Goal: Navigation & Orientation: Understand site structure

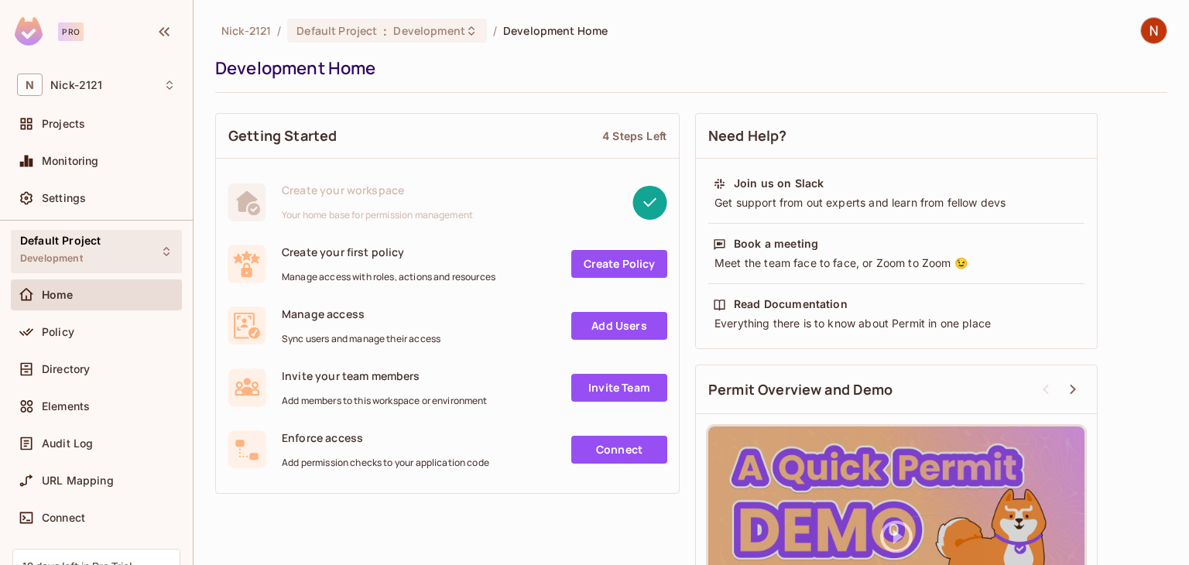
click at [65, 252] on span "Development" at bounding box center [51, 258] width 63 height 12
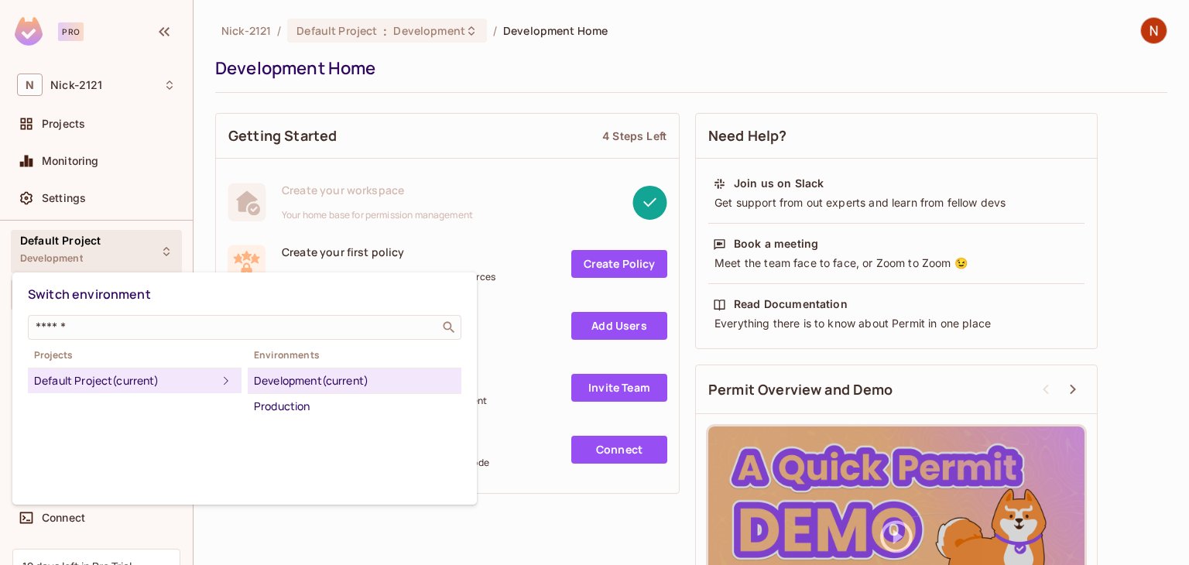
click at [293, 149] on div at bounding box center [594, 282] width 1189 height 565
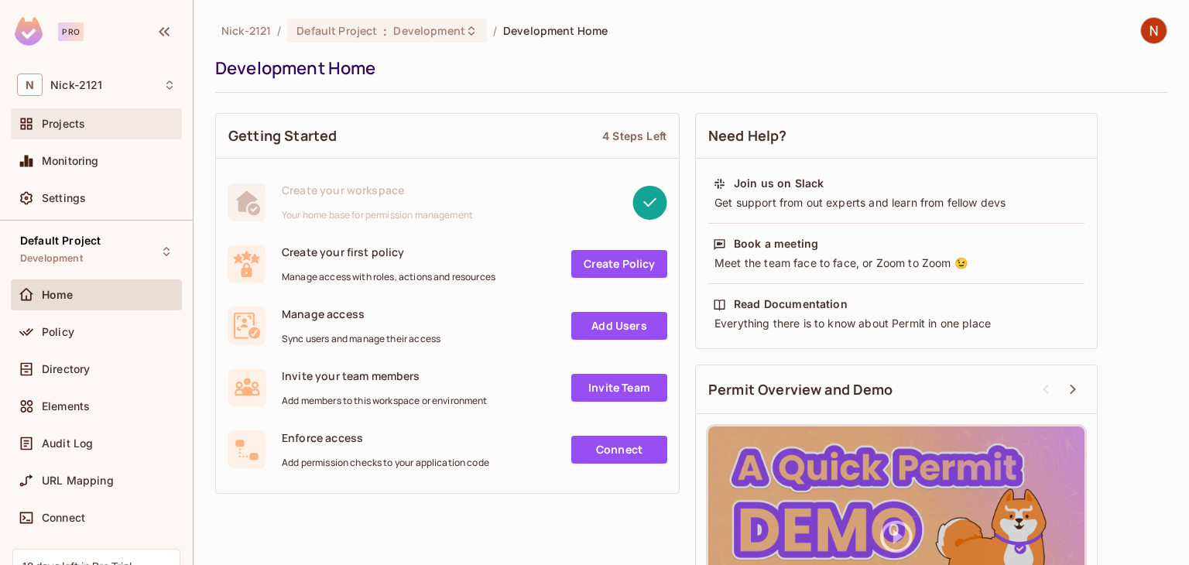
click at [83, 115] on div "Projects" at bounding box center [96, 124] width 159 height 19
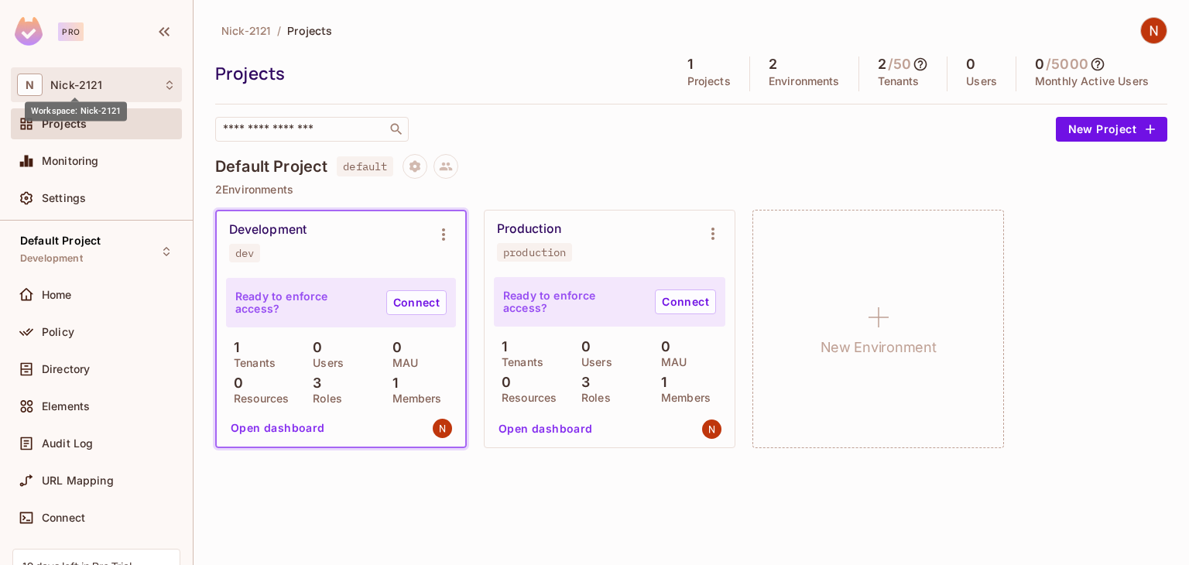
click at [68, 87] on span "Nick-2121" at bounding box center [76, 85] width 52 height 12
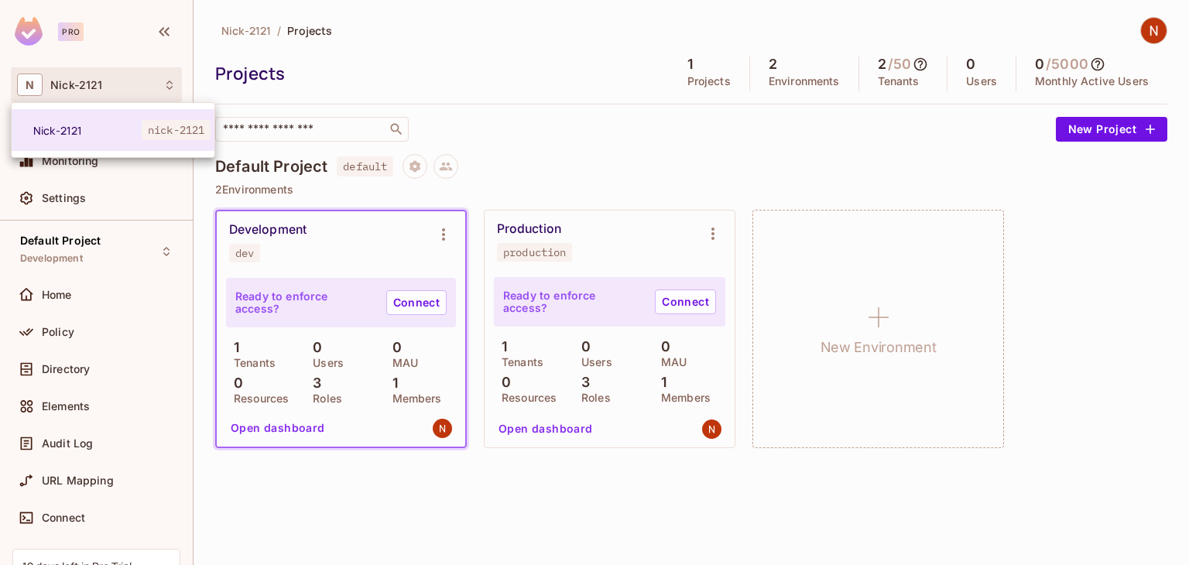
click at [68, 87] on div at bounding box center [594, 282] width 1189 height 565
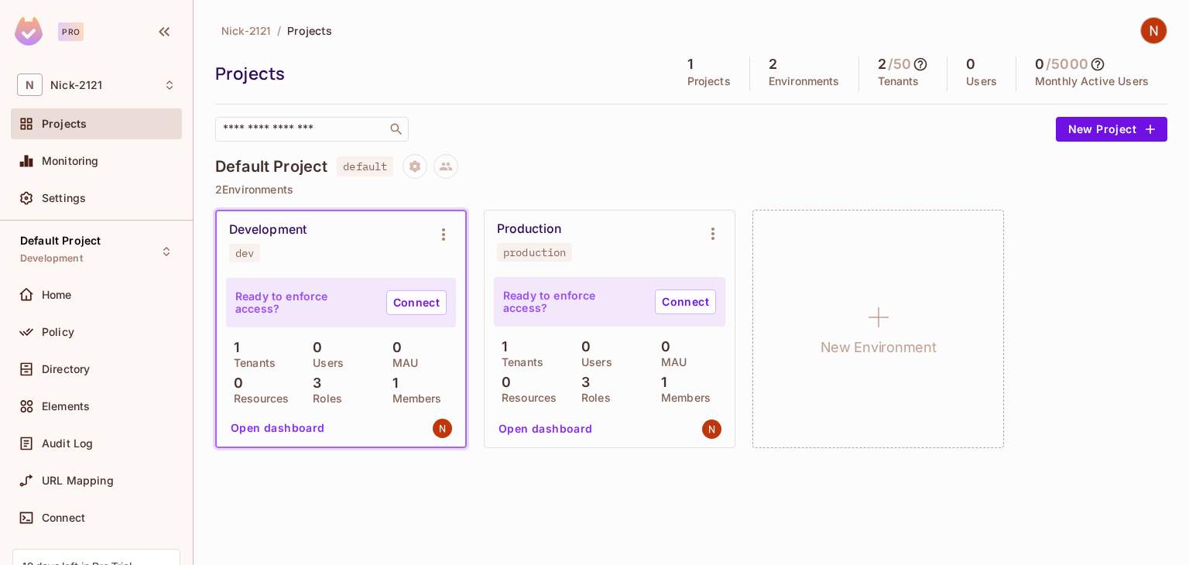
click at [1148, 35] on img at bounding box center [1154, 31] width 26 height 26
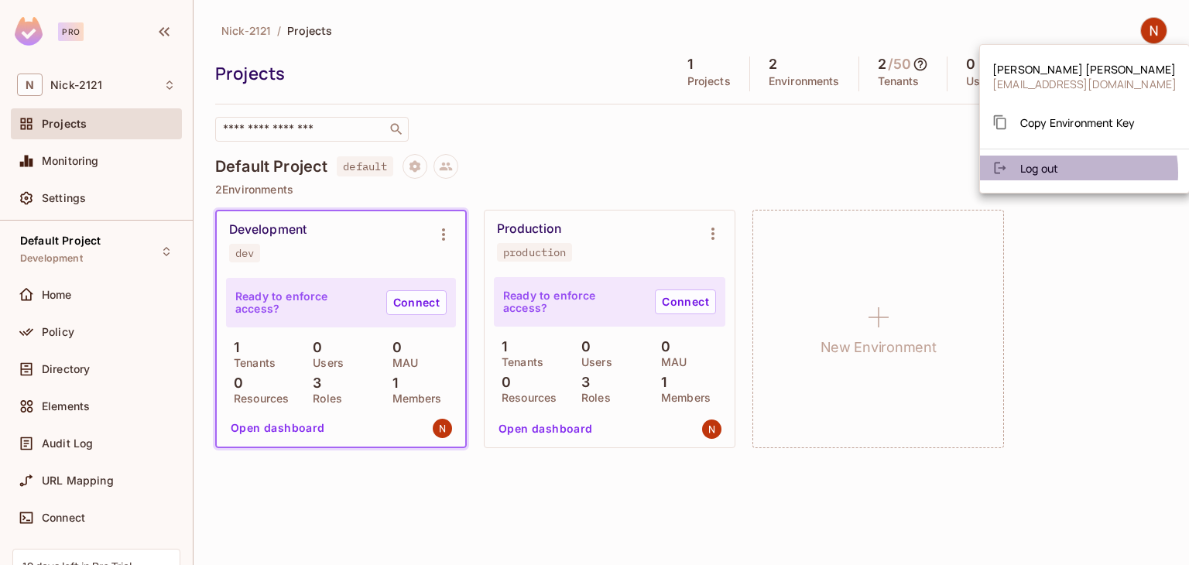
click at [1065, 173] on li "Log out" at bounding box center [1084, 168] width 209 height 25
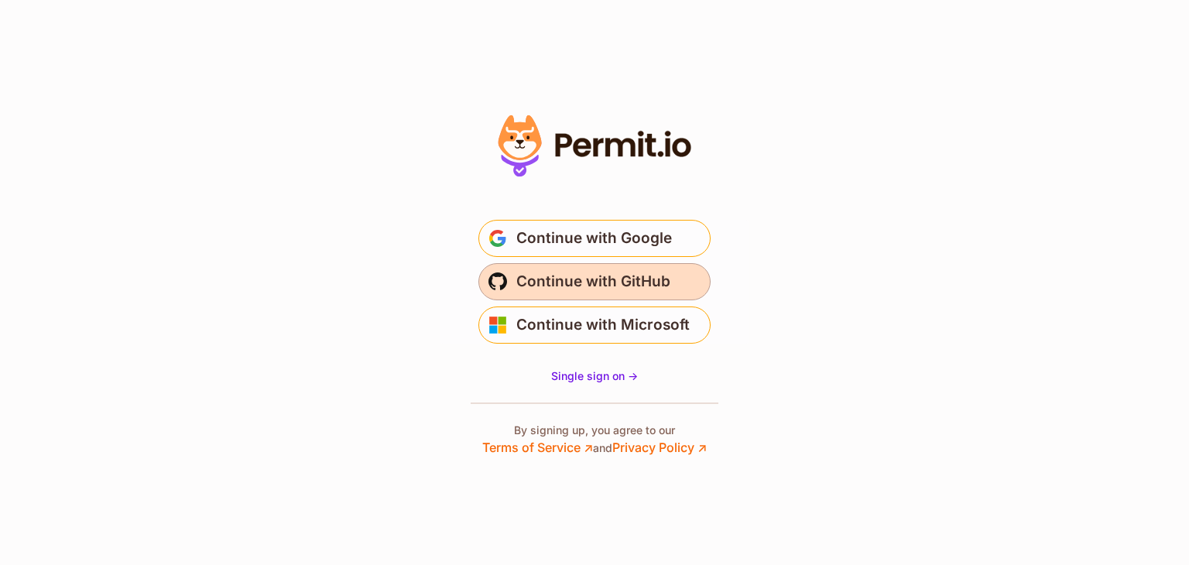
click at [633, 289] on span "Continue with GitHub" at bounding box center [593, 281] width 154 height 25
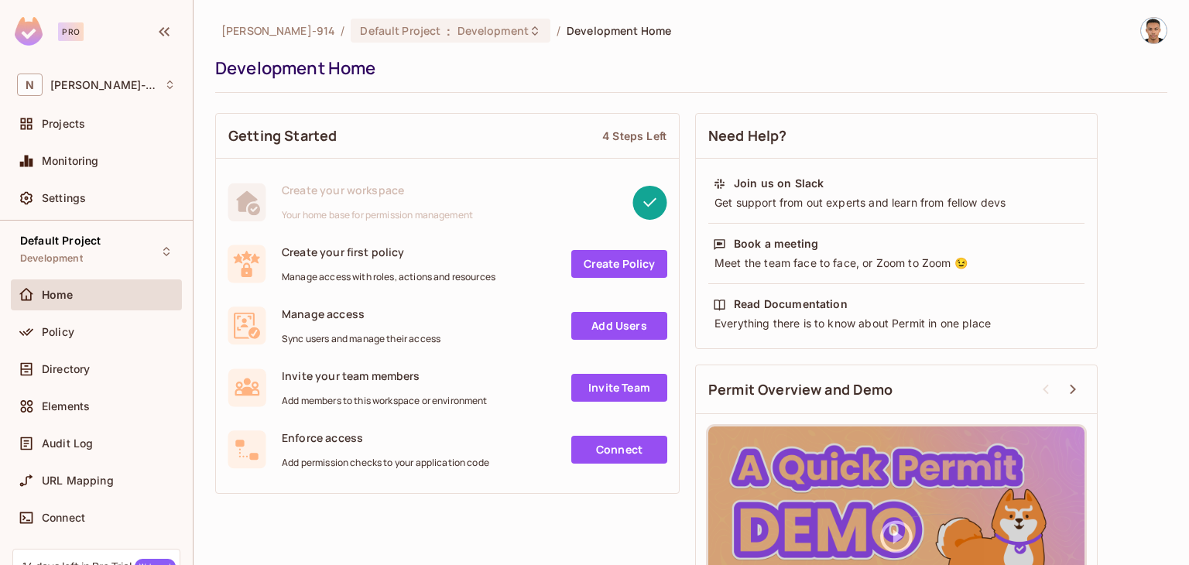
click at [67, 32] on div "Pro" at bounding box center [71, 31] width 26 height 19
click at [62, 133] on div "Projects" at bounding box center [96, 123] width 171 height 31
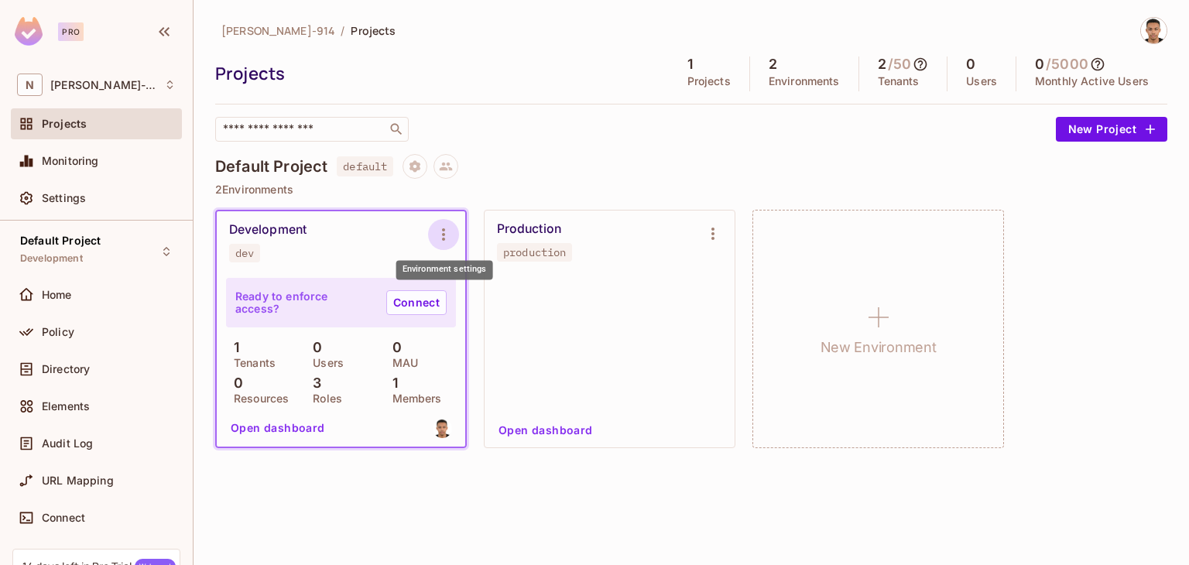
click at [447, 220] on button "Environment settings" at bounding box center [443, 234] width 31 height 31
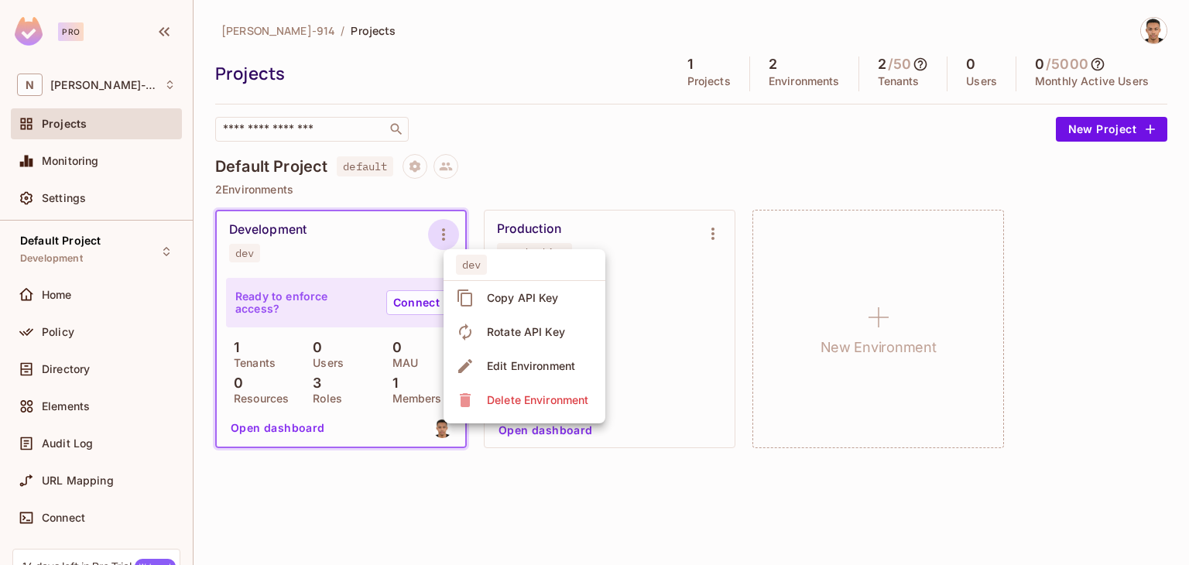
click at [335, 258] on div at bounding box center [594, 282] width 1189 height 565
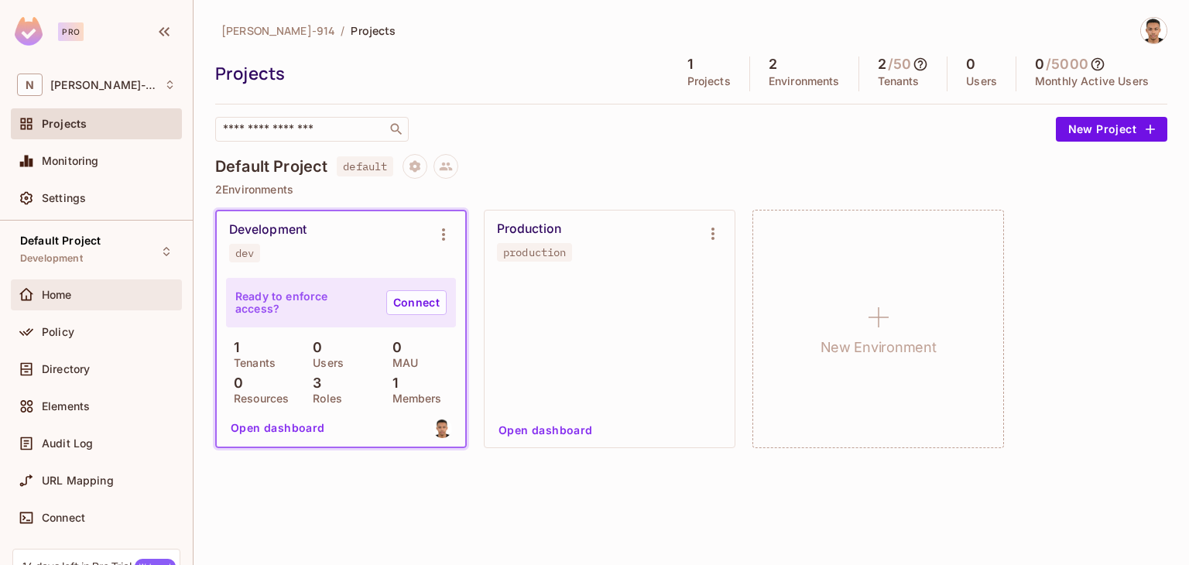
scroll to position [135, 0]
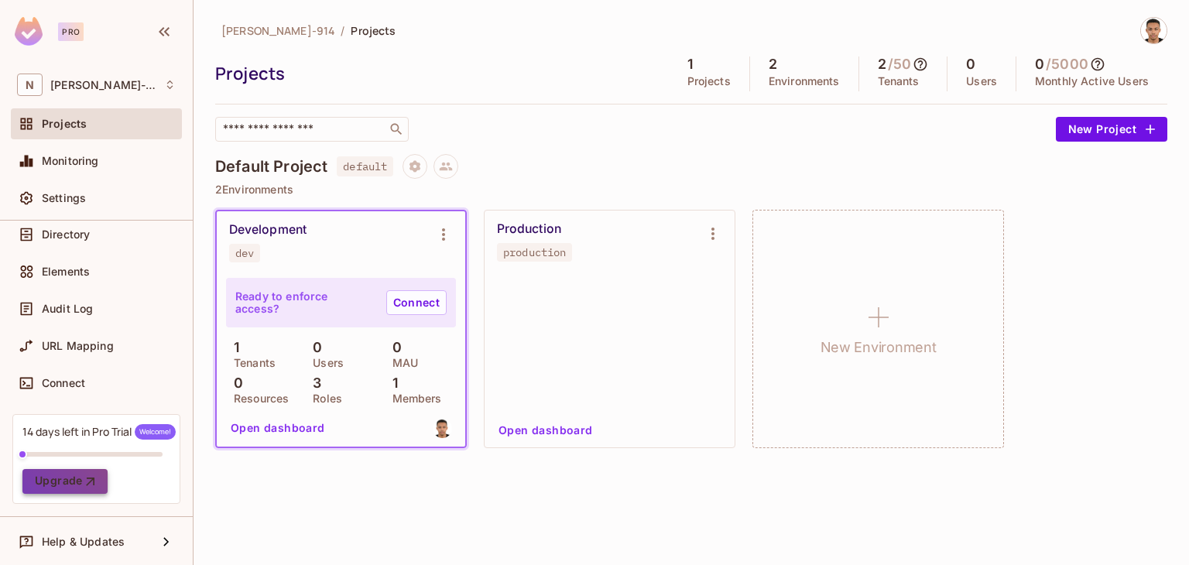
click at [71, 476] on button "Upgrade" at bounding box center [64, 481] width 85 height 25
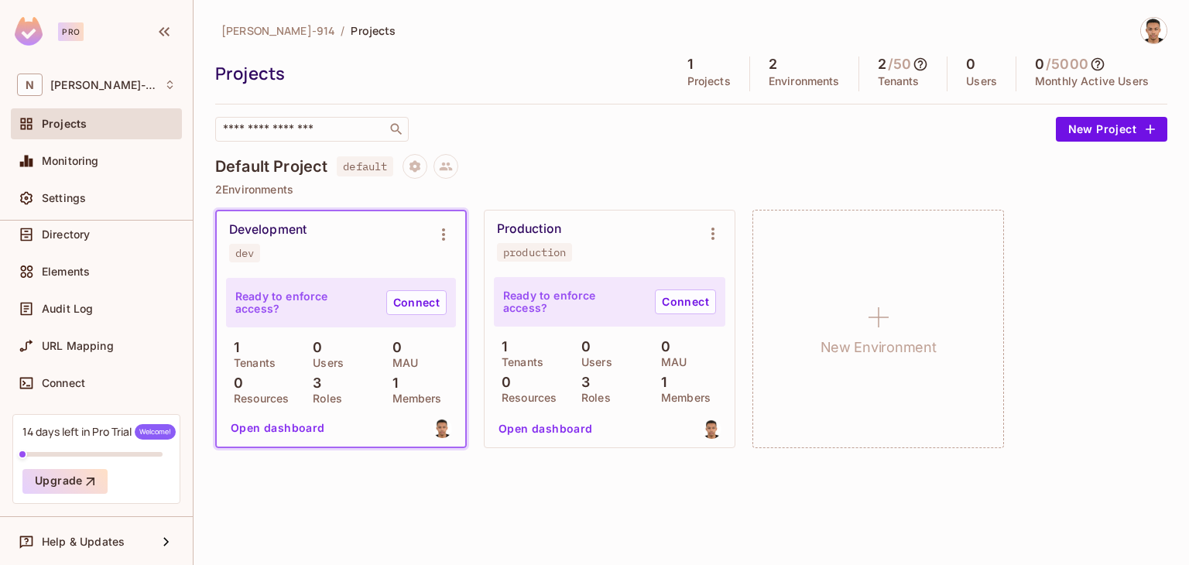
click at [71, 34] on div "Pro" at bounding box center [71, 31] width 26 height 19
click at [40, 32] on img at bounding box center [29, 31] width 28 height 29
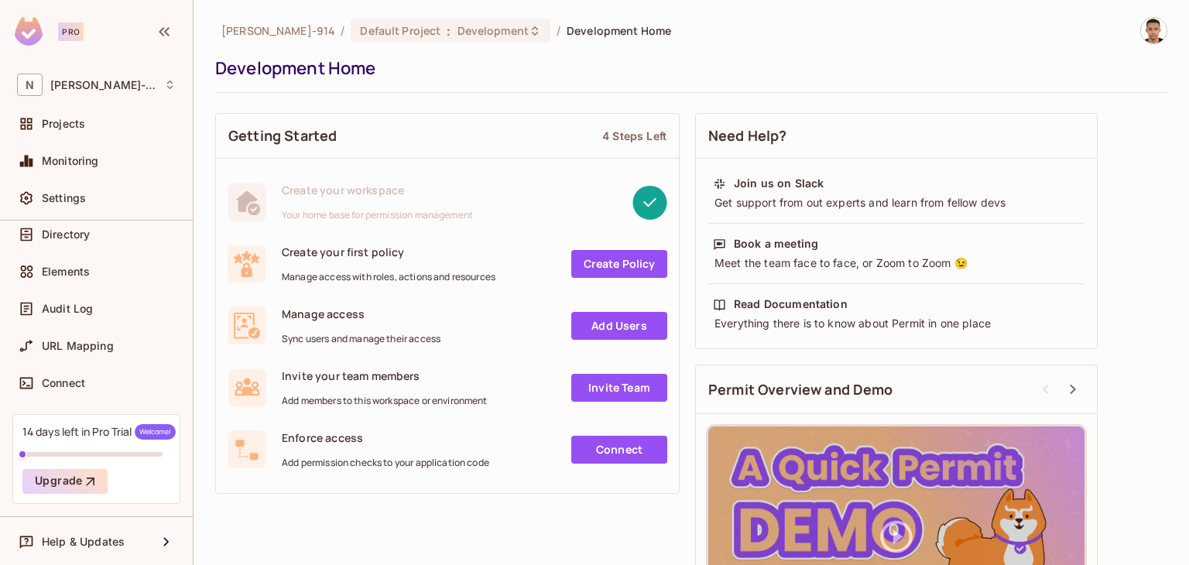
click at [640, 563] on div "Getting Started 4 Steps Left Create your workspace Your home base for permissio…" at bounding box center [691, 388] width 952 height 567
click at [111, 543] on span "Help & Updates" at bounding box center [83, 542] width 83 height 12
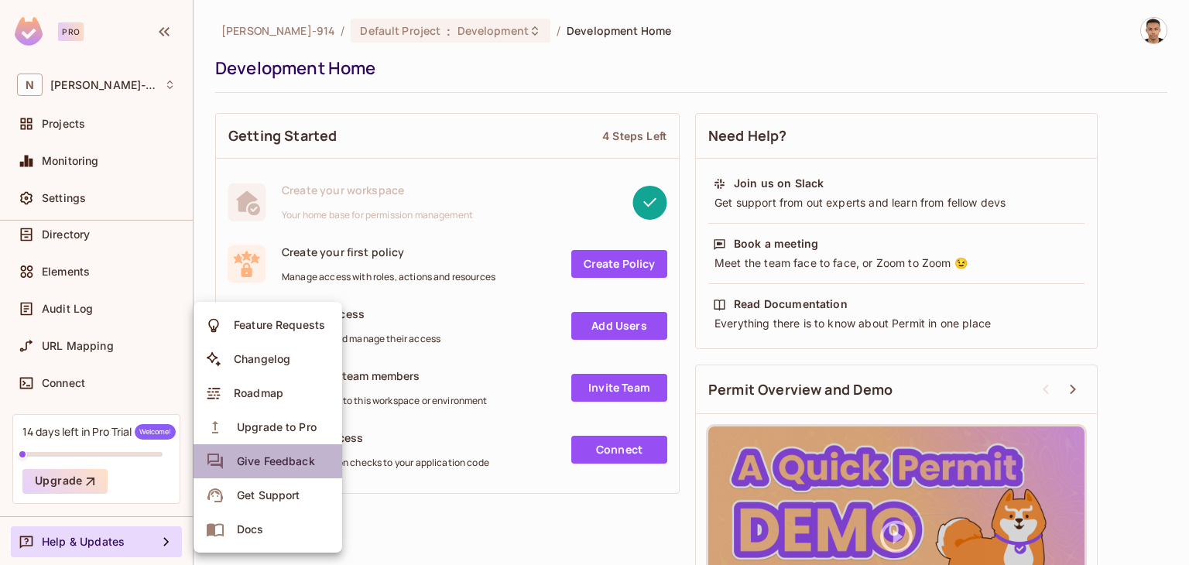
click at [265, 461] on div "Give Feedback" at bounding box center [276, 461] width 78 height 15
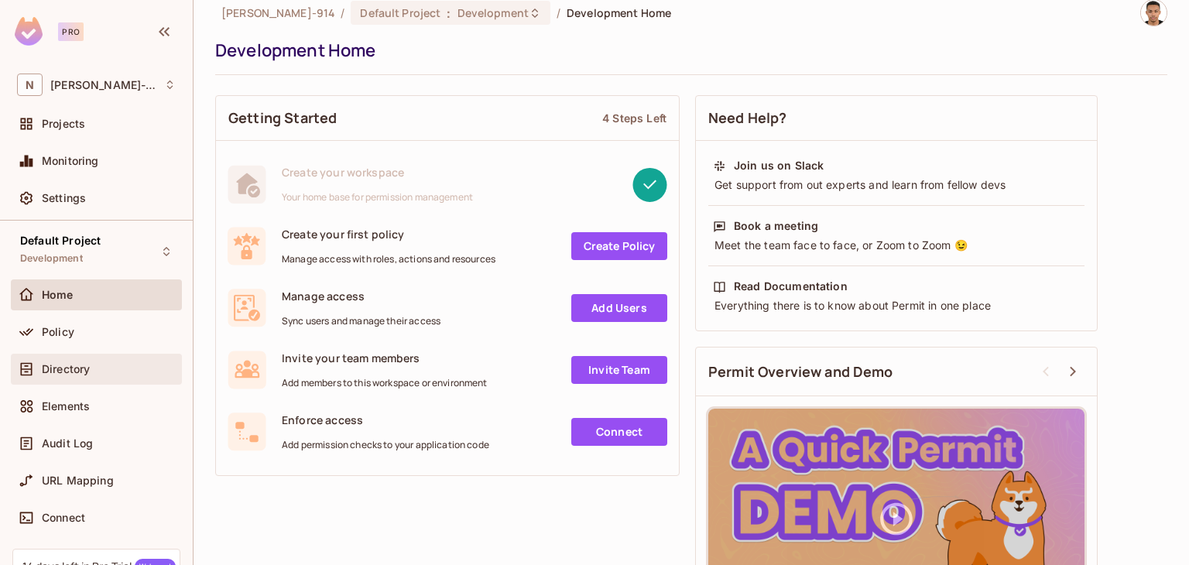
scroll to position [135, 0]
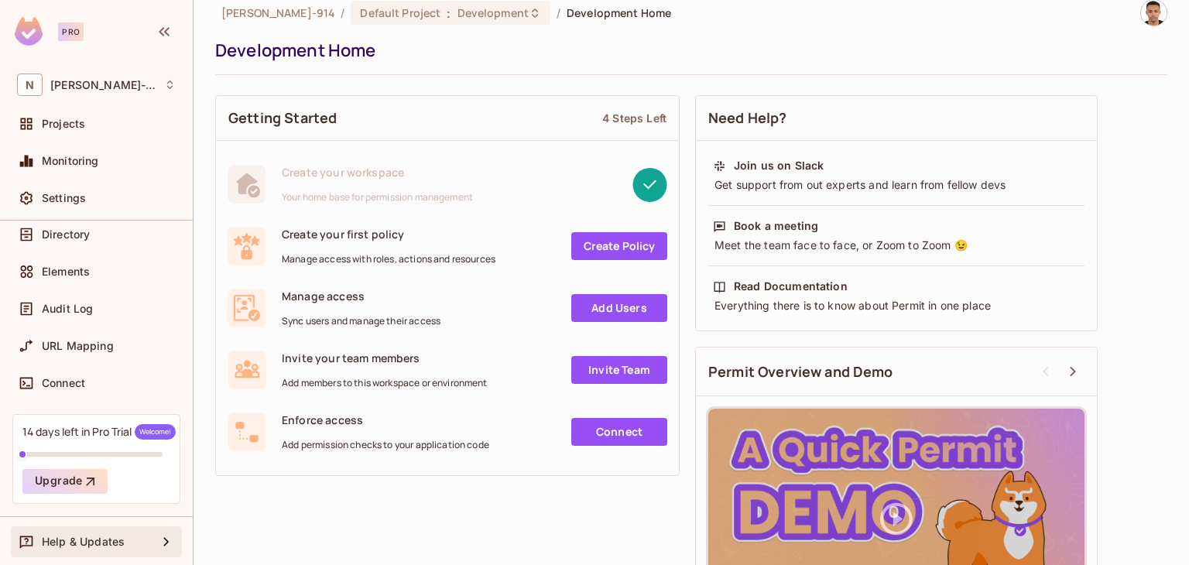
click at [98, 532] on div "Help & Updates" at bounding box center [96, 541] width 159 height 19
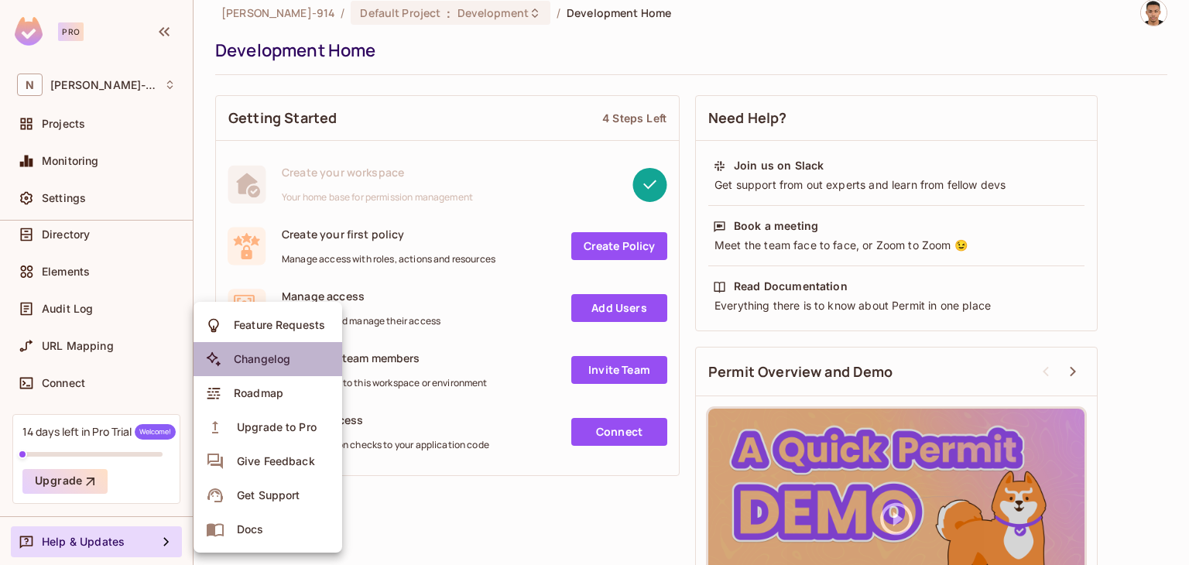
click at [238, 354] on div "Changelog" at bounding box center [262, 358] width 56 height 15
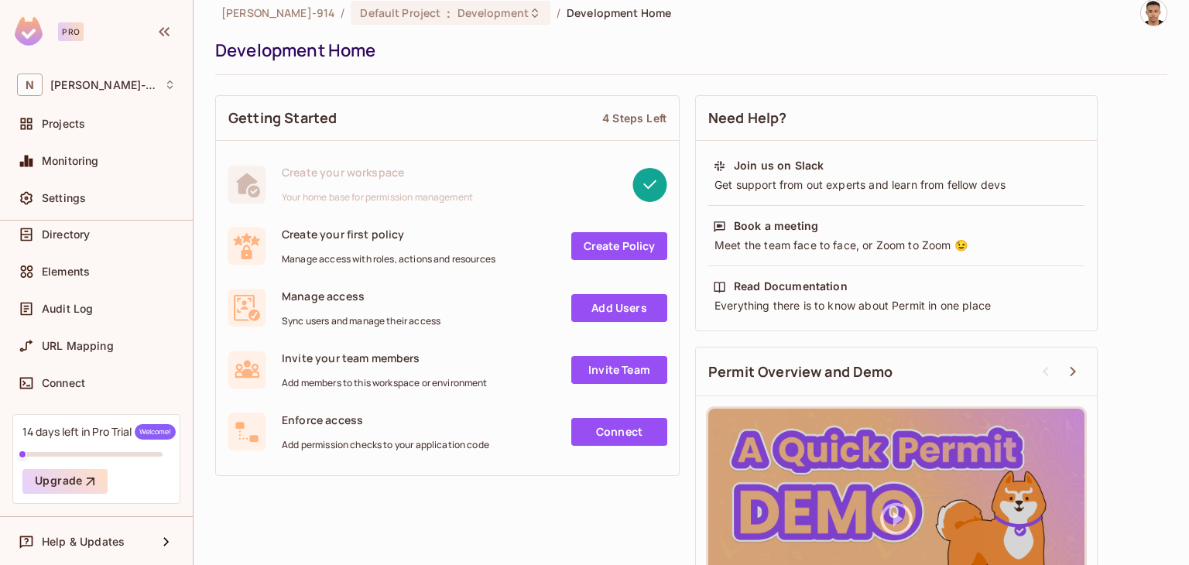
scroll to position [0, 0]
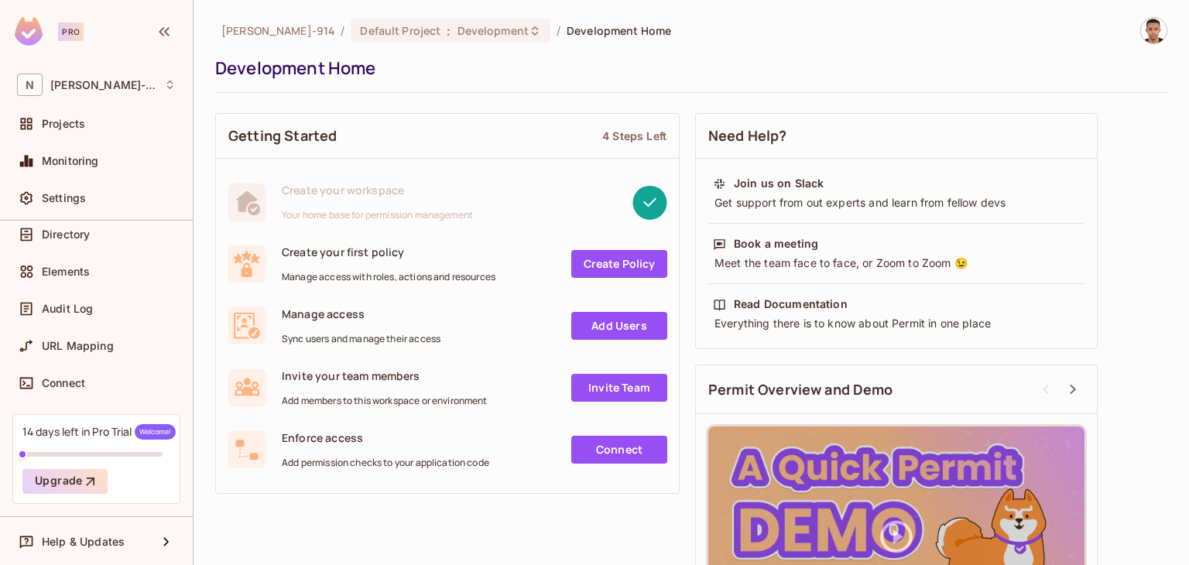
click at [1146, 39] on img at bounding box center [1154, 31] width 26 height 26
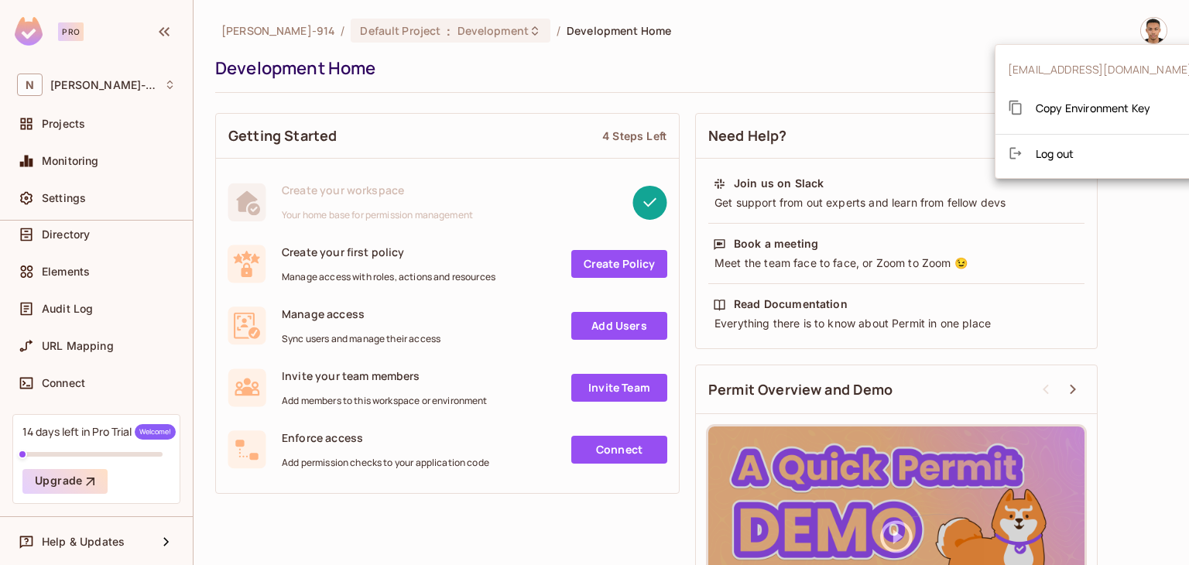
click at [926, 46] on div at bounding box center [594, 282] width 1189 height 565
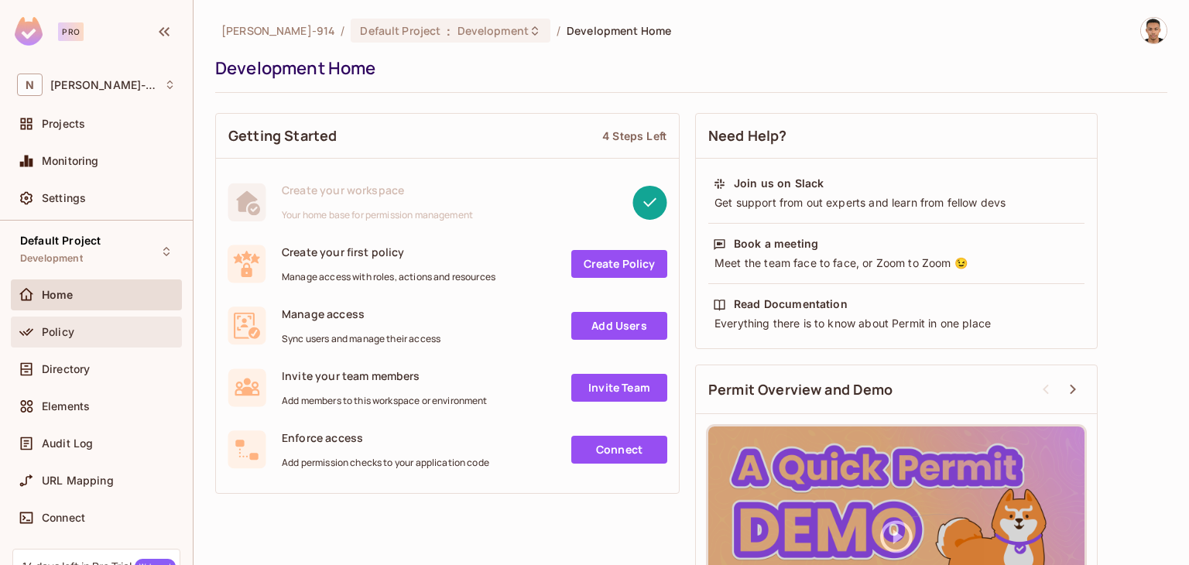
click at [60, 320] on div "Policy" at bounding box center [96, 332] width 171 height 31
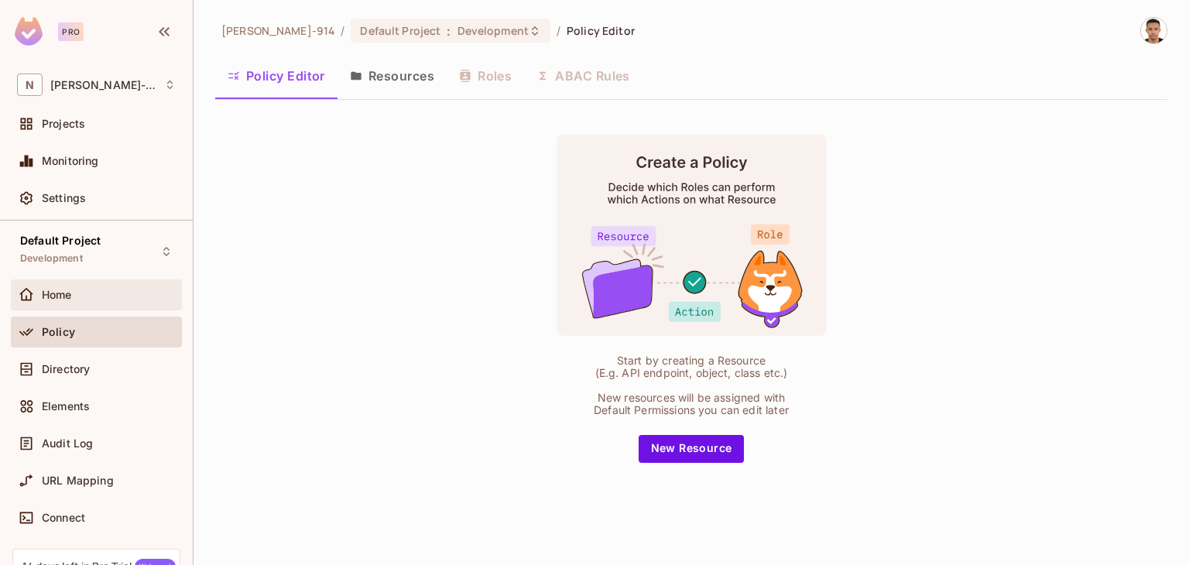
click at [56, 289] on span "Home" at bounding box center [57, 295] width 30 height 12
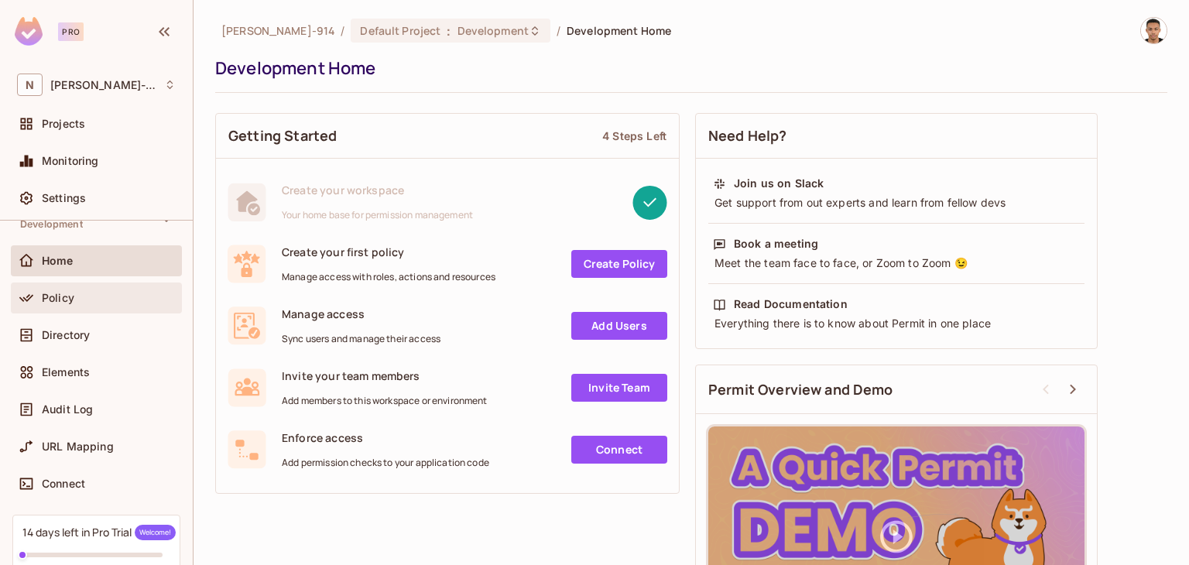
scroll to position [36, 0]
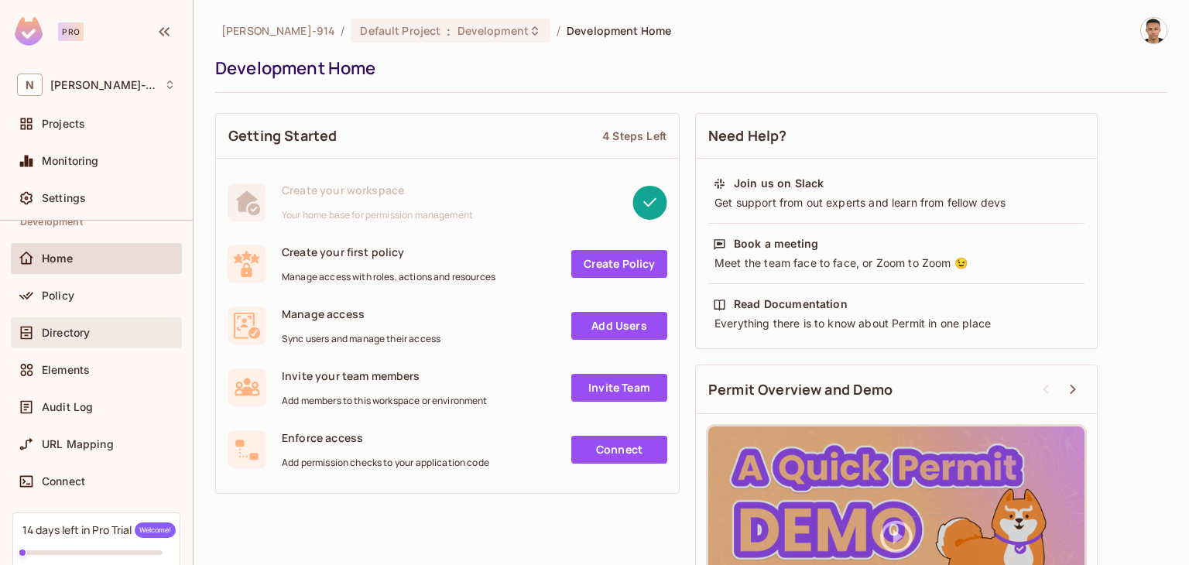
click at [54, 337] on span "Directory" at bounding box center [66, 333] width 48 height 12
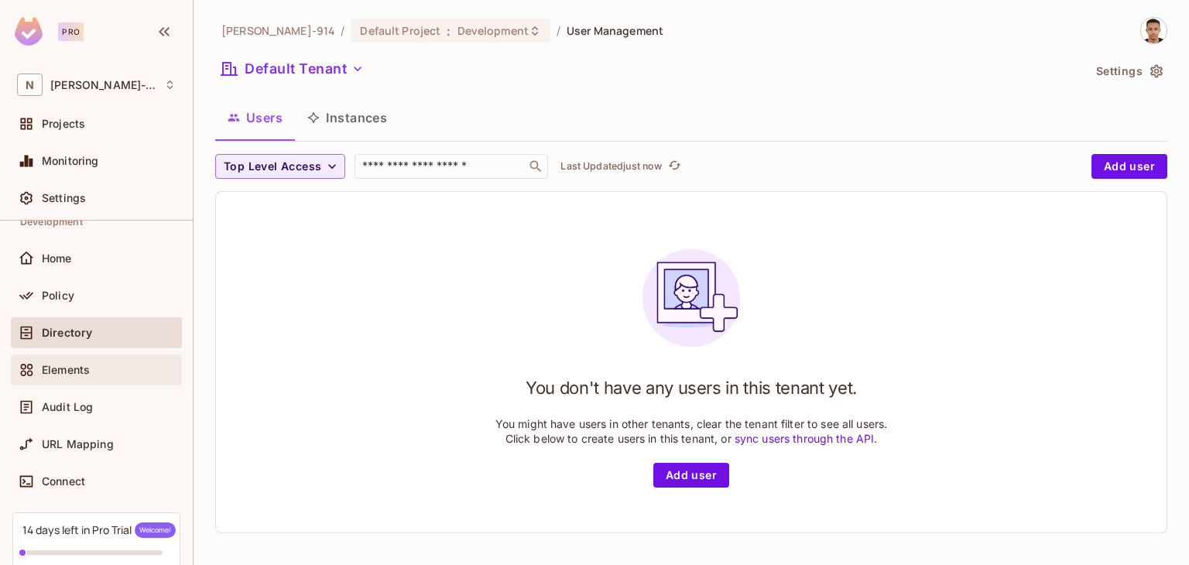
click at [61, 364] on span "Elements" at bounding box center [66, 370] width 48 height 12
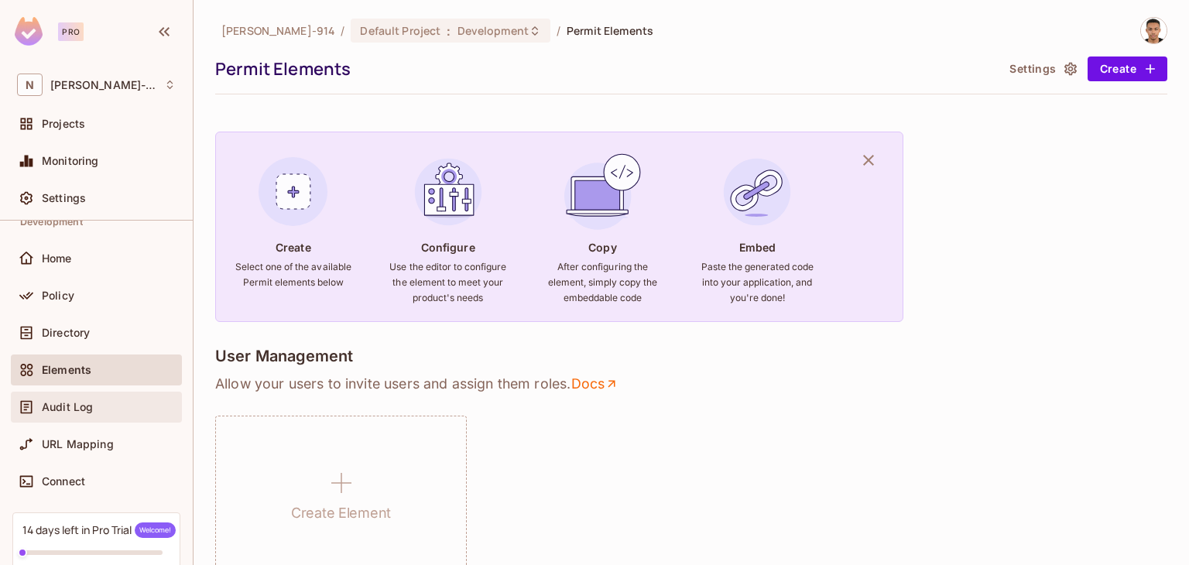
click at [87, 404] on span "Audit Log" at bounding box center [67, 407] width 51 height 12
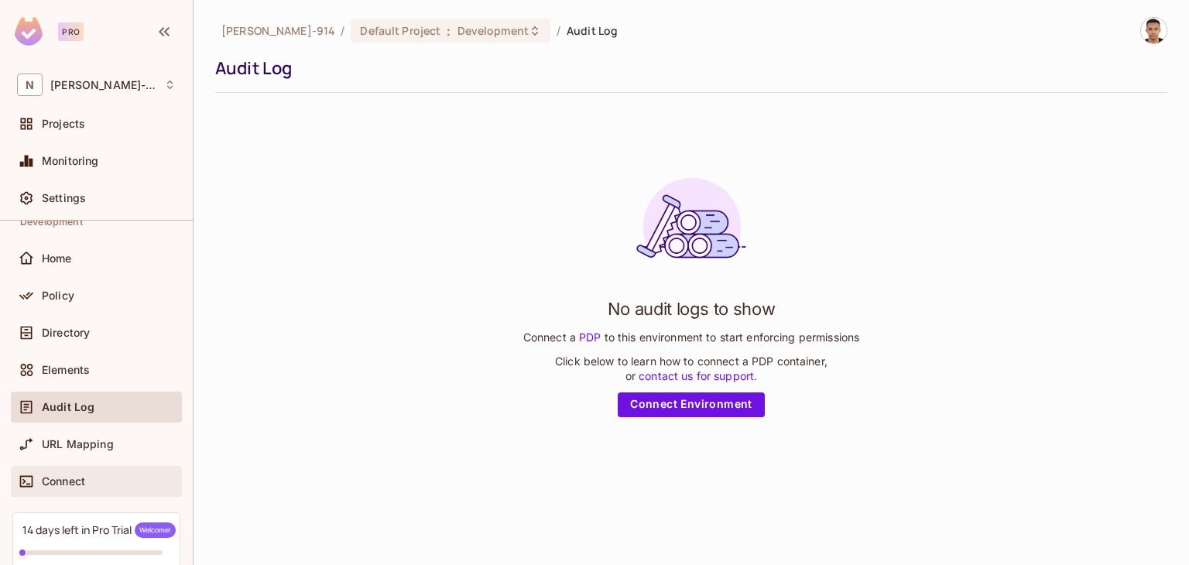
click at [79, 475] on span "Connect" at bounding box center [63, 481] width 43 height 12
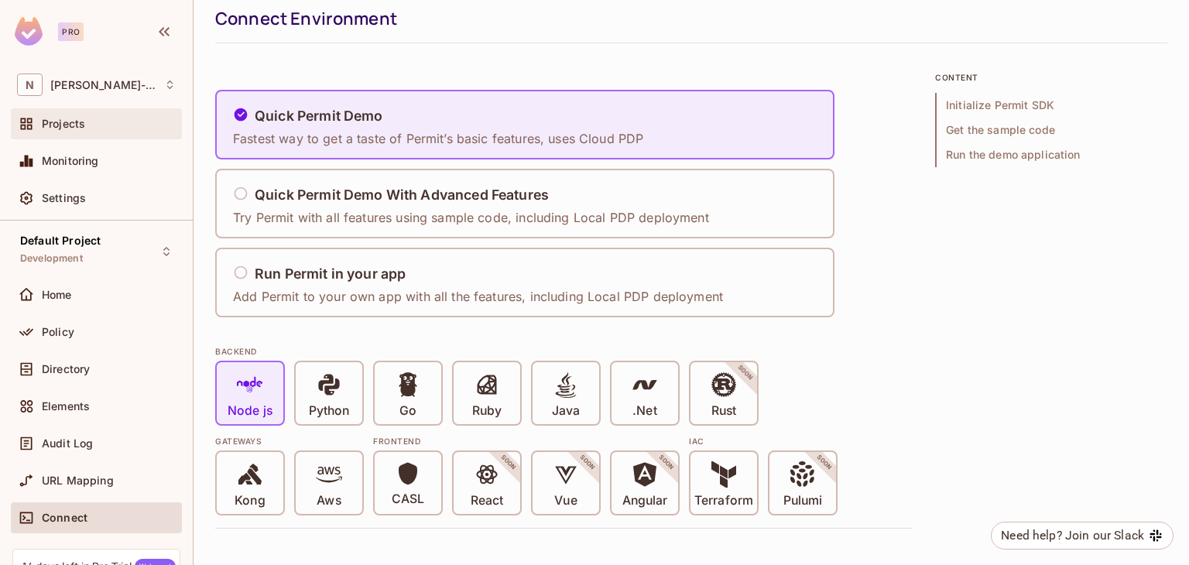
click at [53, 115] on div "Projects" at bounding box center [96, 124] width 159 height 19
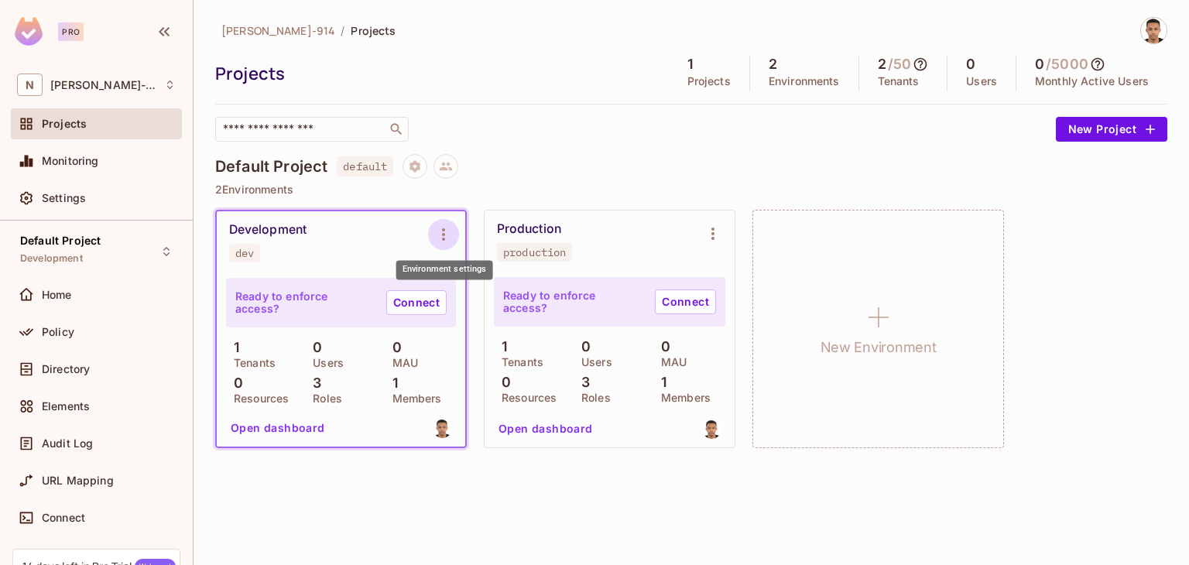
click at [443, 238] on icon "Environment settings" at bounding box center [443, 234] width 3 height 12
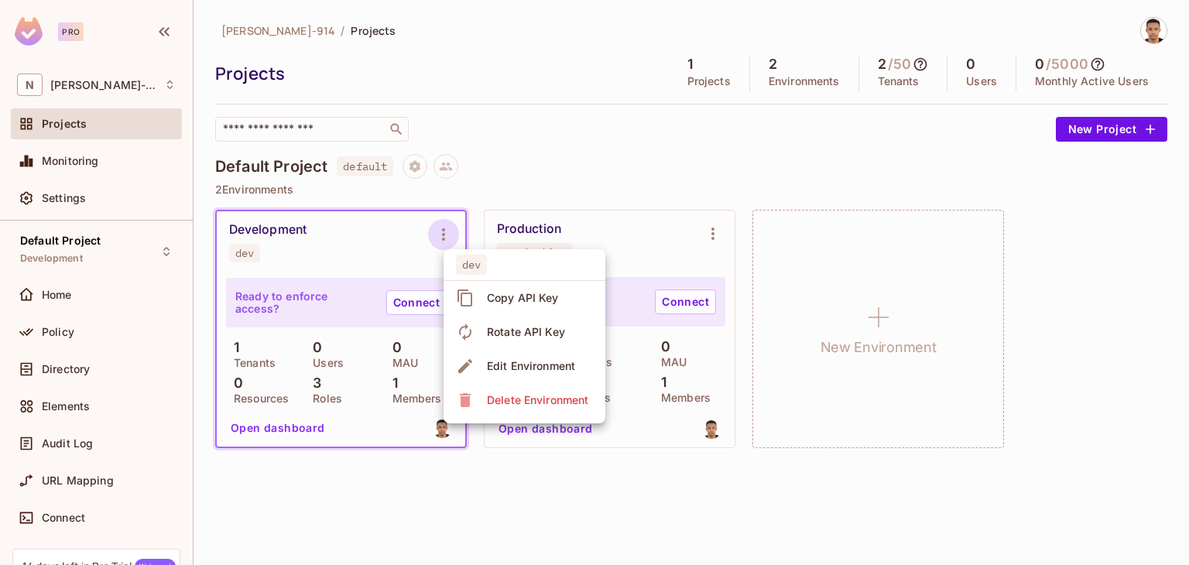
click at [488, 197] on div at bounding box center [594, 282] width 1189 height 565
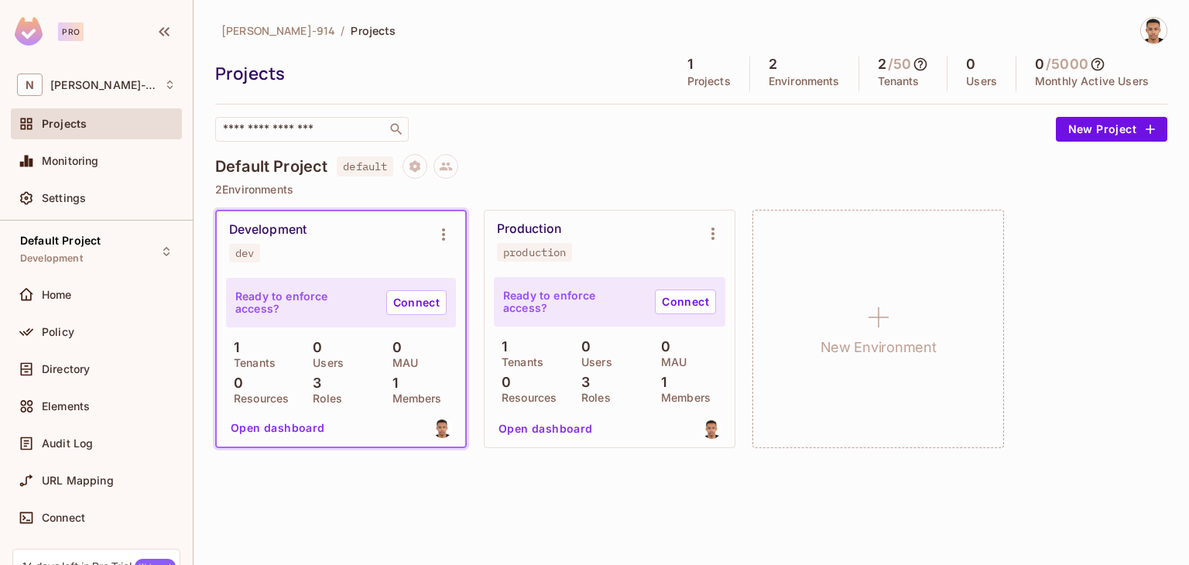
click at [919, 63] on icon at bounding box center [920, 64] width 13 height 13
drag, startPoint x: 963, startPoint y: 128, endPoint x: 953, endPoint y: 134, distance: 11.2
click at [953, 134] on div "2 This Month" at bounding box center [968, 140] width 69 height 43
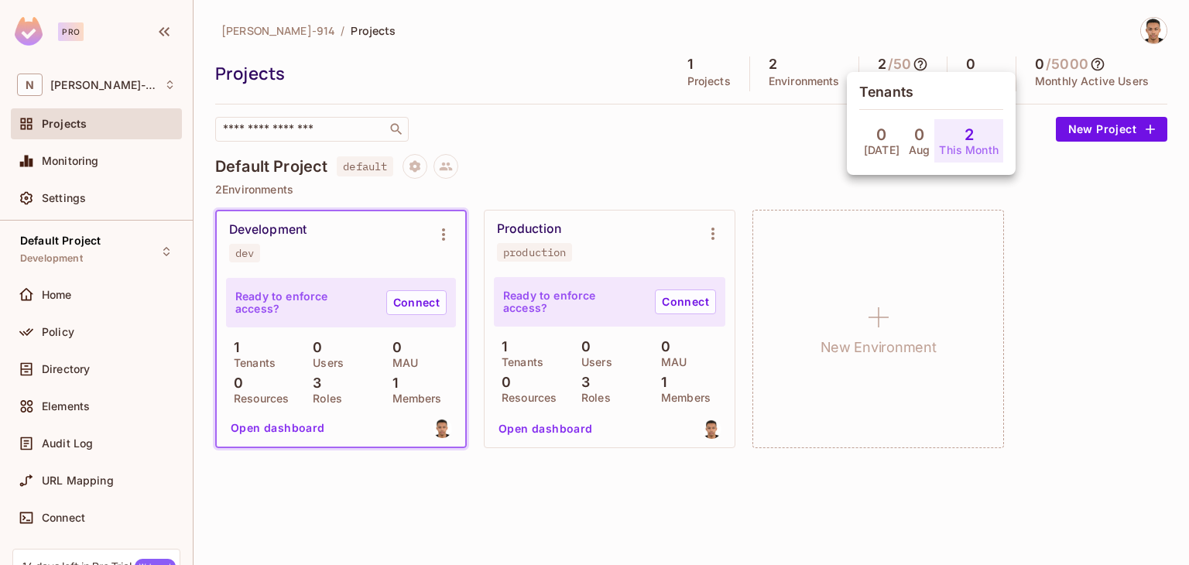
click at [1000, 156] on div at bounding box center [594, 282] width 1189 height 565
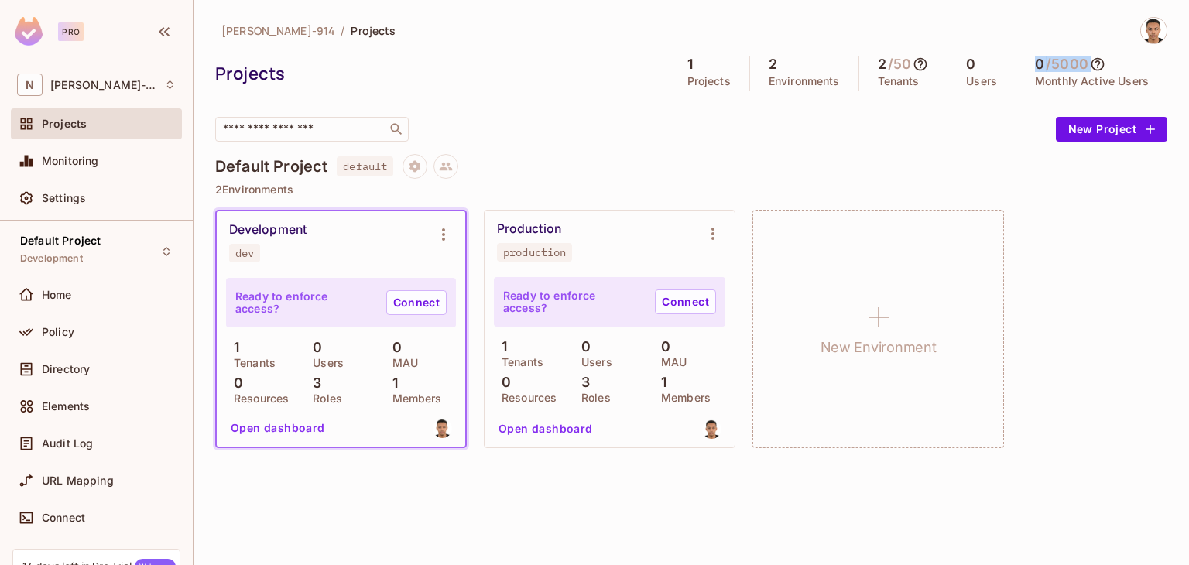
drag, startPoint x: 1035, startPoint y: 61, endPoint x: 1101, endPoint y: 53, distance: 67.1
click at [1101, 53] on div "Nick-914 / Projects Projects 1 Projects 2 Environments 2 / 50 Tenants 0 Users 0…" at bounding box center [691, 79] width 952 height 125
copy div "0 / 5000"
click at [727, 159] on div "Default Project default" at bounding box center [691, 166] width 952 height 25
click at [628, 563] on div "Nick-914 / Projects Projects 1 Projects 2 Environments 2 / 50 Tenants 0 Users 0…" at bounding box center [690, 282] width 995 height 565
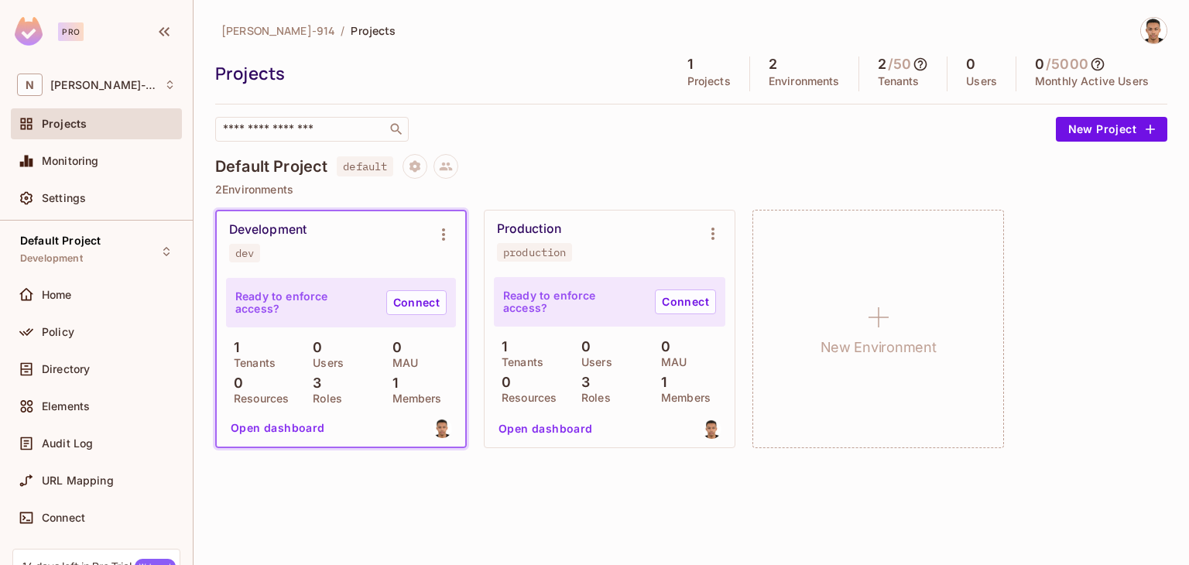
scroll to position [135, 0]
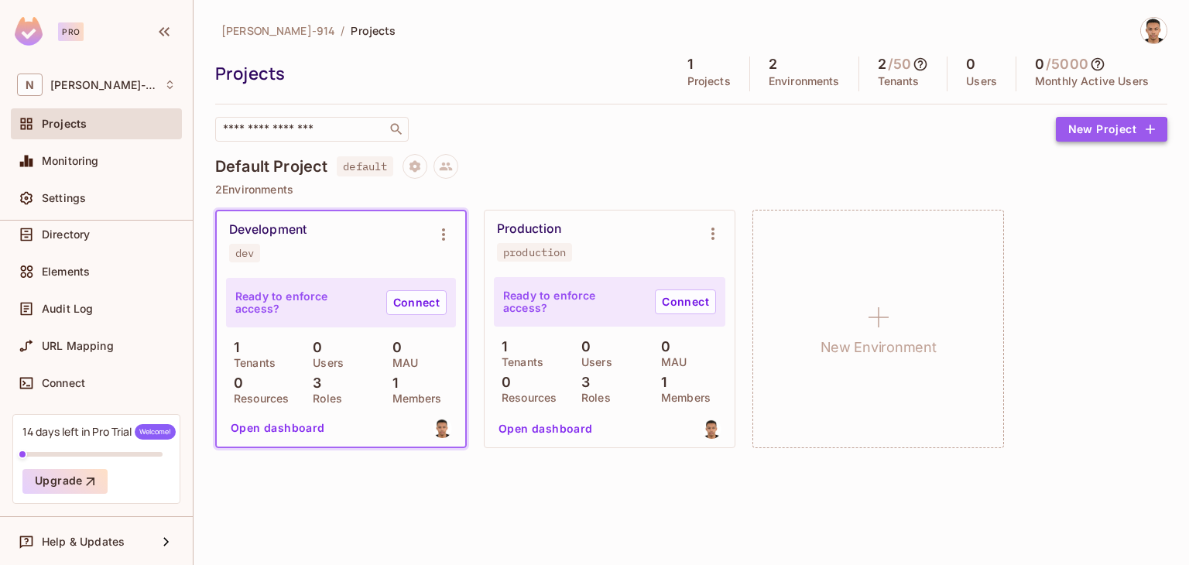
click at [1085, 134] on button "New Project" at bounding box center [1111, 129] width 111 height 25
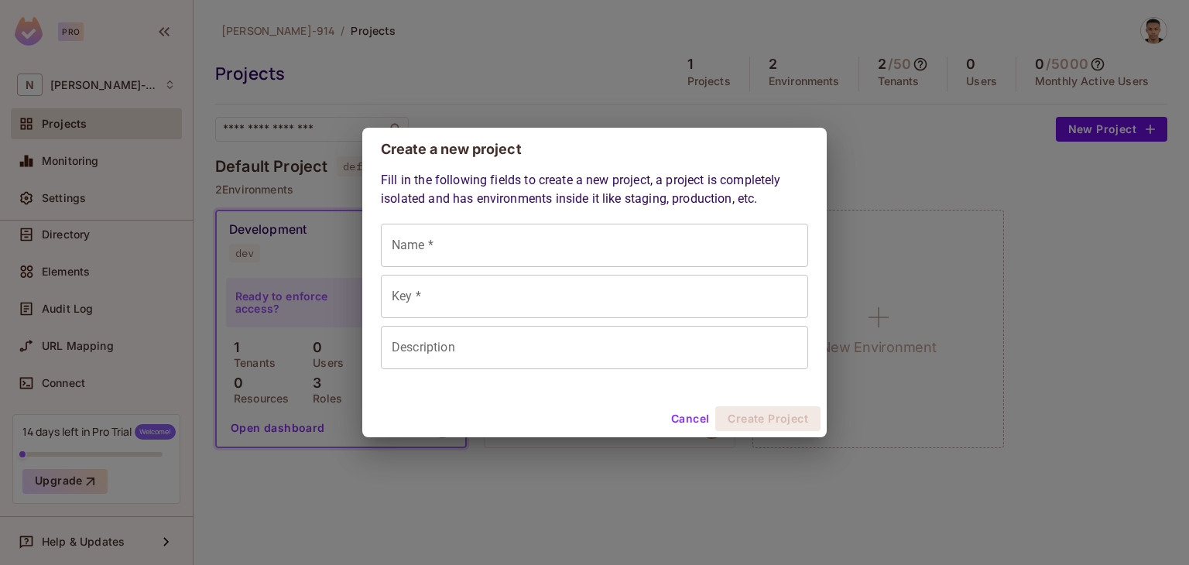
click at [693, 422] on button "Cancel" at bounding box center [690, 418] width 50 height 25
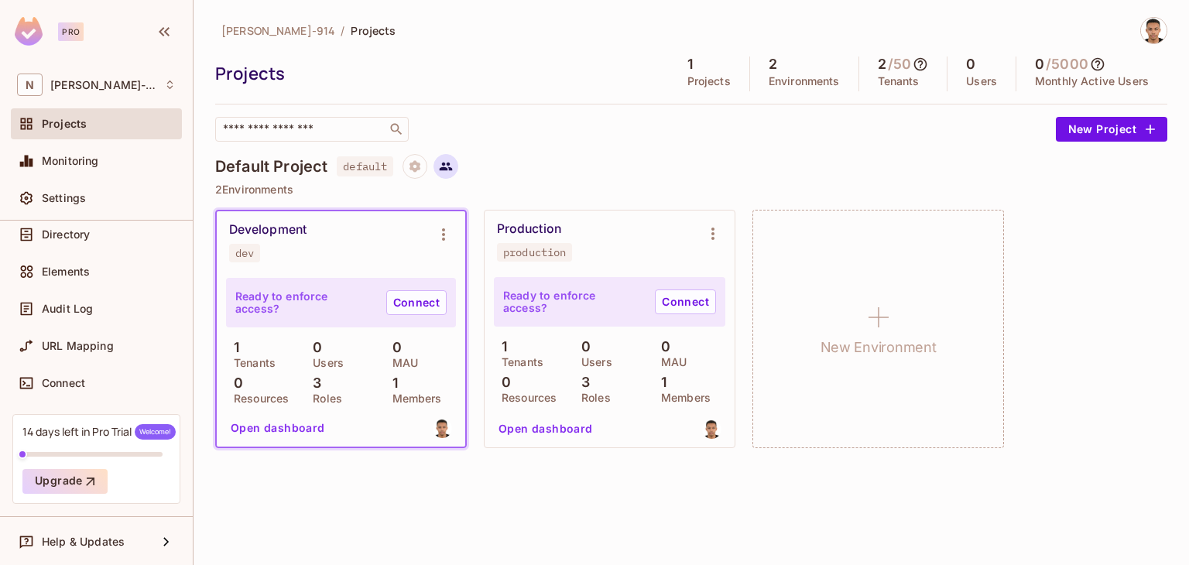
click at [447, 165] on icon at bounding box center [446, 166] width 14 height 14
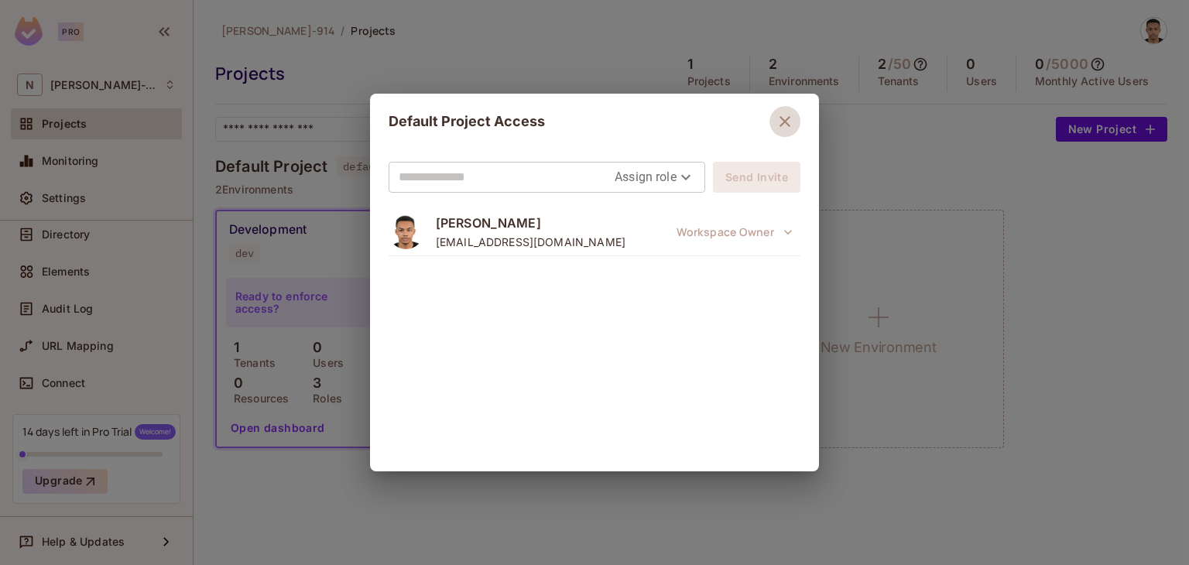
click at [781, 130] on icon "button" at bounding box center [784, 121] width 19 height 19
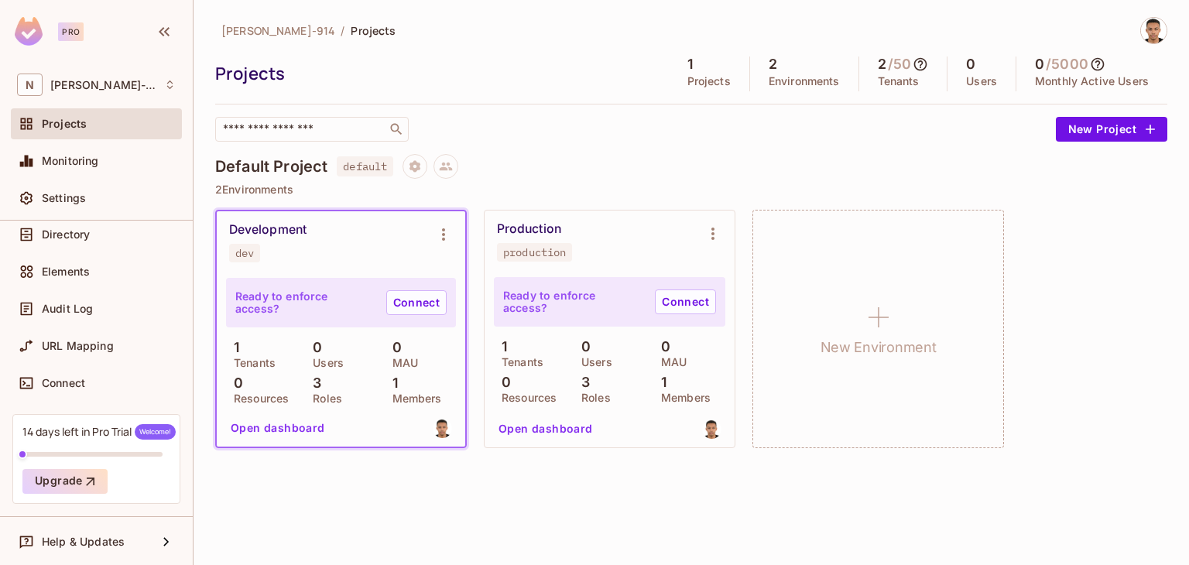
click at [246, 26] on span "Nick-914" at bounding box center [277, 30] width 113 height 15
click at [641, 156] on div "Default Project default" at bounding box center [691, 166] width 952 height 25
drag, startPoint x: 91, startPoint y: 221, endPoint x: 62, endPoint y: 194, distance: 38.9
click at [62, 194] on div "Pro N Nick-914 Projects Monitoring Settings Default Project Development Home Po…" at bounding box center [96, 282] width 193 height 565
click at [62, 194] on span "Settings" at bounding box center [64, 198] width 44 height 12
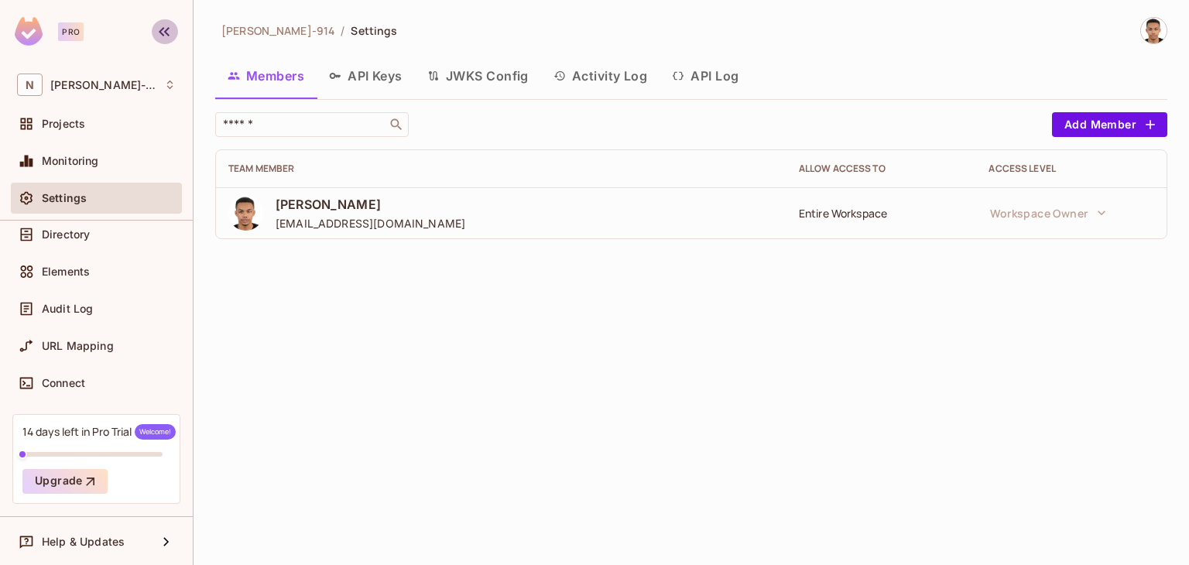
click at [171, 39] on icon "button" at bounding box center [164, 31] width 19 height 19
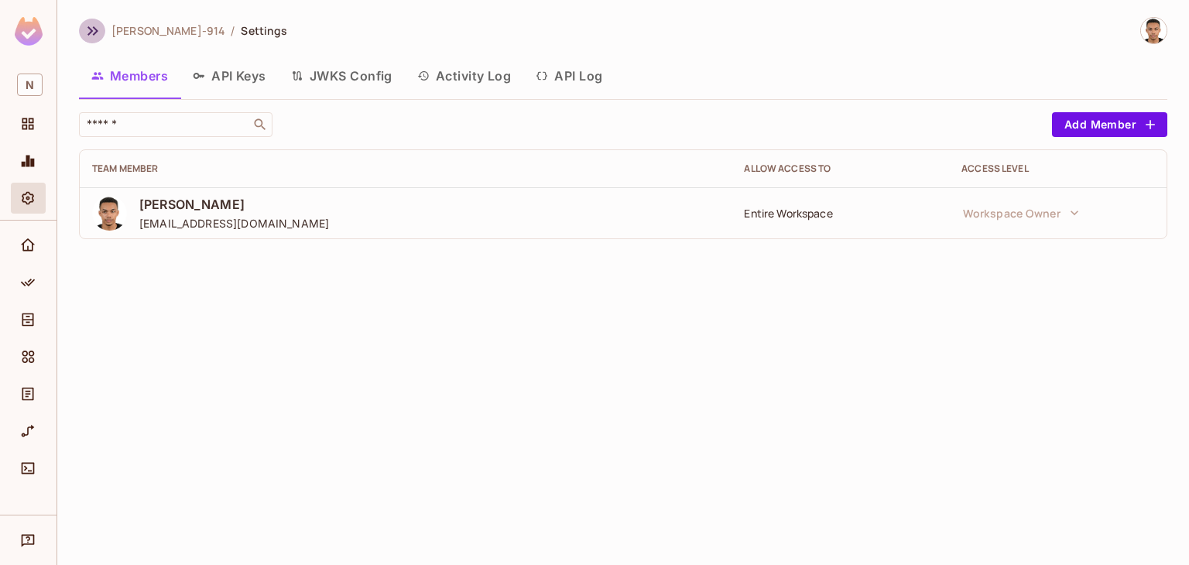
click at [85, 32] on icon "button" at bounding box center [93, 31] width 19 height 19
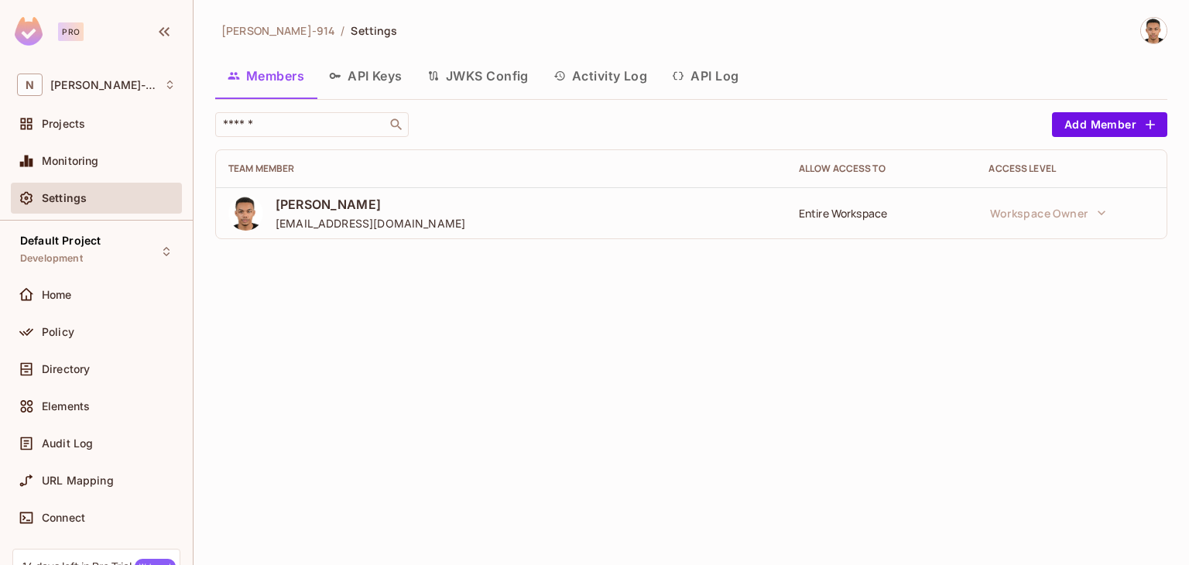
click at [364, 93] on button "API Keys" at bounding box center [366, 75] width 98 height 39
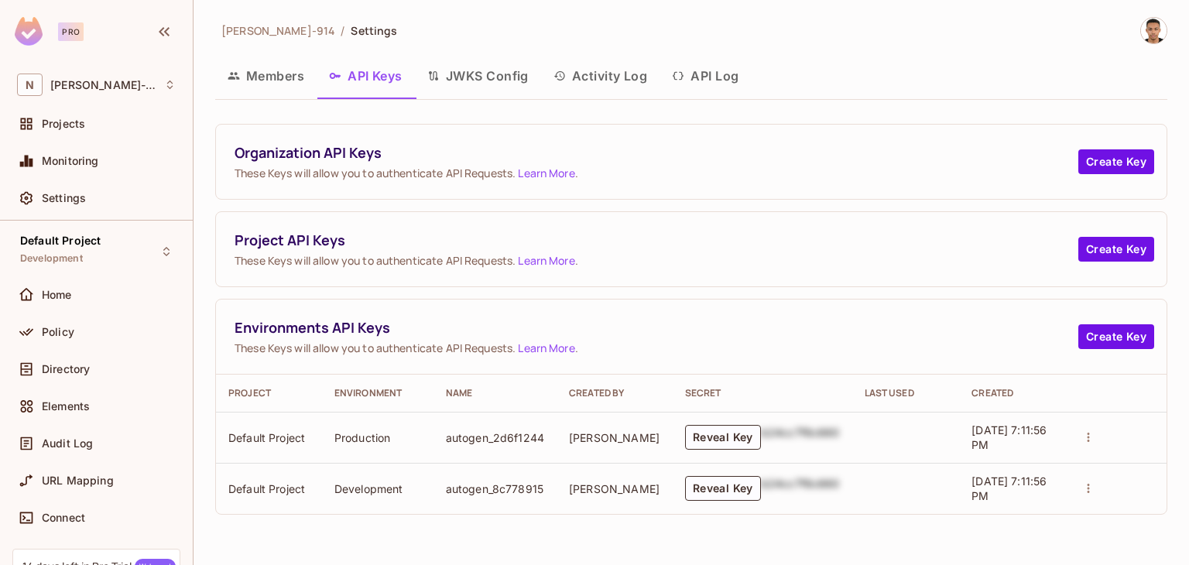
click at [266, 76] on button "Members" at bounding box center [265, 75] width 101 height 39
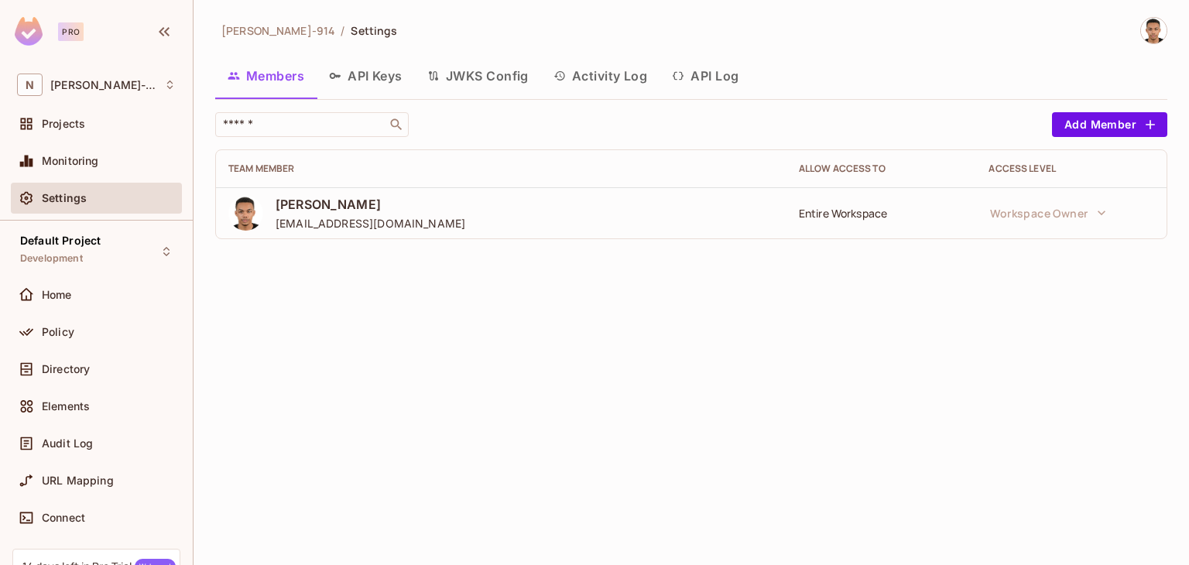
click at [332, 68] on button "API Keys" at bounding box center [366, 75] width 98 height 39
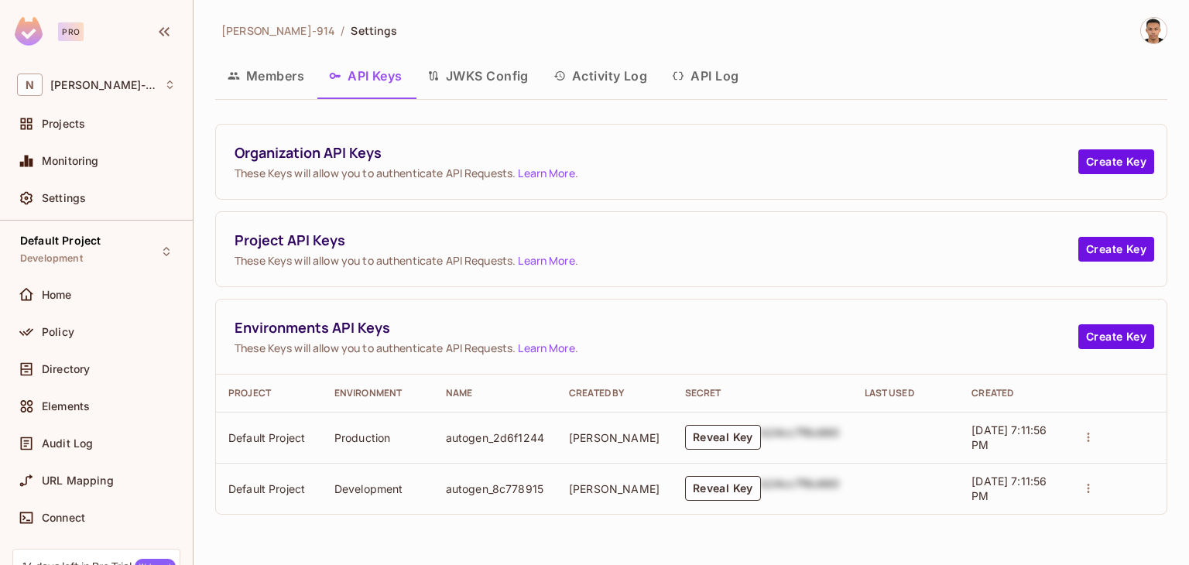
click at [278, 83] on button "Members" at bounding box center [265, 75] width 101 height 39
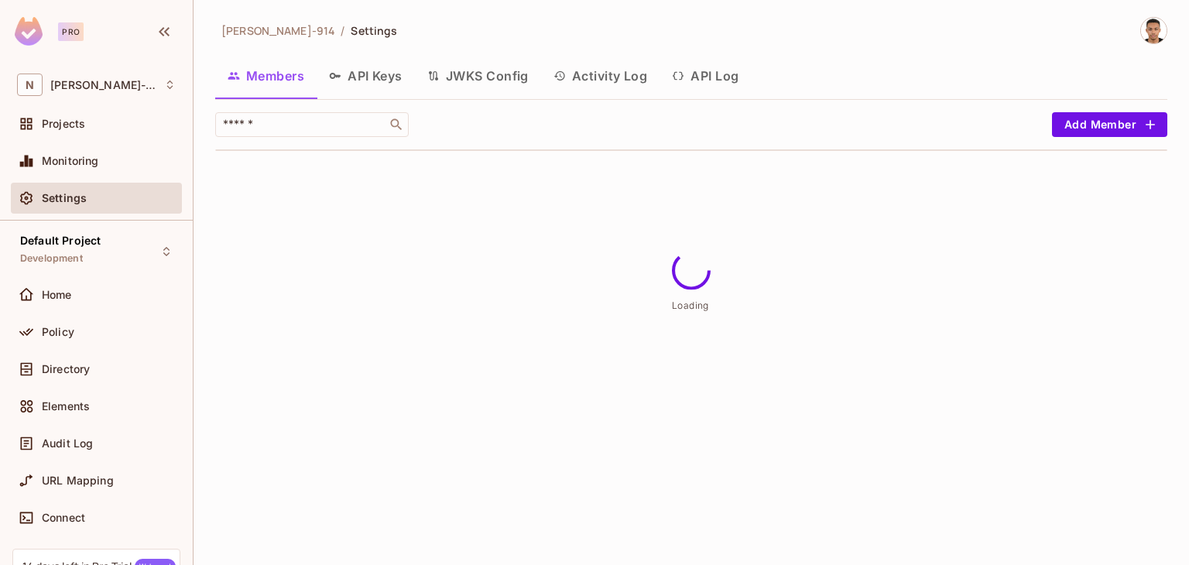
click at [460, 93] on button "JWKS Config" at bounding box center [478, 75] width 126 height 39
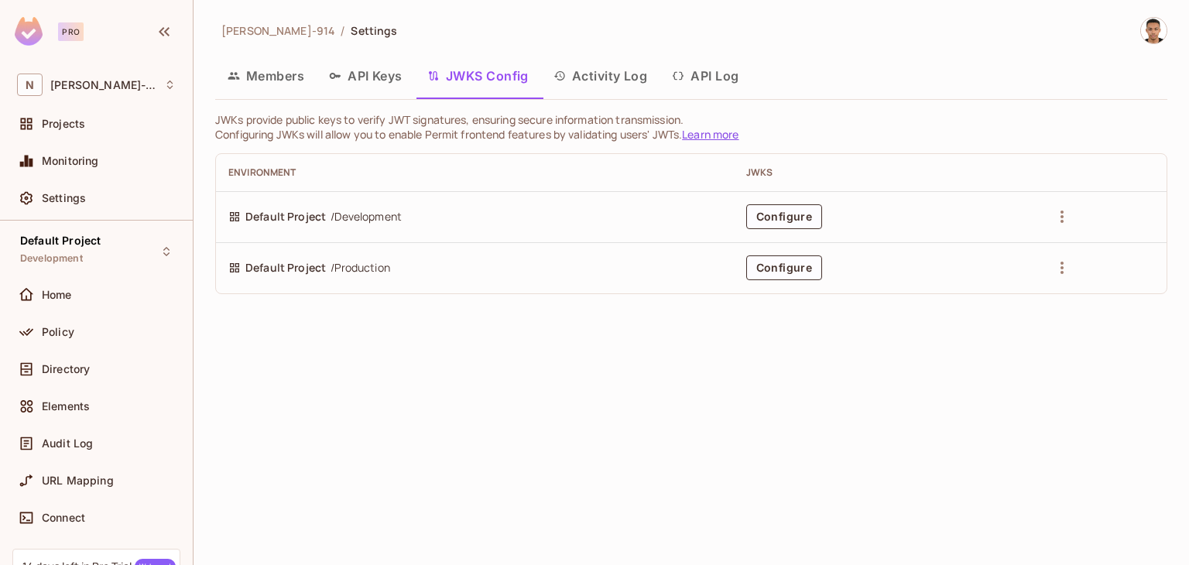
click at [581, 73] on button "Activity Log" at bounding box center [600, 75] width 119 height 39
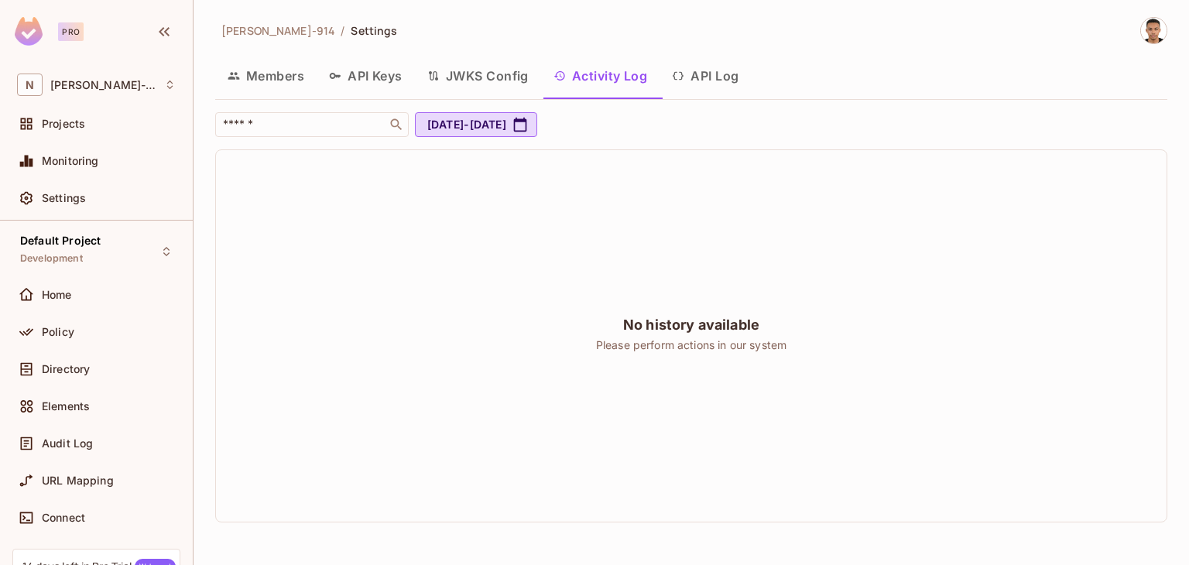
click at [278, 69] on button "Members" at bounding box center [265, 75] width 101 height 39
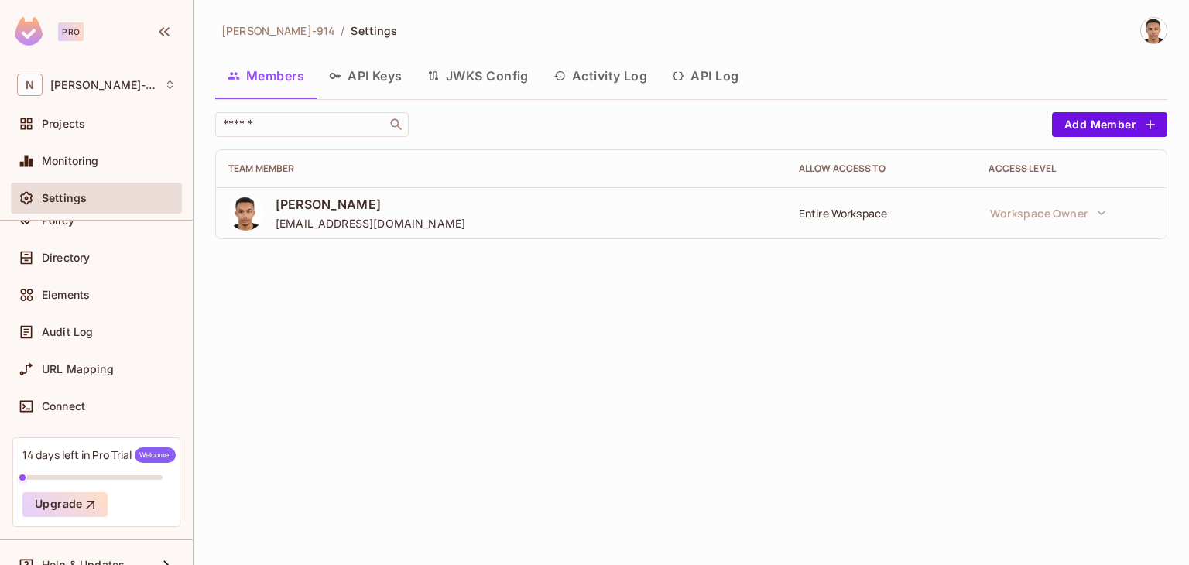
scroll to position [135, 0]
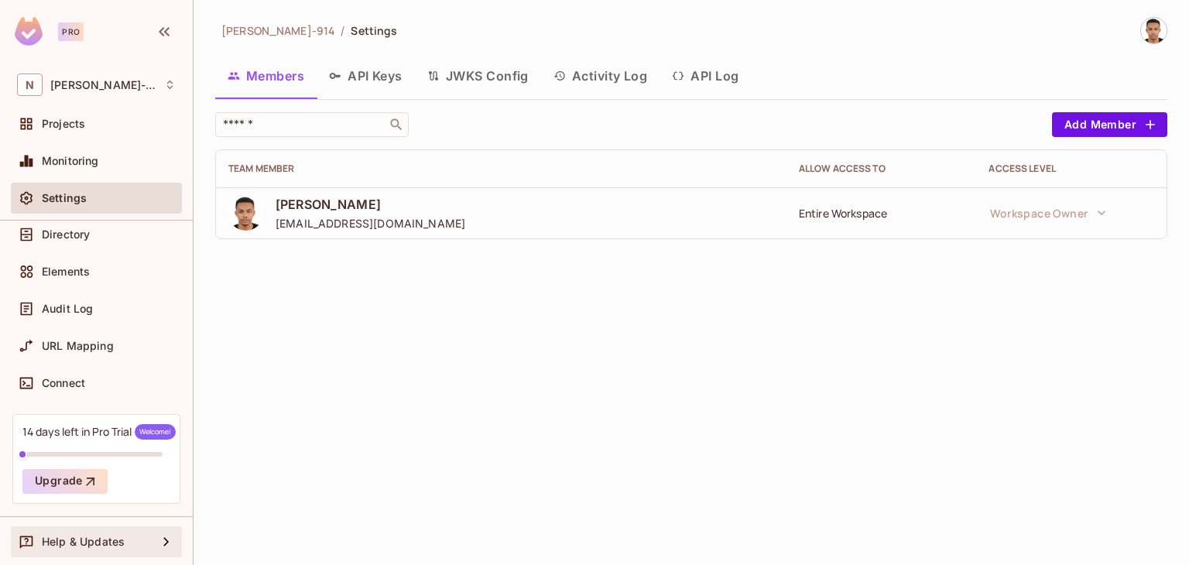
click at [63, 529] on div "Help & Updates" at bounding box center [96, 541] width 171 height 31
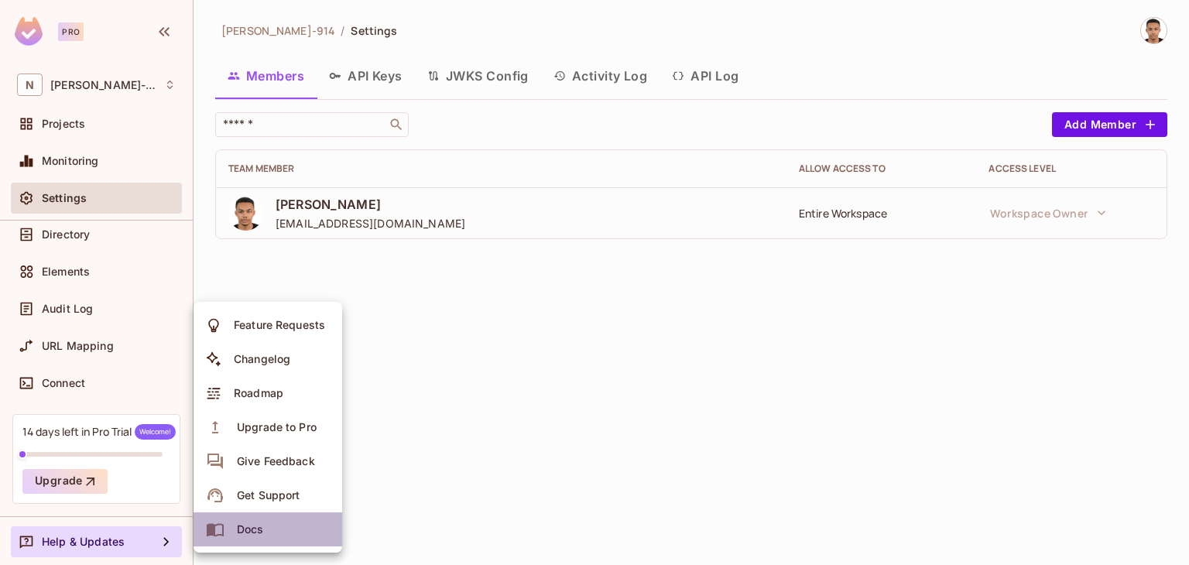
click at [269, 526] on li "Docs" at bounding box center [267, 529] width 149 height 34
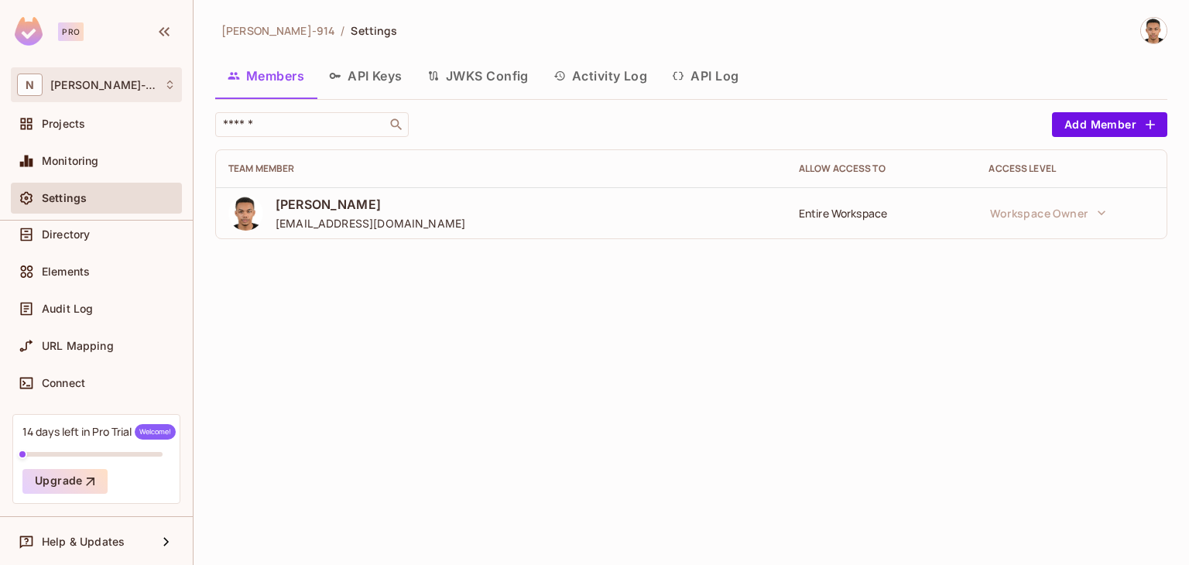
click at [94, 74] on div "N Nick-914" at bounding box center [96, 85] width 159 height 22
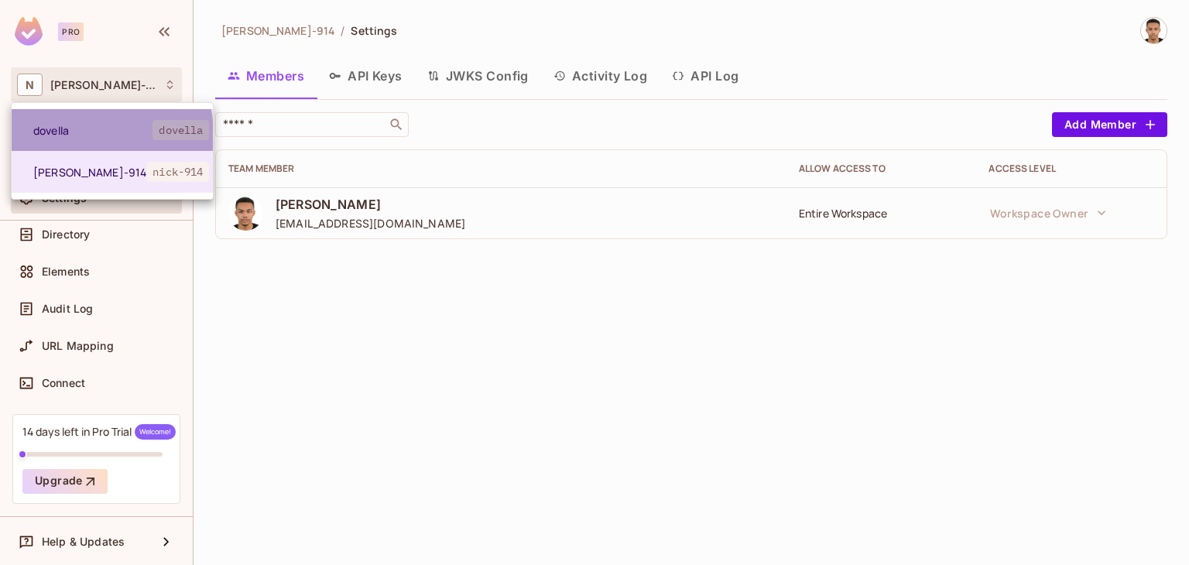
click at [83, 135] on span "dovella" at bounding box center [92, 130] width 119 height 15
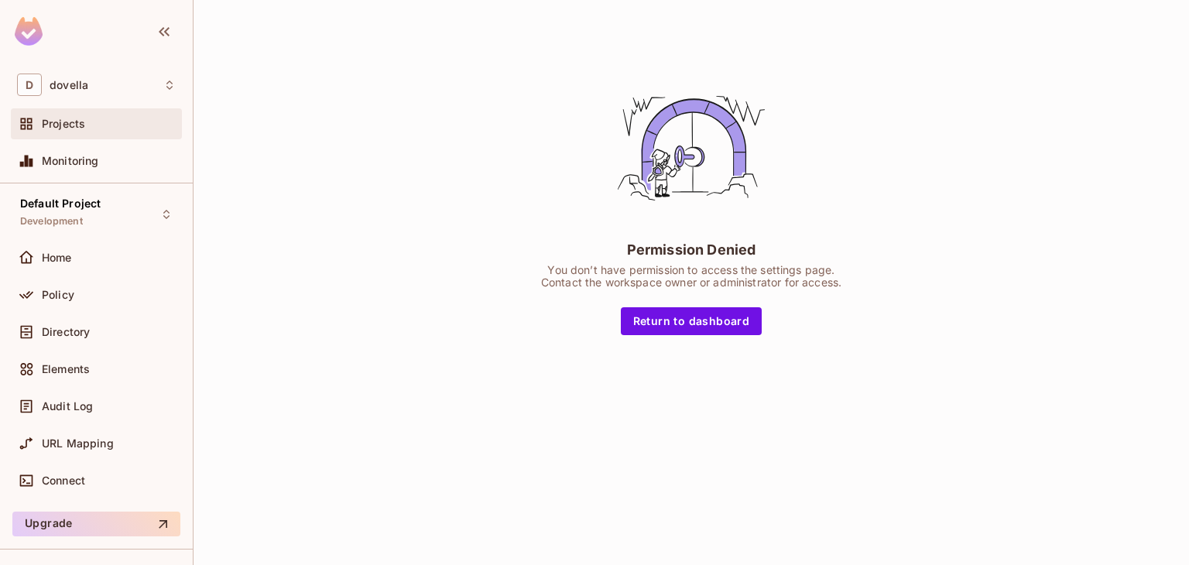
click at [66, 123] on span "Projects" at bounding box center [63, 124] width 43 height 12
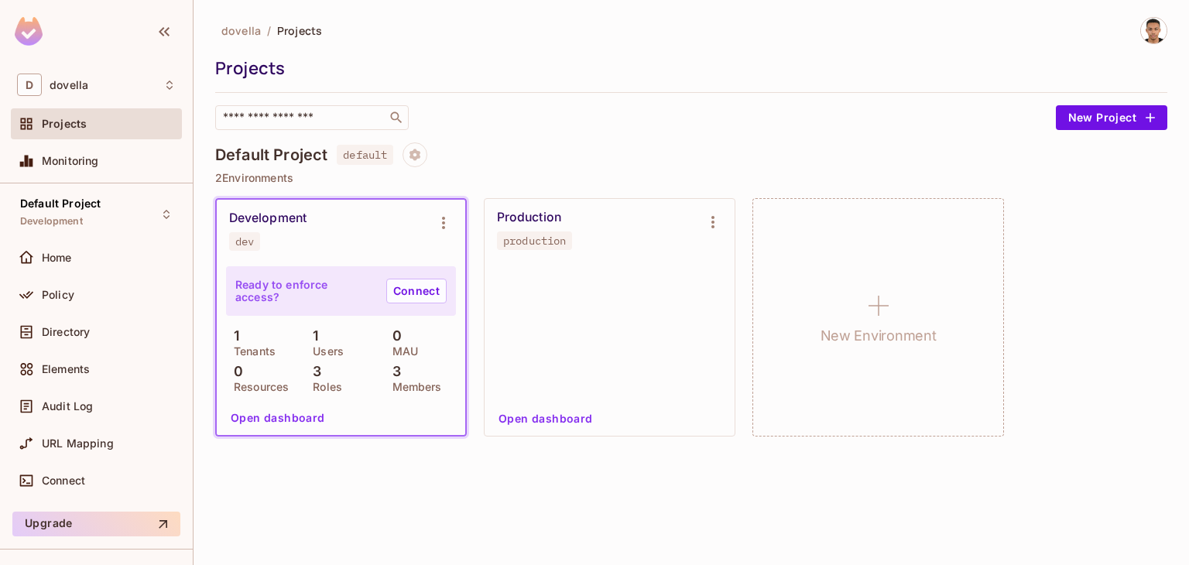
click at [331, 354] on p "Users" at bounding box center [324, 351] width 39 height 12
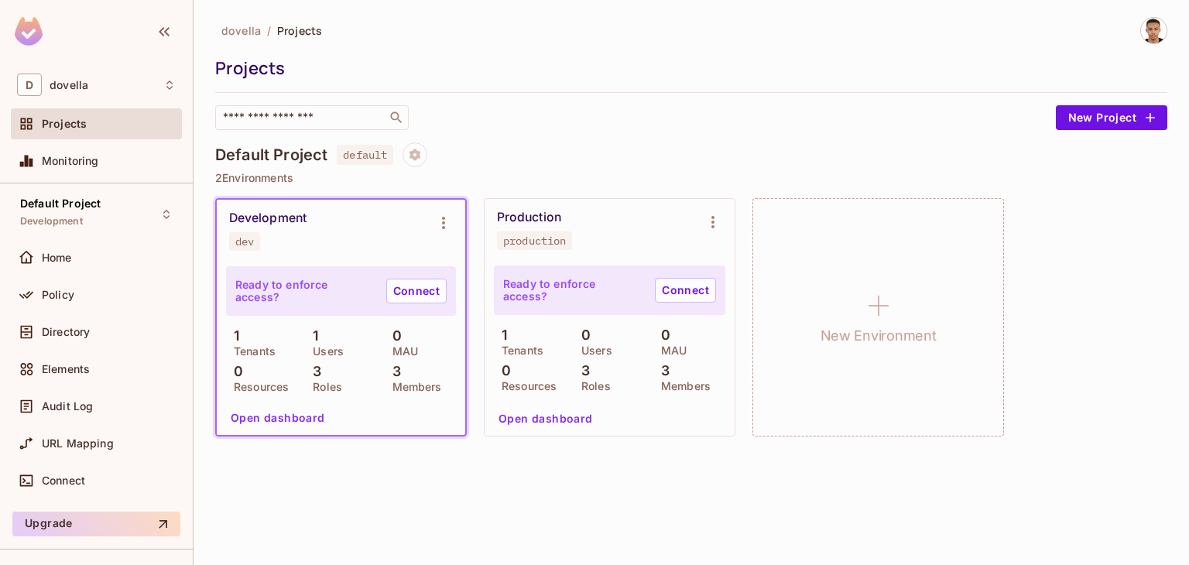
click at [325, 369] on div "3 Roles" at bounding box center [340, 378] width 71 height 28
click at [270, 419] on button "Open dashboard" at bounding box center [277, 418] width 107 height 25
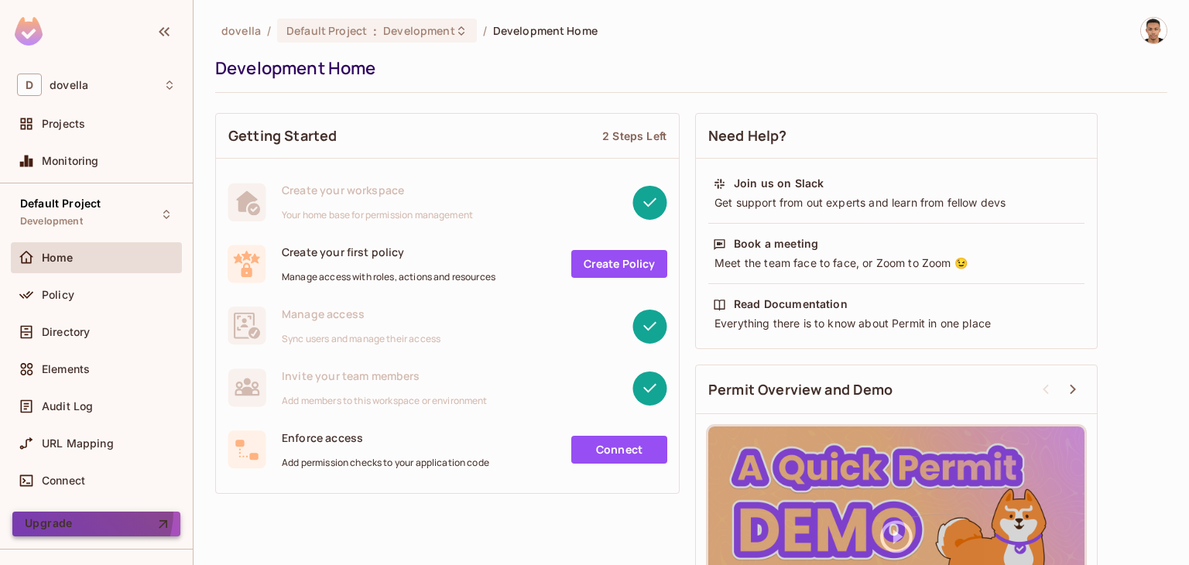
click at [78, 512] on button "Upgrade" at bounding box center [96, 524] width 168 height 25
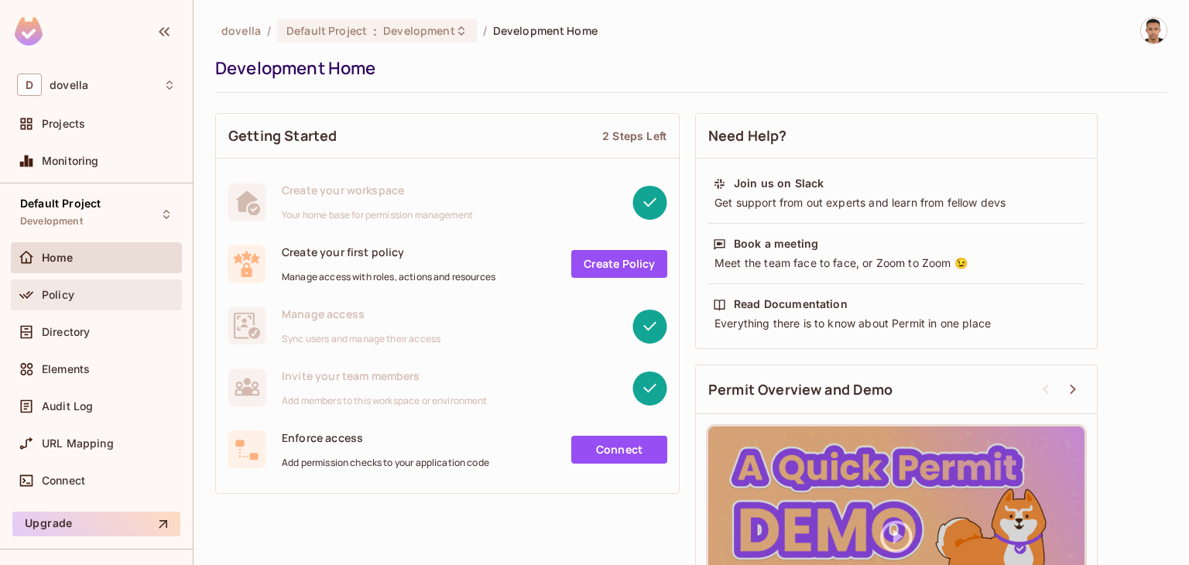
click at [42, 298] on span "Policy" at bounding box center [58, 295] width 33 height 12
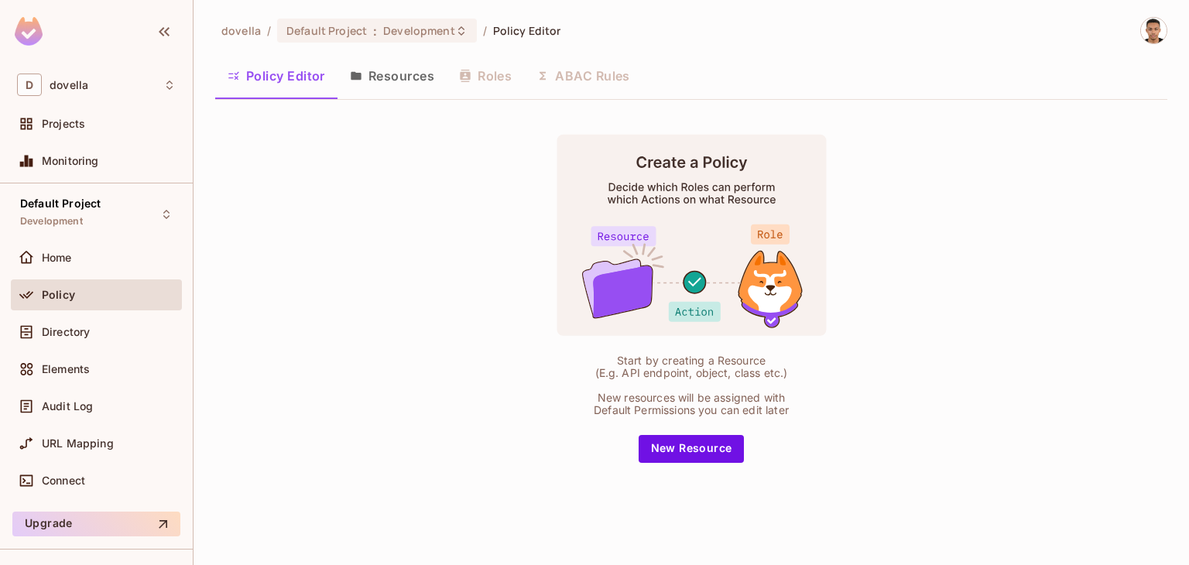
click at [484, 71] on div "Policy Editor Resources Roles ABAC Rules" at bounding box center [691, 75] width 952 height 39
click at [479, 78] on div "Policy Editor Resources Roles ABAC Rules" at bounding box center [691, 75] width 952 height 39
click at [402, 72] on button "Resources" at bounding box center [391, 75] width 109 height 39
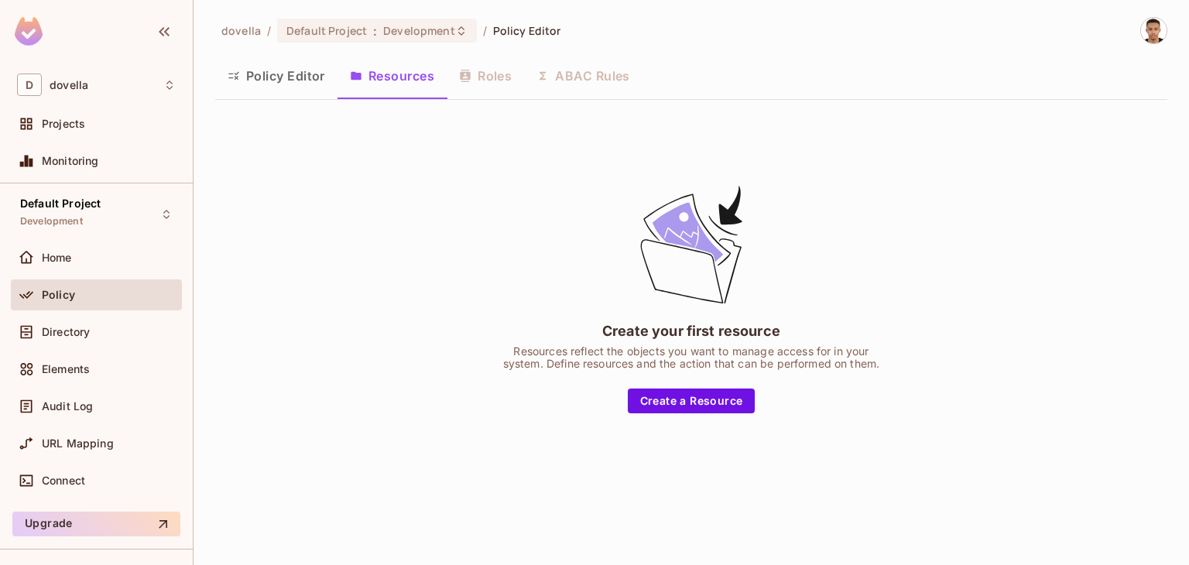
click at [291, 72] on button "Policy Editor" at bounding box center [276, 75] width 122 height 39
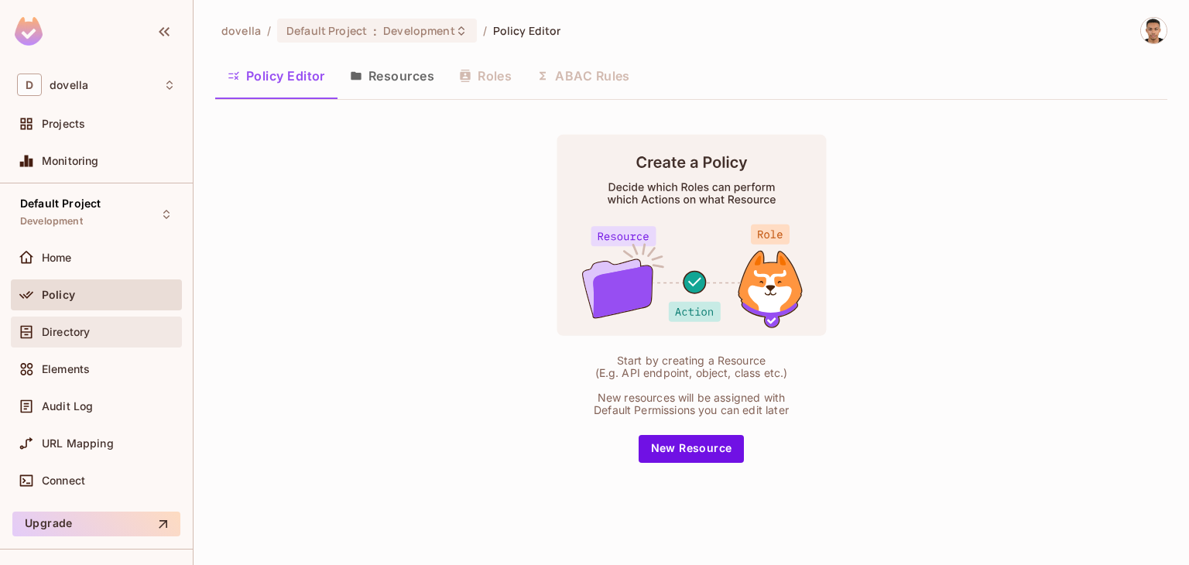
click at [81, 326] on span "Directory" at bounding box center [66, 332] width 48 height 12
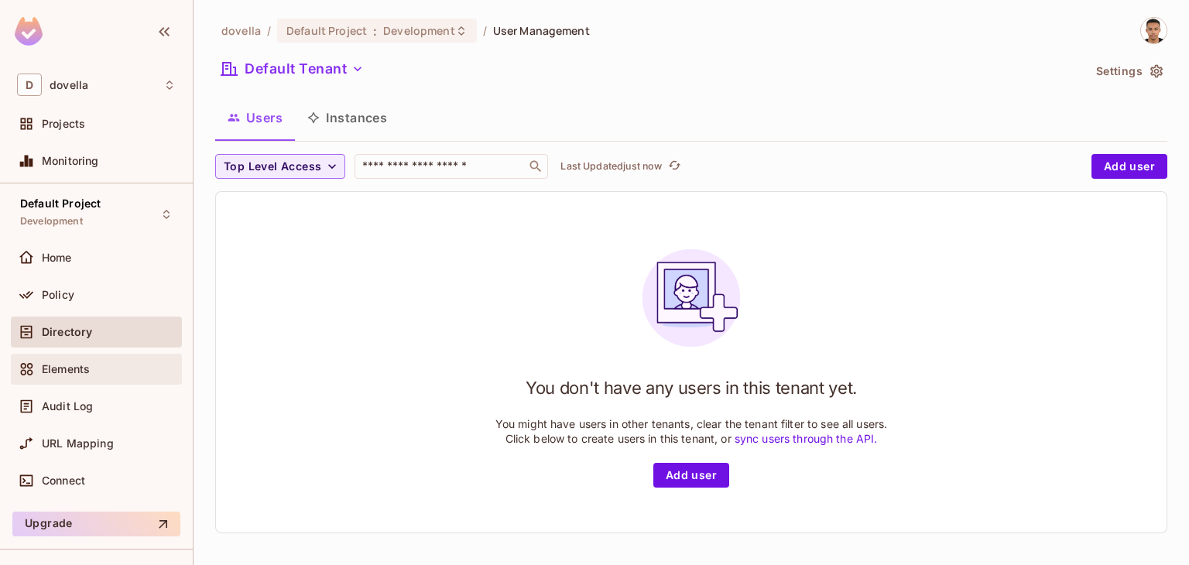
click at [60, 365] on span "Elements" at bounding box center [66, 369] width 48 height 12
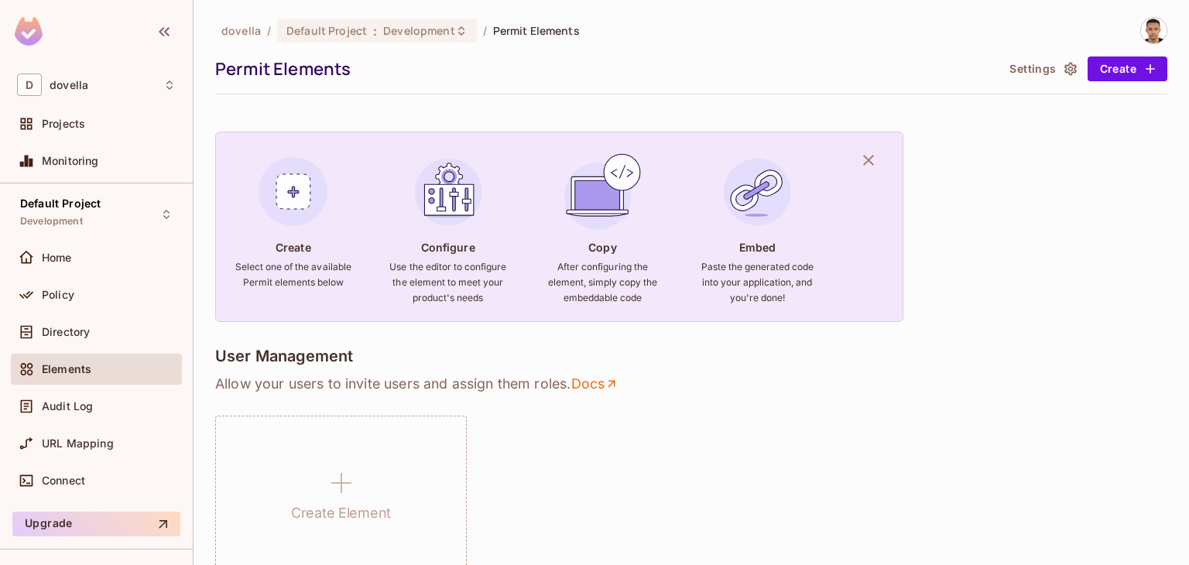
click at [56, 389] on div "Elements" at bounding box center [96, 372] width 171 height 37
click at [56, 402] on span "Audit Log" at bounding box center [67, 406] width 51 height 12
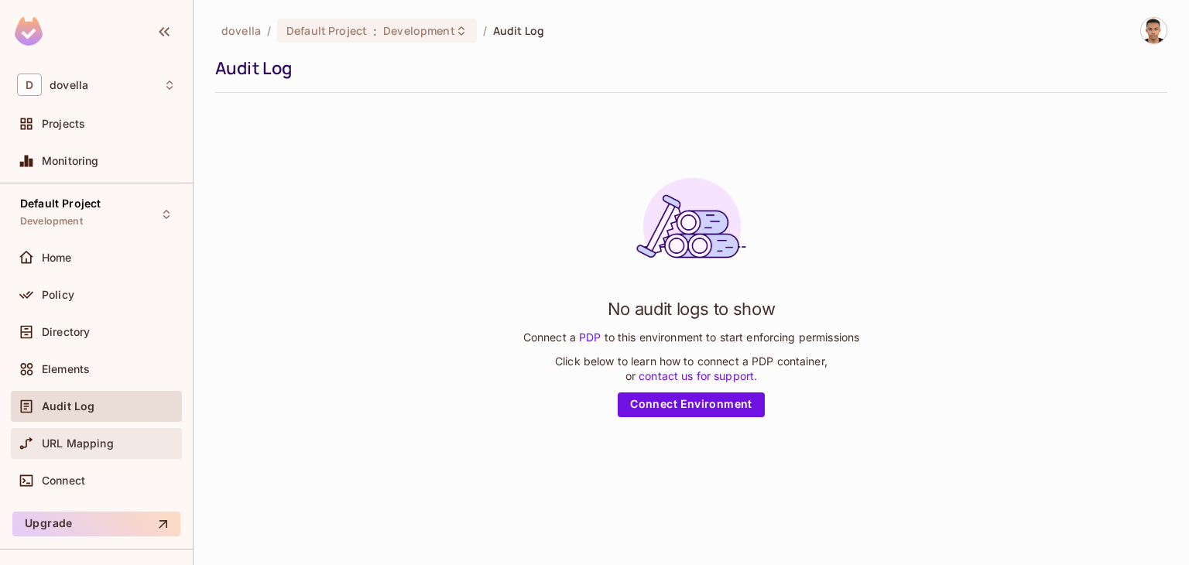
click at [107, 434] on div "URL Mapping" at bounding box center [96, 443] width 159 height 19
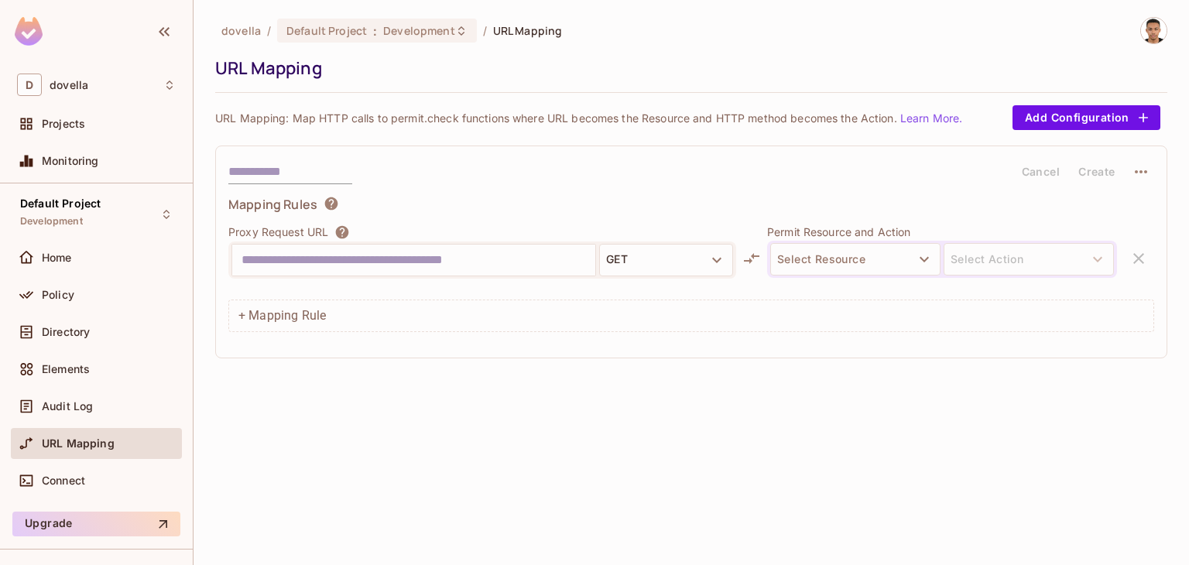
click at [289, 387] on div "dovella / Default Project : Development / URL Mapping URL Mapping URL Mapping: …" at bounding box center [690, 282] width 995 height 565
click at [111, 461] on div "URL Mapping" at bounding box center [96, 446] width 171 height 37
click at [108, 467] on div "Connect" at bounding box center [96, 480] width 171 height 31
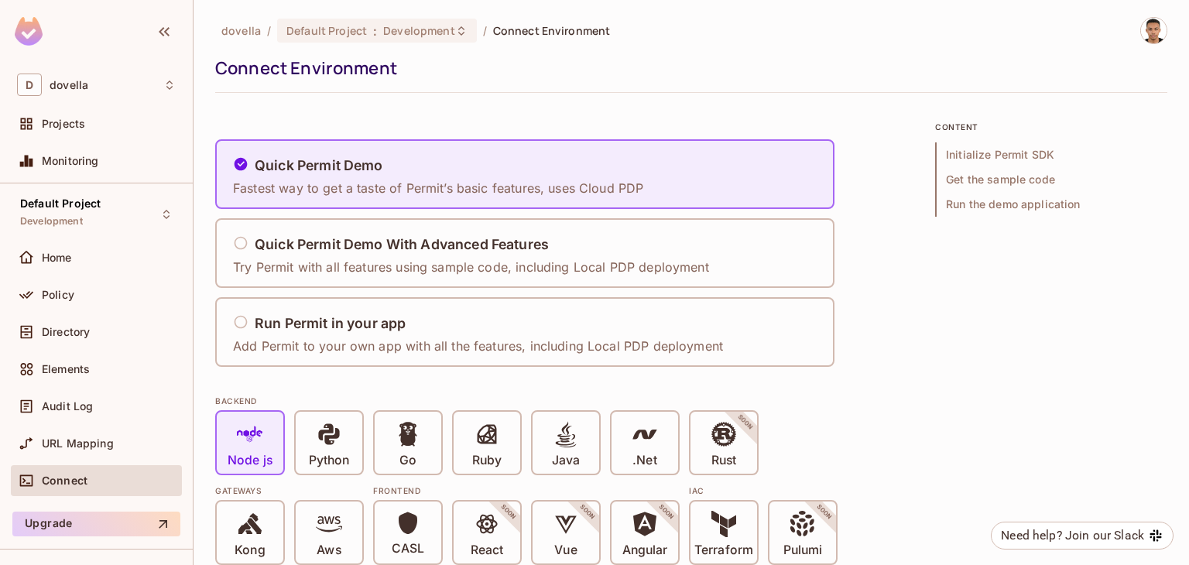
click at [254, 395] on div "BACKEND" at bounding box center [563, 401] width 697 height 12
drag, startPoint x: 245, startPoint y: 396, endPoint x: 224, endPoint y: 398, distance: 21.0
click at [224, 398] on div "BACKEND" at bounding box center [563, 401] width 697 height 12
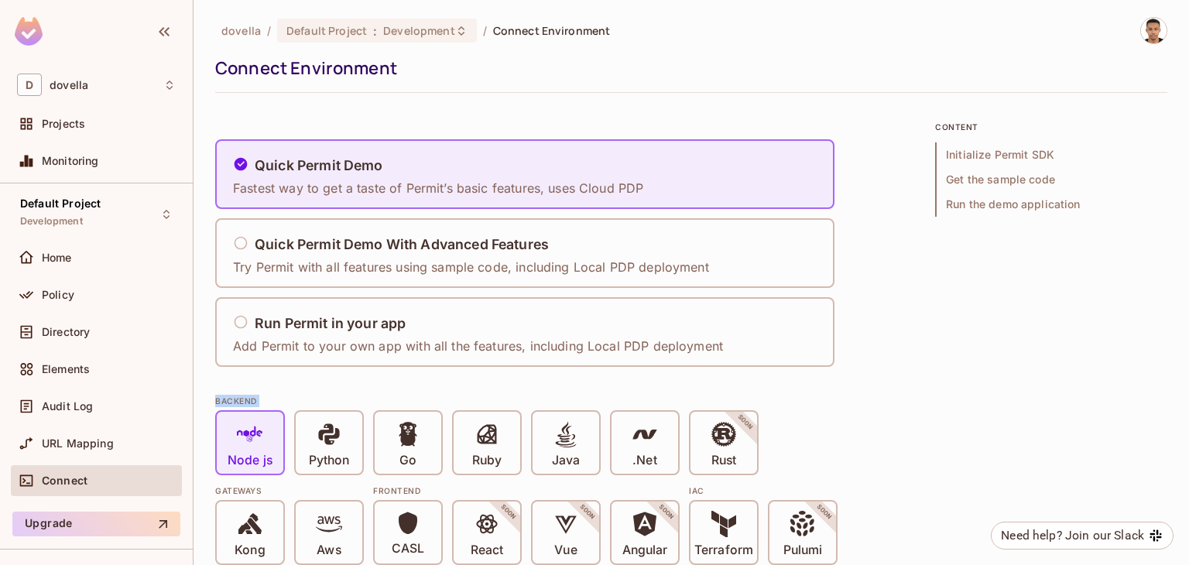
click at [224, 398] on div "BACKEND" at bounding box center [563, 401] width 697 height 12
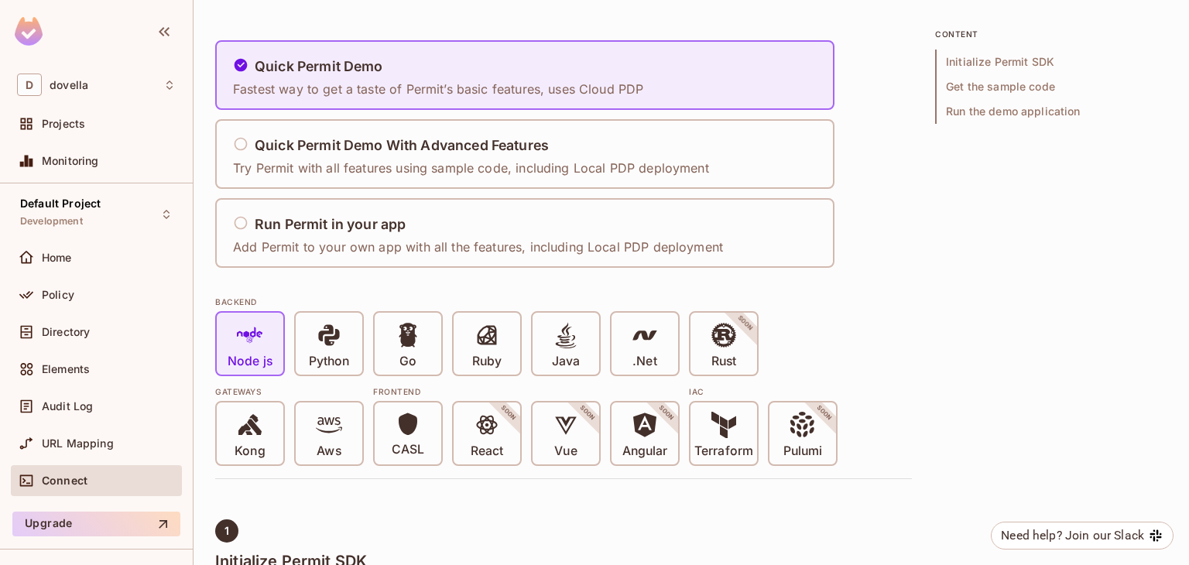
click at [227, 389] on div "Gateways" at bounding box center [289, 391] width 149 height 12
click at [383, 388] on div "Frontend" at bounding box center [526, 391] width 306 height 12
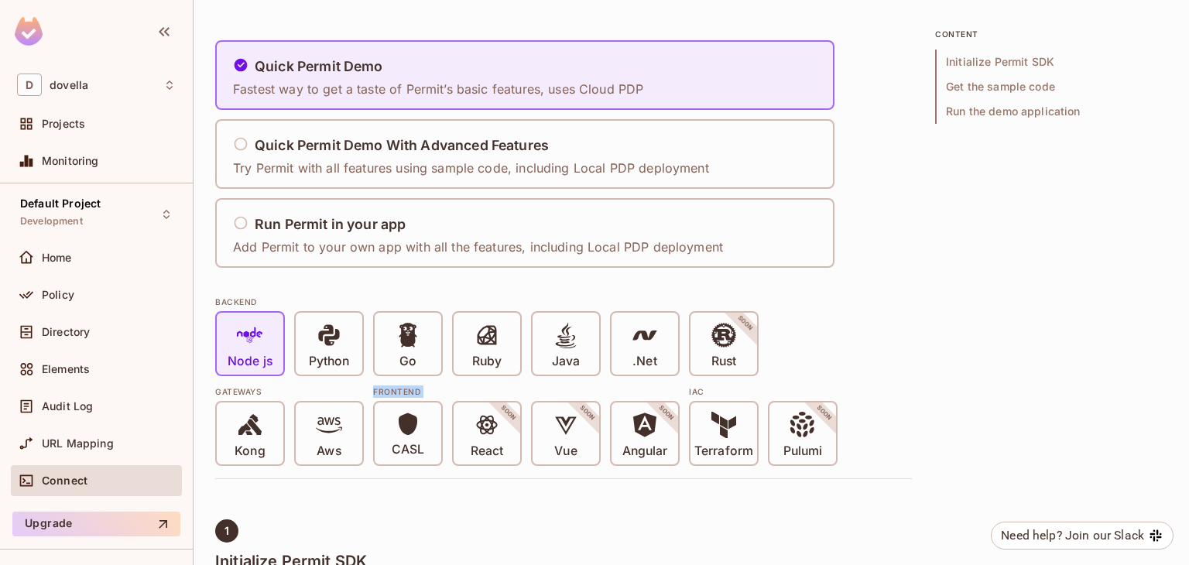
click at [383, 388] on div "Frontend" at bounding box center [526, 391] width 306 height 12
click at [277, 291] on div "BACKEND Node js Python Go Ruby Java .Net Rust SOON Gateways Kong Aws Frontend C…" at bounding box center [563, 376] width 697 height 180
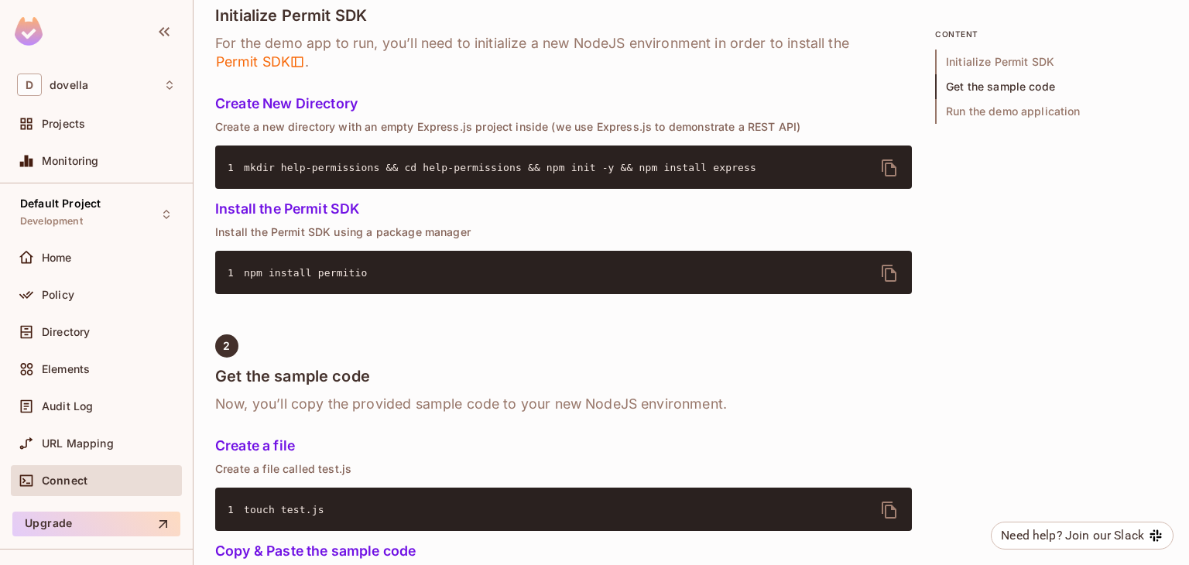
scroll to position [546, 0]
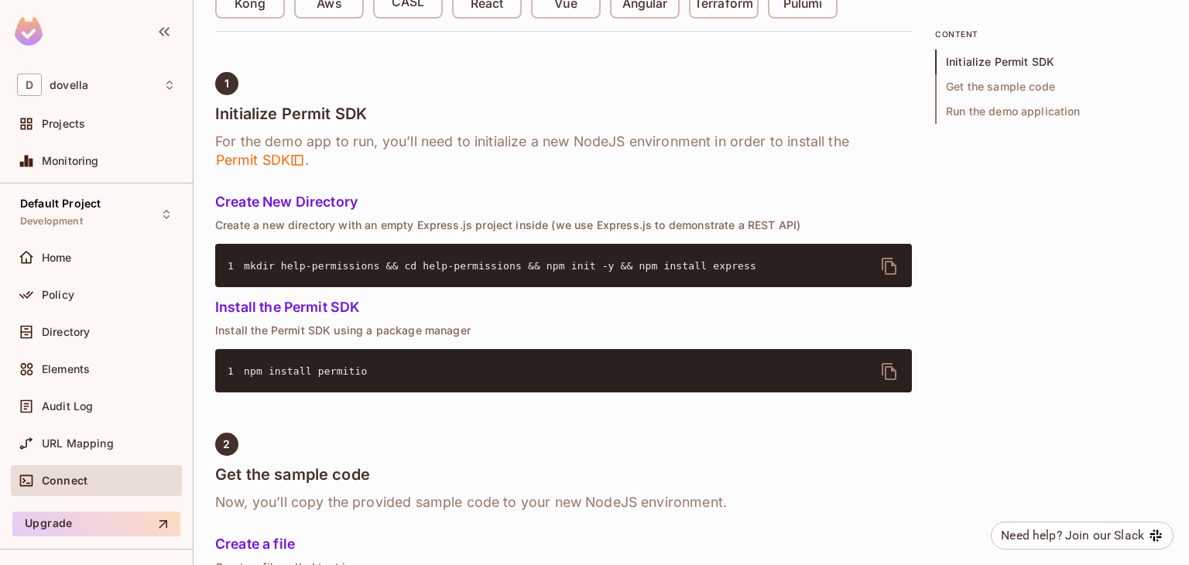
click at [208, 354] on div "dovella / Default Project : Development / Connect Environment Connect Environme…" at bounding box center [690, 282] width 995 height 565
drag, startPoint x: 208, startPoint y: 354, endPoint x: 526, endPoint y: 235, distance: 339.7
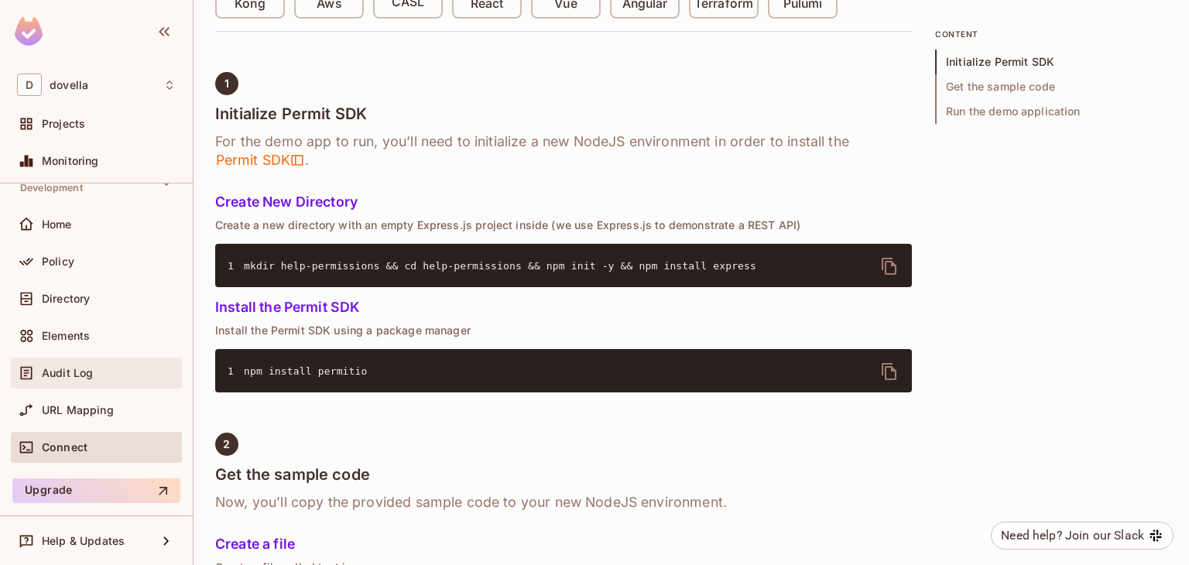
scroll to position [0, 0]
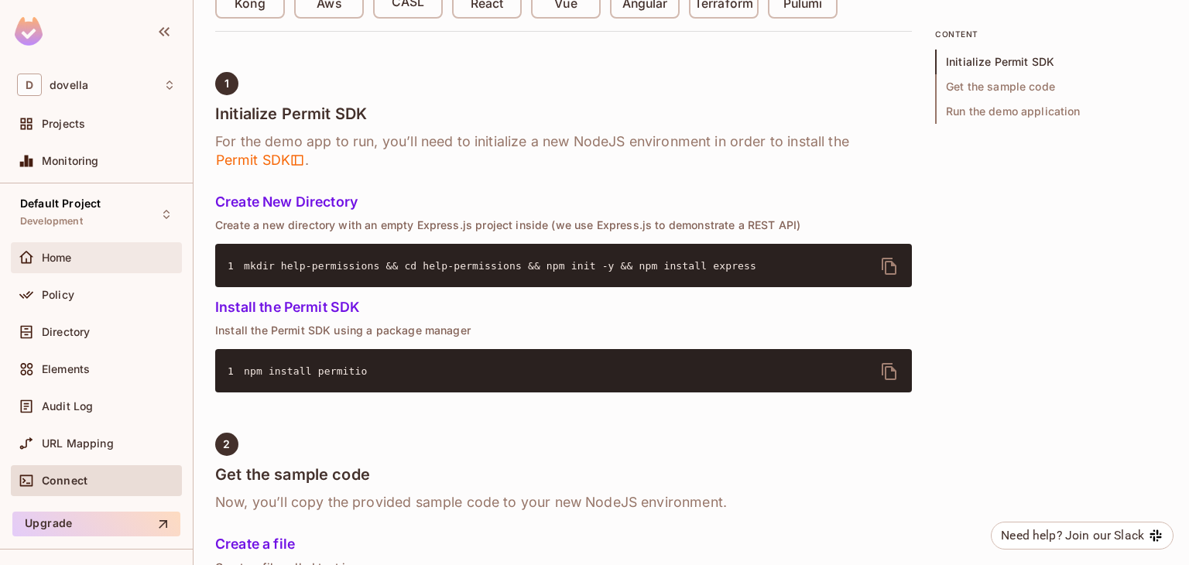
click at [36, 264] on div at bounding box center [29, 257] width 25 height 19
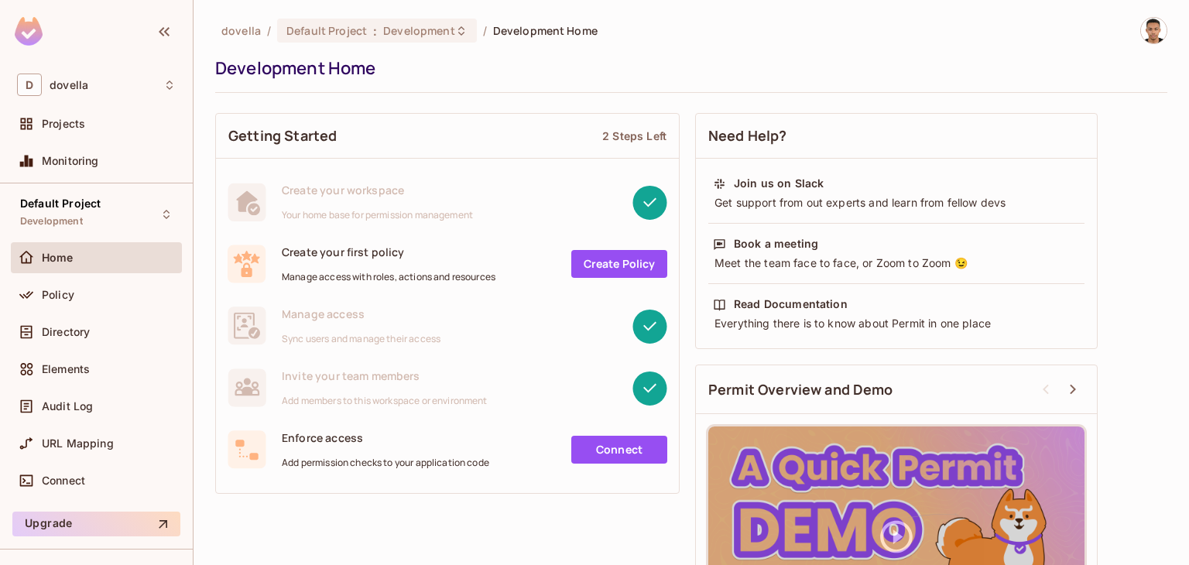
click at [692, 79] on div "Development Home" at bounding box center [687, 67] width 944 height 23
click at [70, 174] on div "Monitoring" at bounding box center [96, 161] width 171 height 31
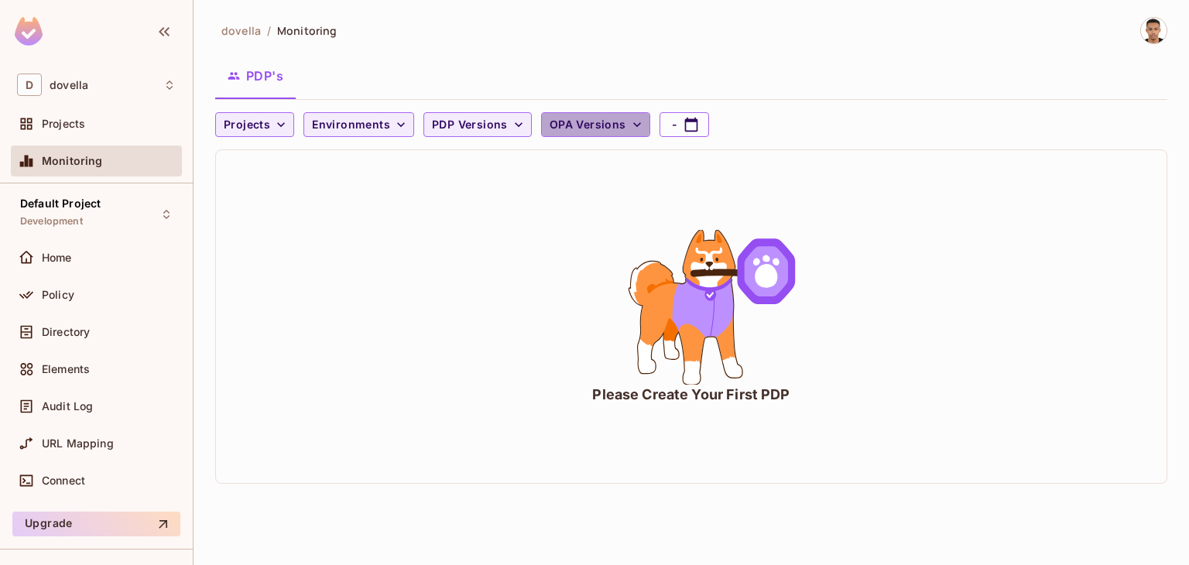
click at [541, 115] on button "OPA Versions" at bounding box center [595, 124] width 109 height 25
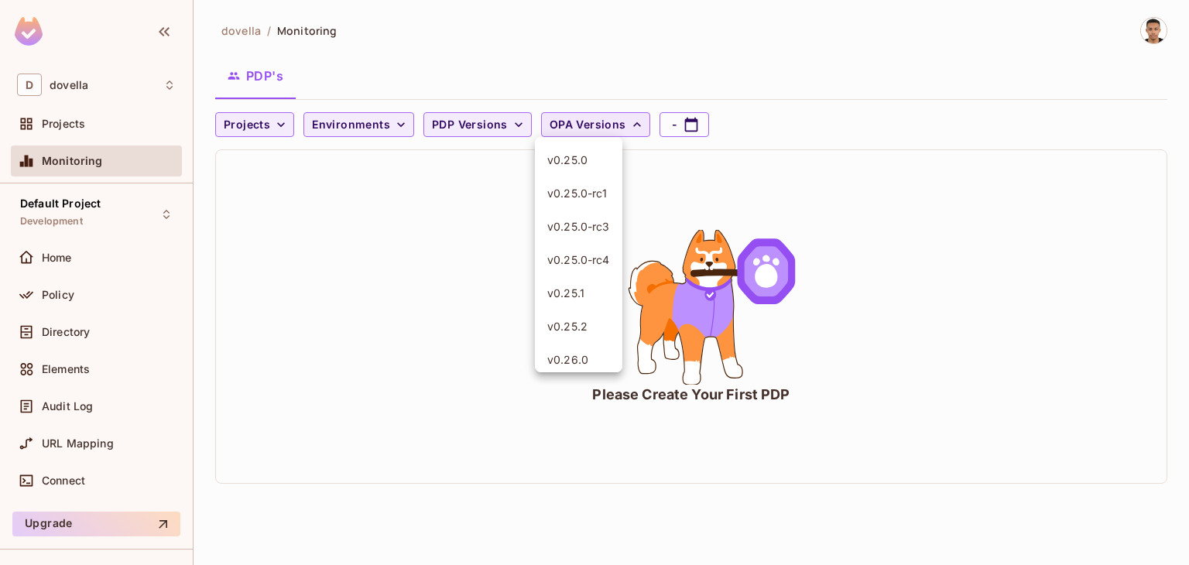
click at [536, 115] on div at bounding box center [594, 282] width 1189 height 565
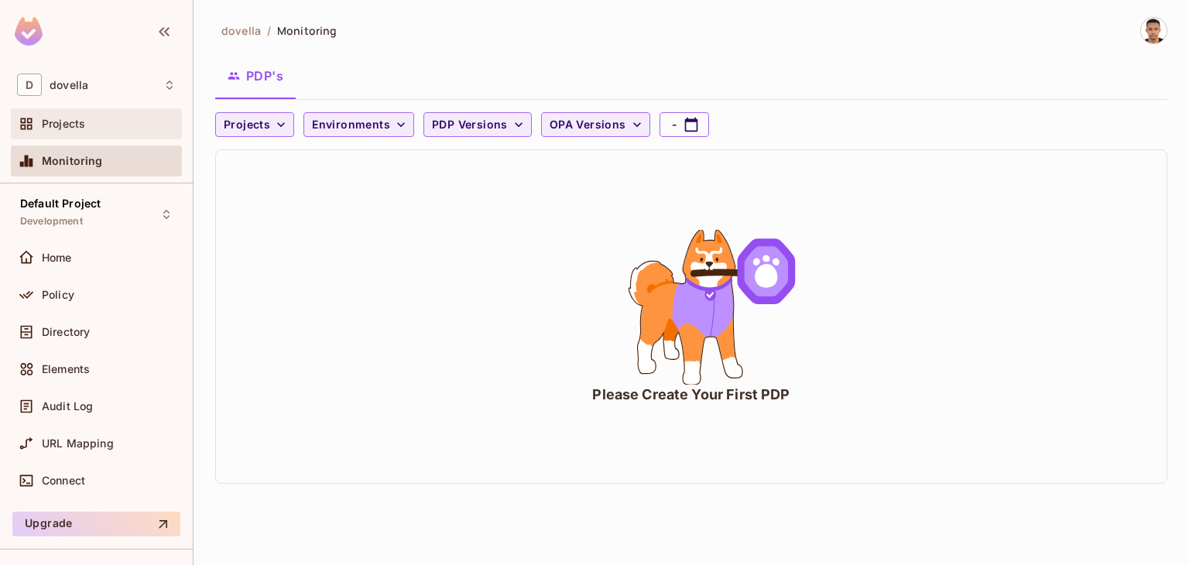
click at [36, 128] on div at bounding box center [29, 124] width 25 height 19
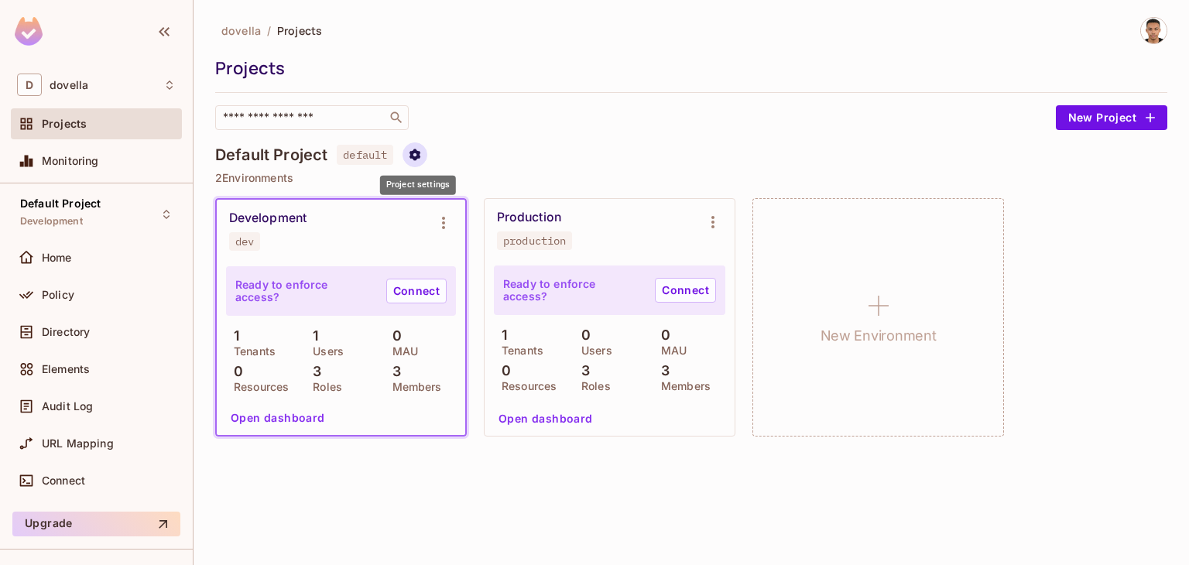
click at [420, 153] on icon "Project settings" at bounding box center [414, 155] width 11 height 12
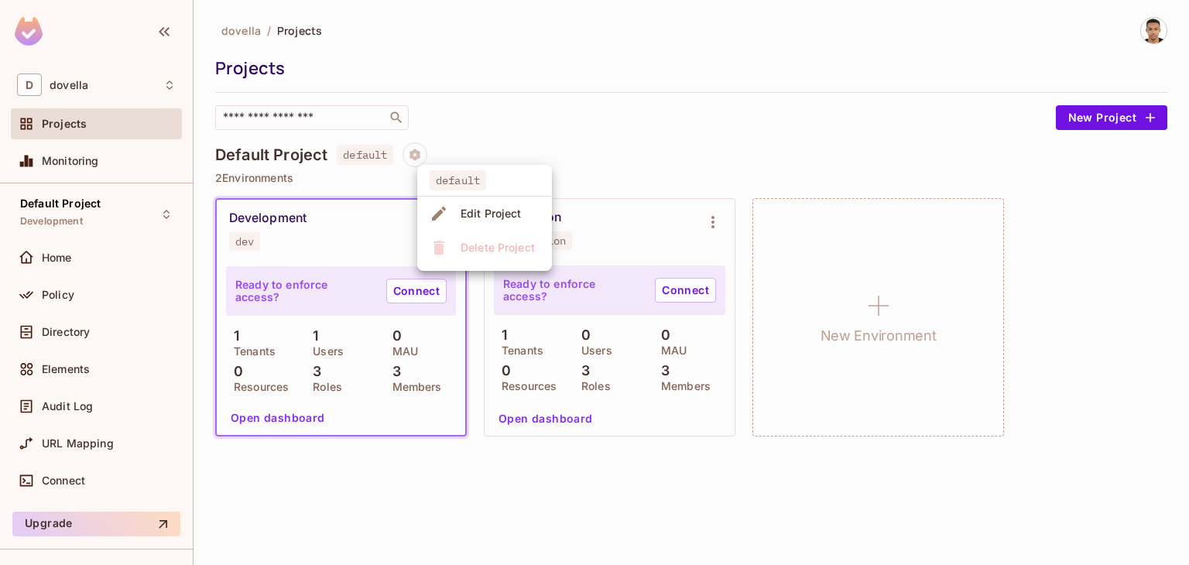
click at [588, 156] on div at bounding box center [594, 282] width 1189 height 565
click at [1156, 28] on img at bounding box center [1154, 31] width 26 height 26
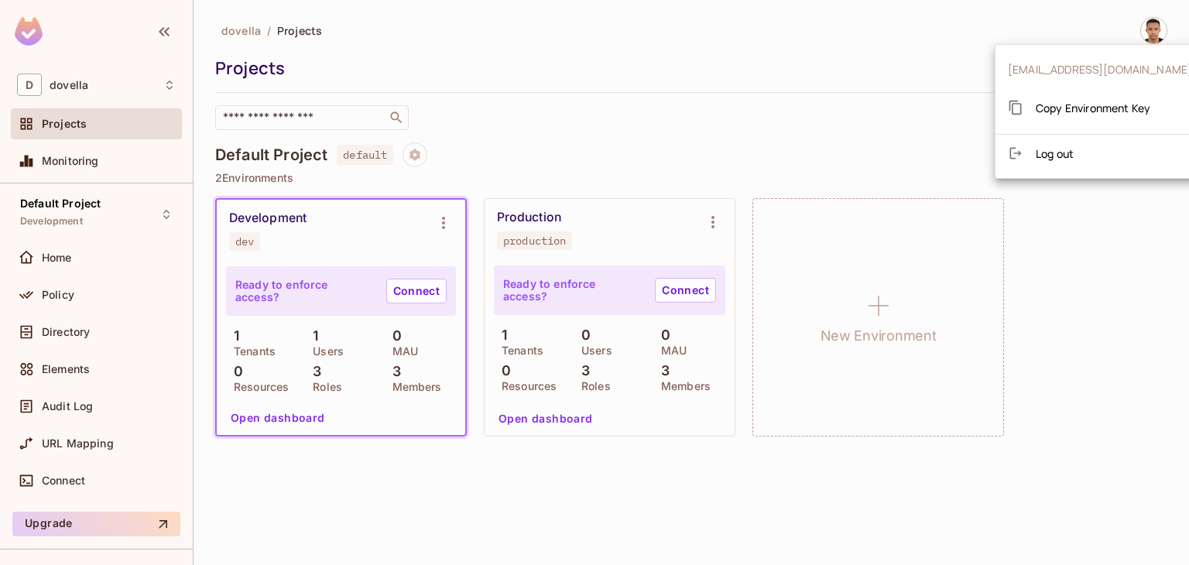
click at [571, 91] on div at bounding box center [594, 282] width 1189 height 565
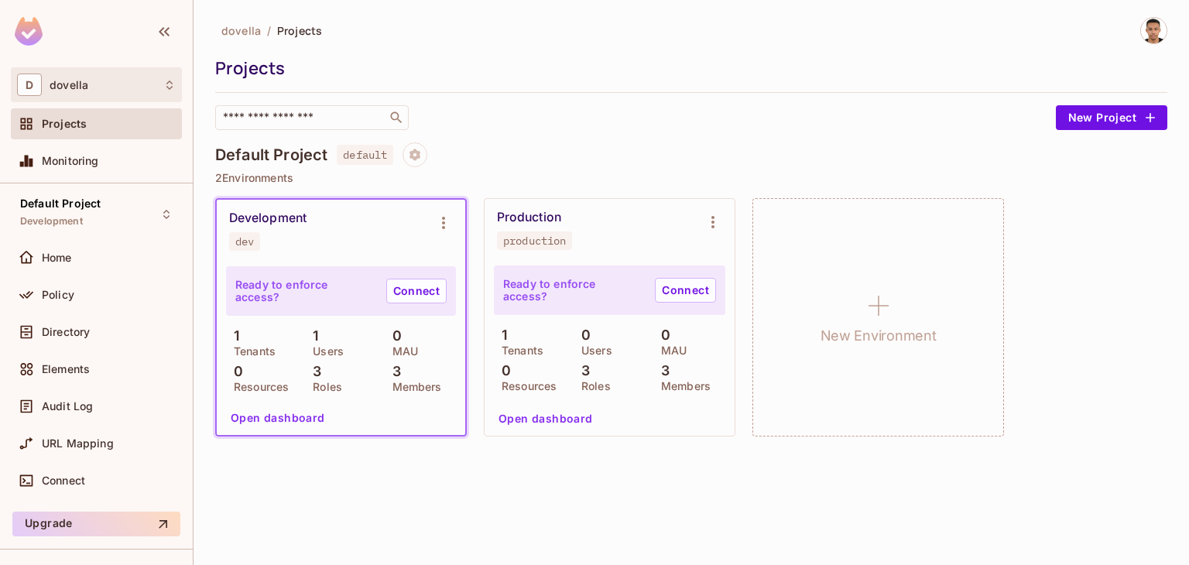
click at [58, 91] on div "D dovella" at bounding box center [96, 85] width 159 height 22
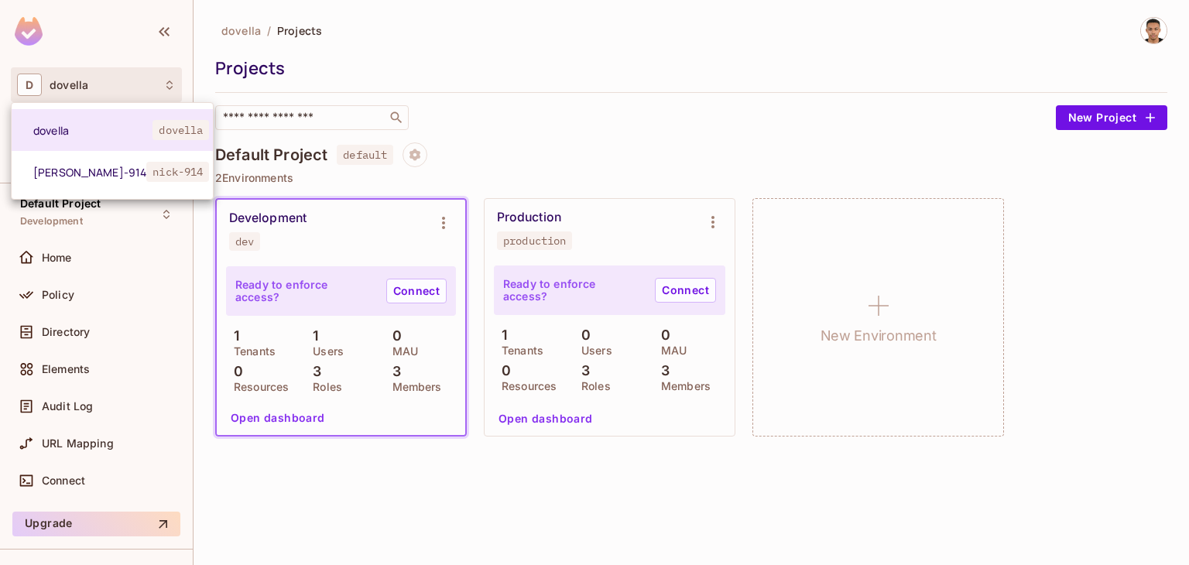
click at [328, 34] on div at bounding box center [594, 282] width 1189 height 565
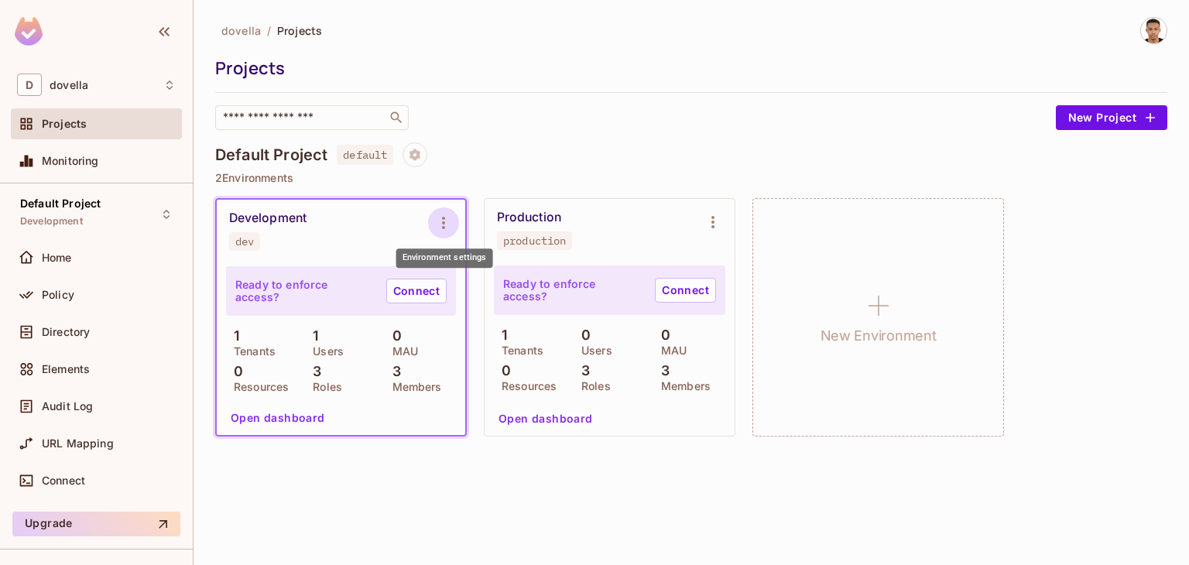
click at [444, 219] on icon "Environment settings" at bounding box center [443, 223] width 19 height 19
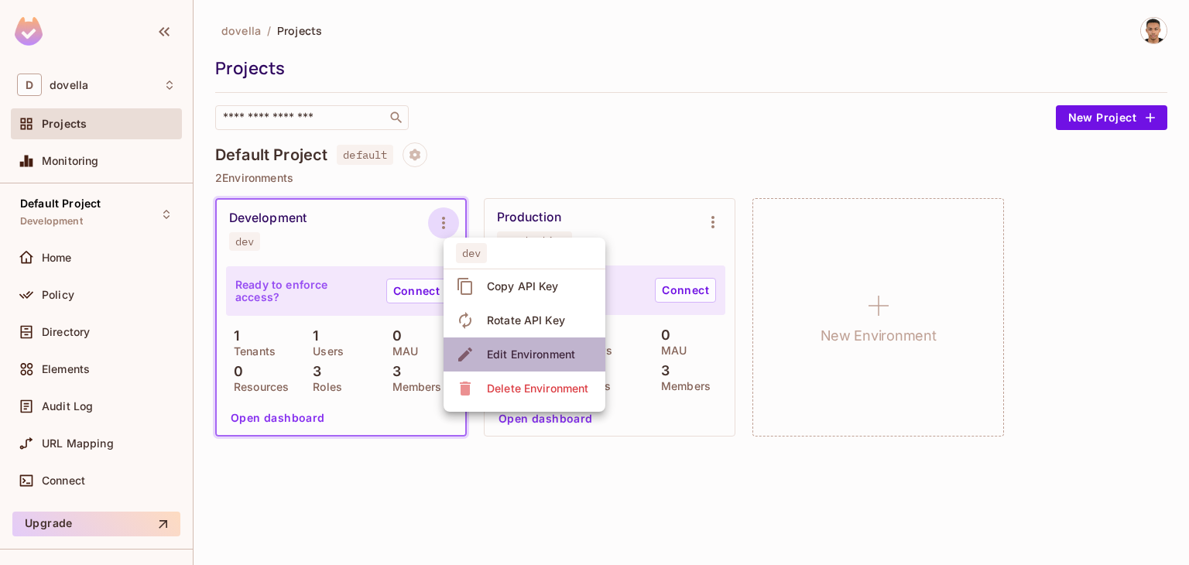
click at [480, 363] on div "Edit Environment" at bounding box center [518, 354] width 124 height 25
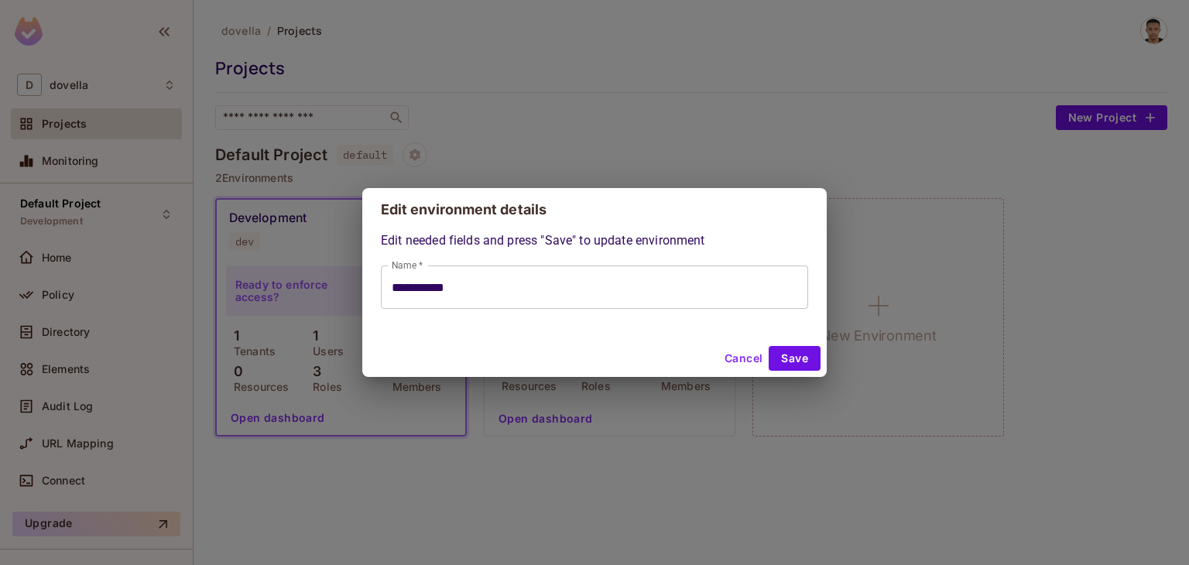
click at [714, 358] on div "Cancel Save" at bounding box center [594, 358] width 464 height 37
click at [728, 355] on button "Cancel" at bounding box center [743, 358] width 50 height 25
type input "**********"
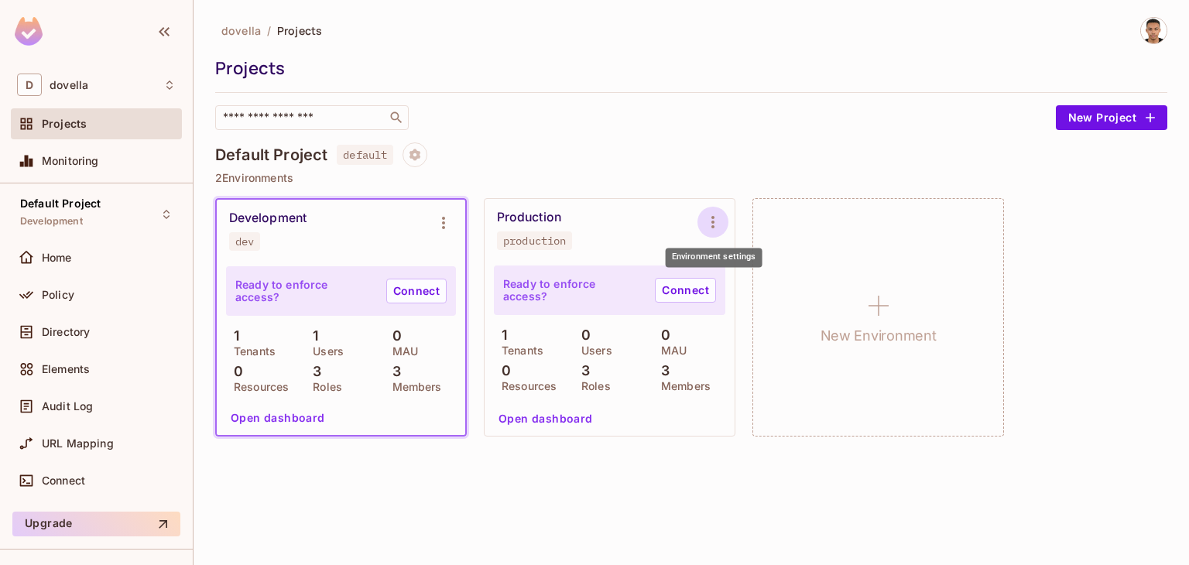
click at [712, 217] on icon "Environment settings" at bounding box center [712, 222] width 3 height 12
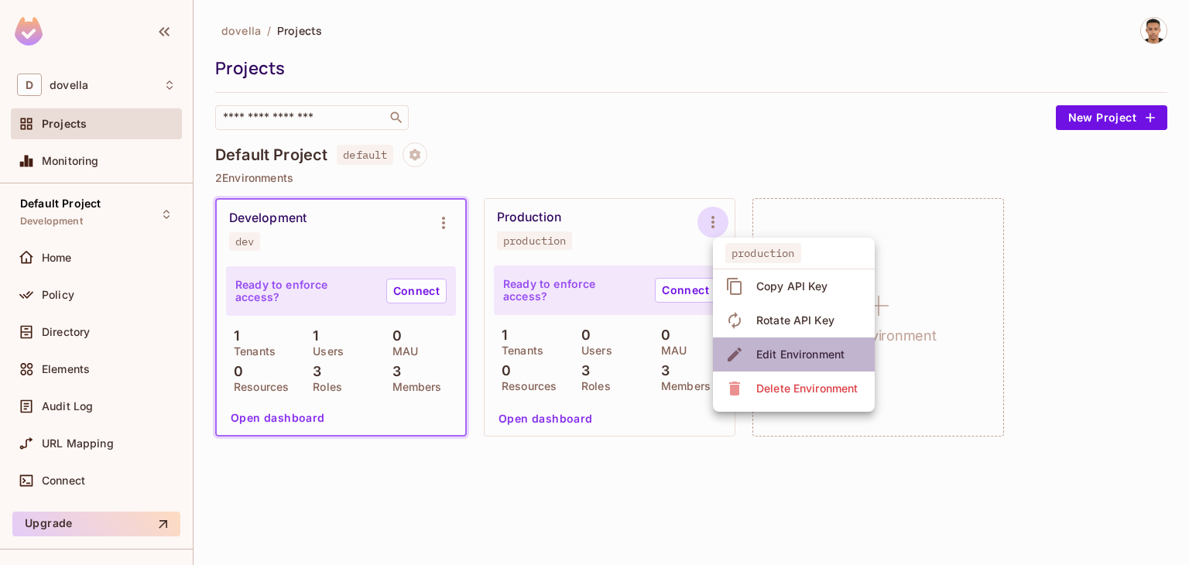
click at [764, 357] on div "Edit Environment" at bounding box center [800, 354] width 88 height 15
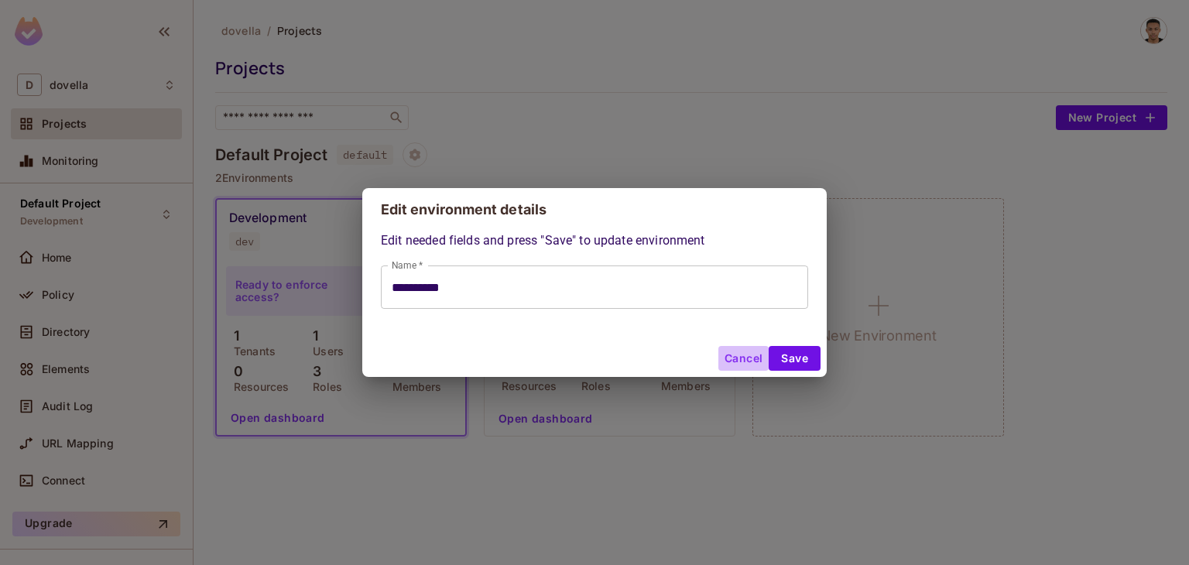
click at [752, 361] on button "Cancel" at bounding box center [743, 358] width 50 height 25
type input "**********"
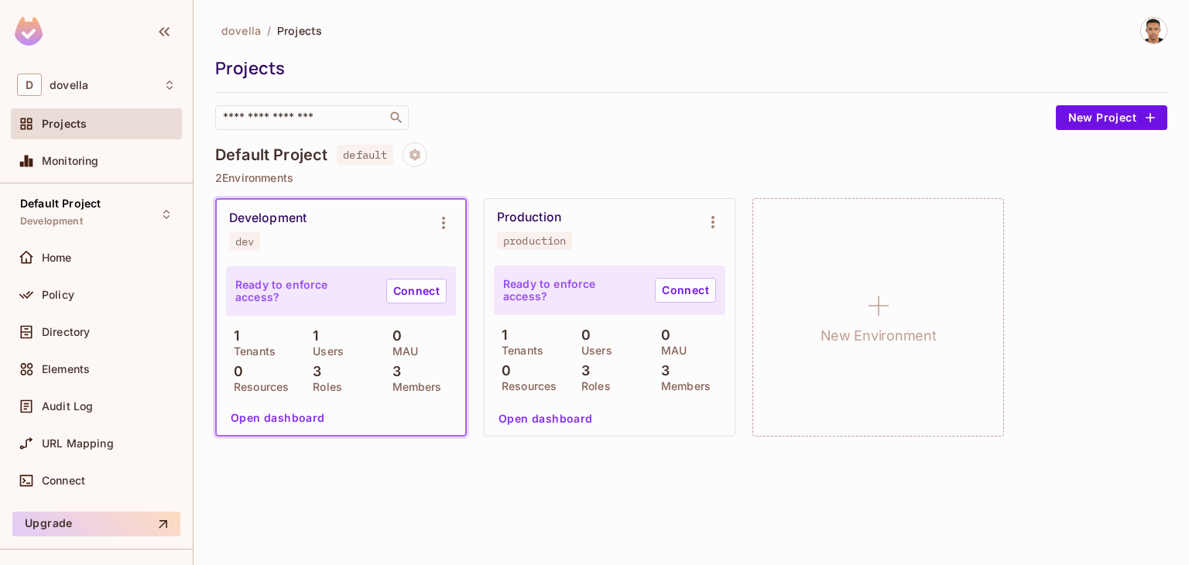
click at [627, 130] on div "dovella / Projects Projects ​ New Project Default Project default 2 Environment…" at bounding box center [691, 235] width 952 height 437
click at [92, 156] on span "Monitoring" at bounding box center [70, 161] width 57 height 12
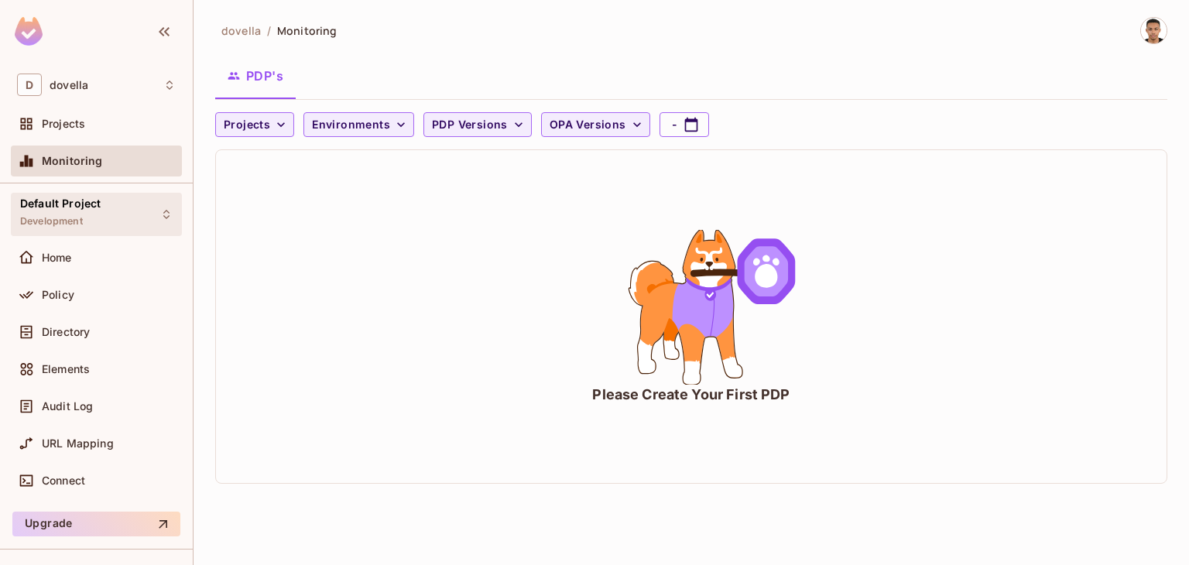
click at [79, 209] on span "Default Project" at bounding box center [60, 203] width 80 height 12
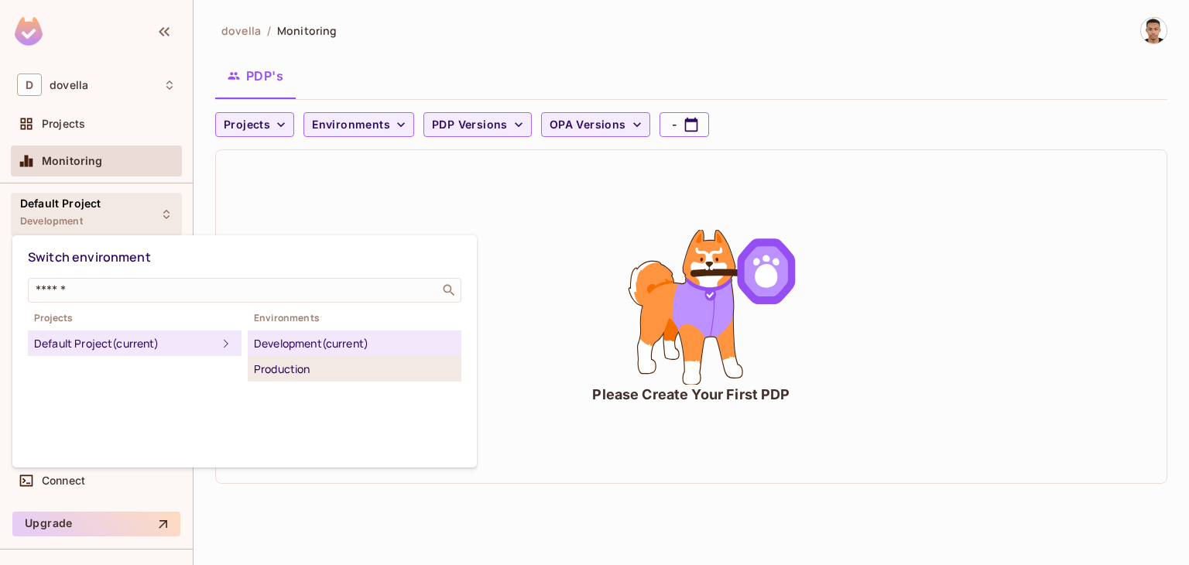
click at [306, 376] on div "Production" at bounding box center [354, 369] width 201 height 19
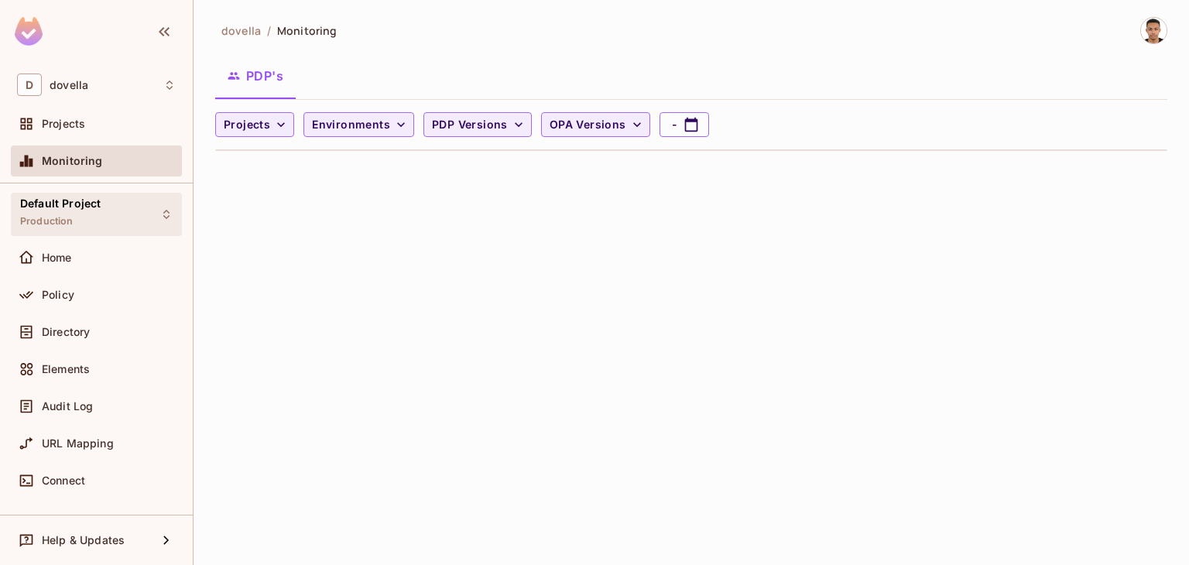
click at [114, 206] on div "Default Project Production" at bounding box center [96, 214] width 171 height 43
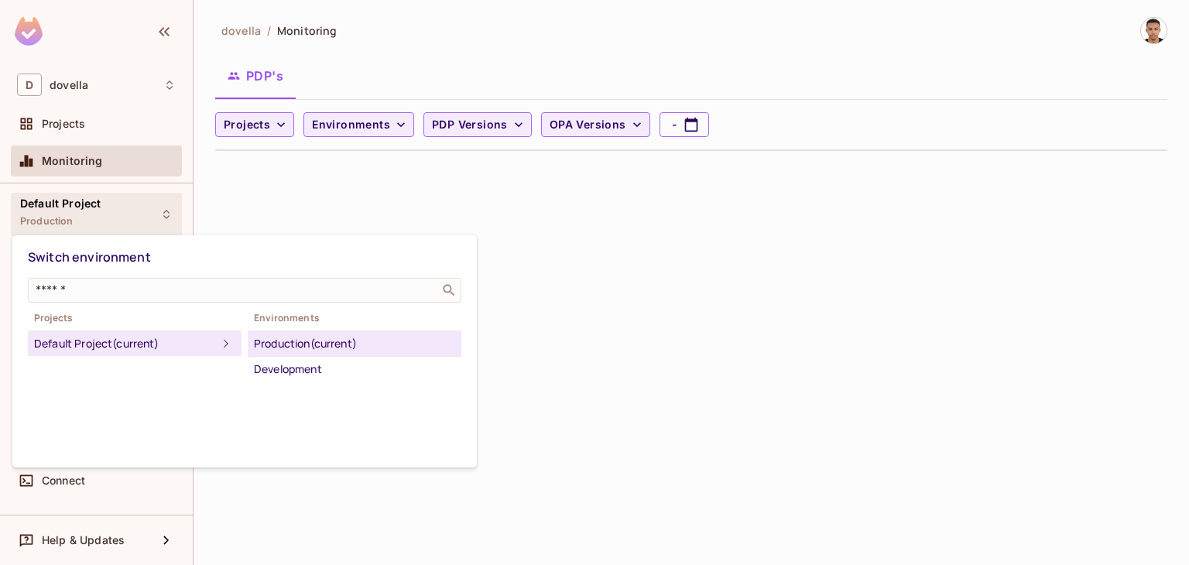
click at [302, 344] on div "Production (current)" at bounding box center [354, 343] width 201 height 19
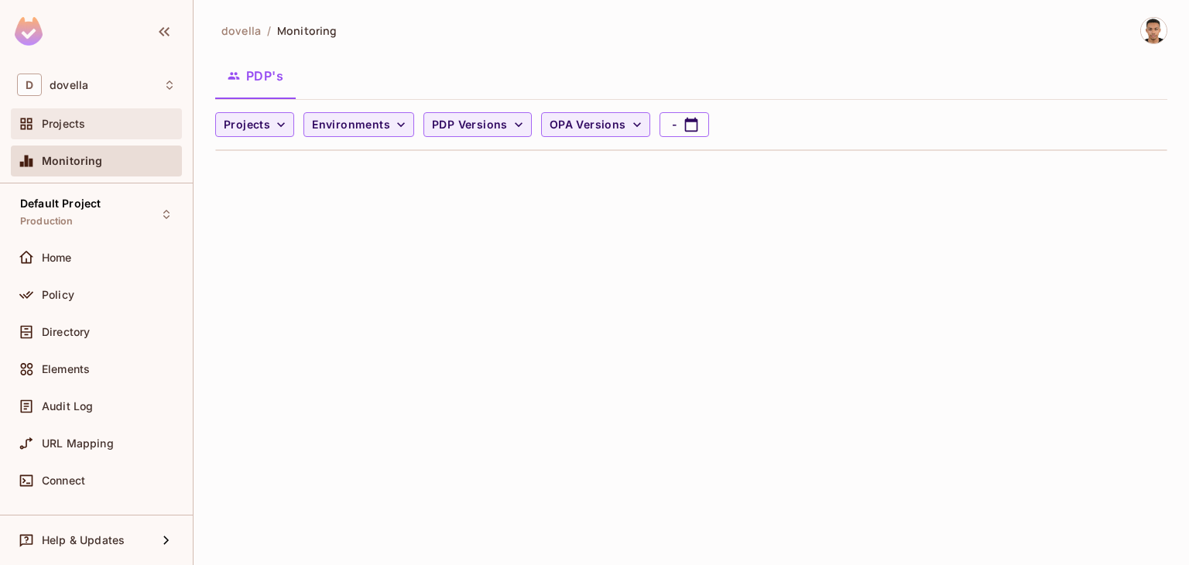
click at [70, 118] on span "Projects" at bounding box center [63, 124] width 43 height 12
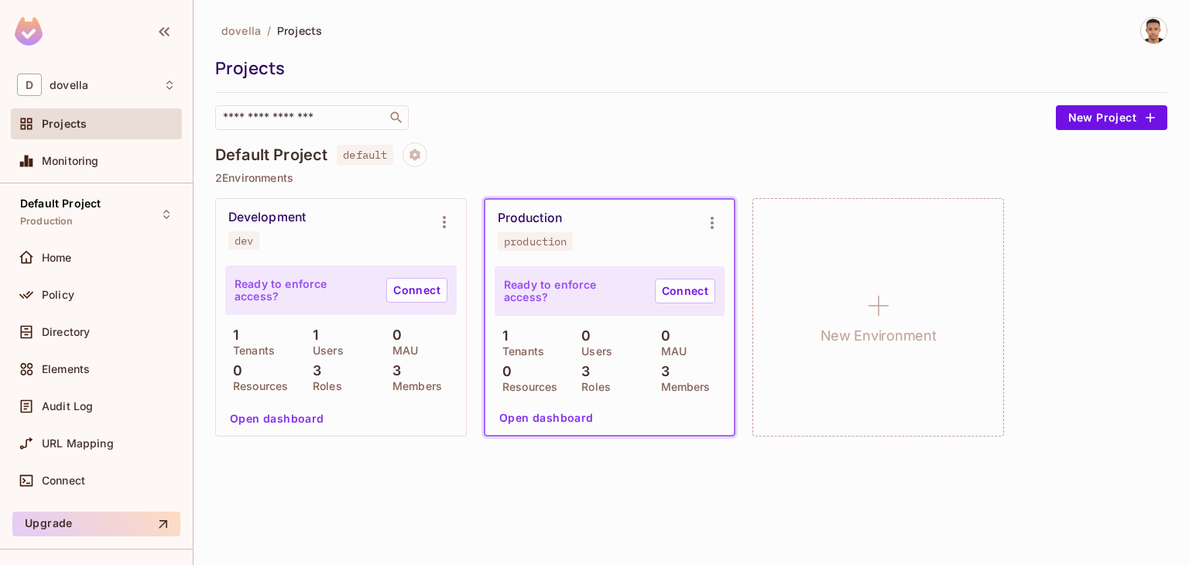
click at [309, 262] on div "Ready to enforce access? Connect 1 Tenants 1 Users 0 MAU 0 Resources 3 Roles 3 …" at bounding box center [341, 348] width 250 height 175
click at [265, 229] on div "Development dev" at bounding box center [328, 230] width 200 height 40
click at [409, 157] on button "Project settings" at bounding box center [414, 154] width 25 height 25
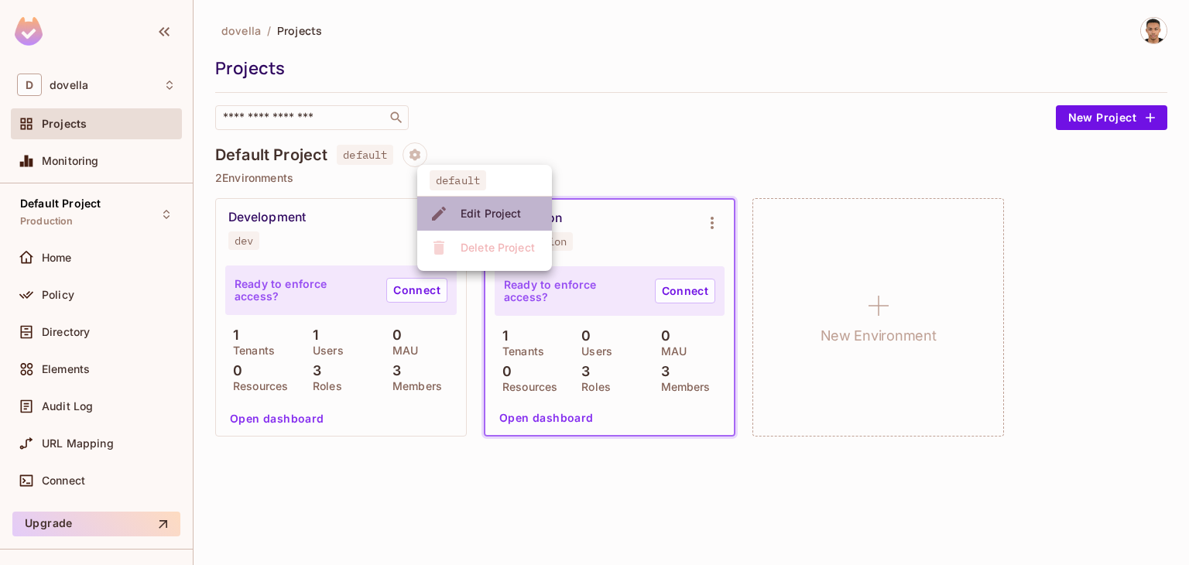
click at [445, 213] on icon at bounding box center [439, 213] width 19 height 19
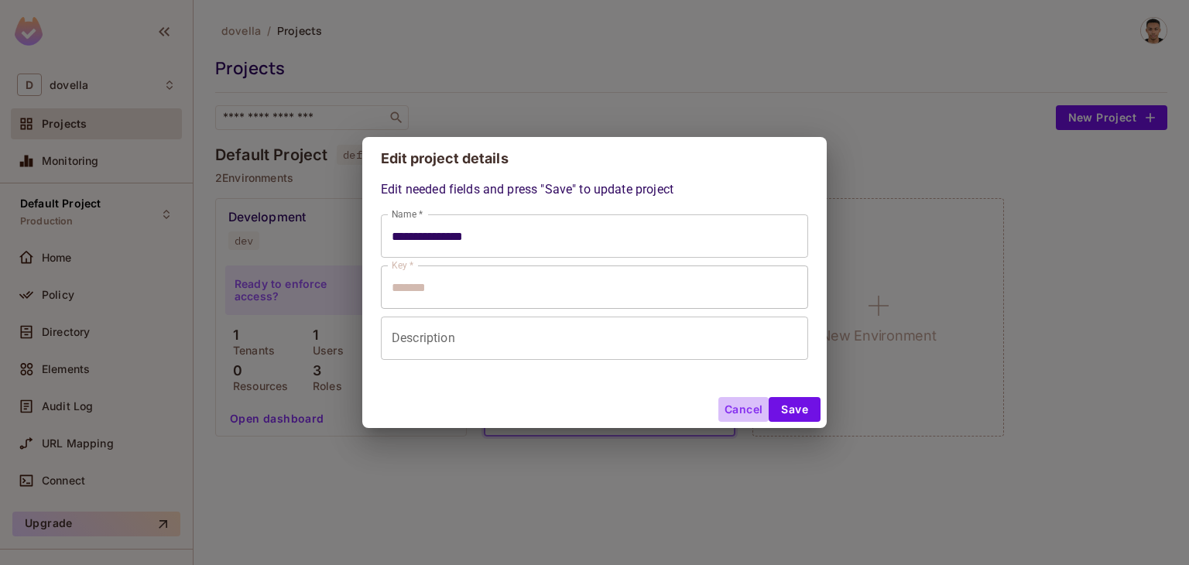
click at [733, 409] on button "Cancel" at bounding box center [743, 409] width 50 height 25
type input "**********"
type input "*******"
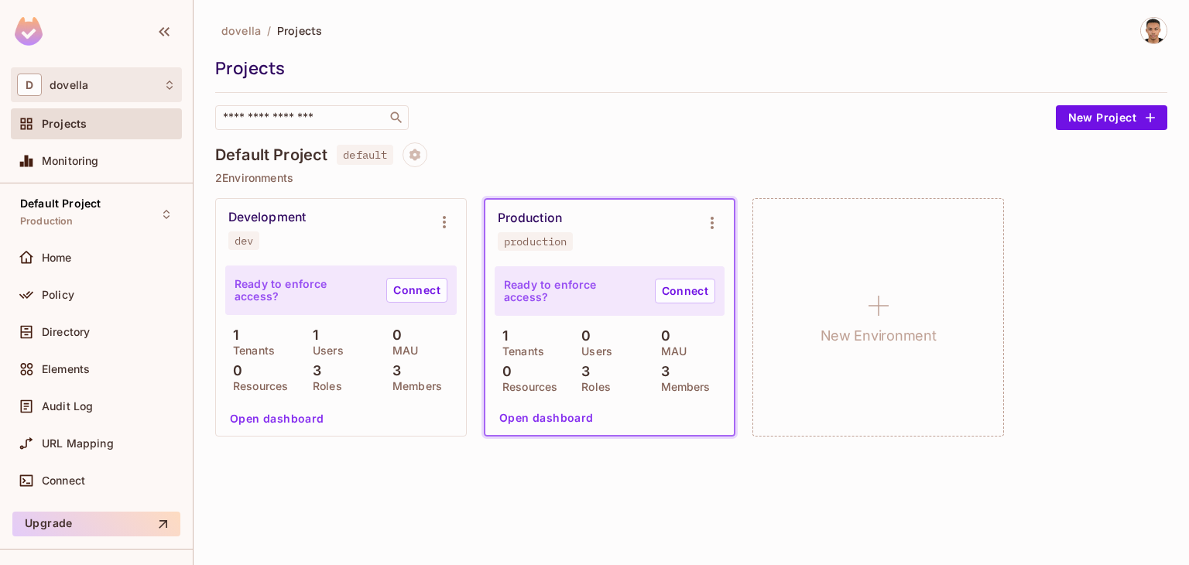
click at [107, 94] on div "D dovella" at bounding box center [96, 85] width 159 height 22
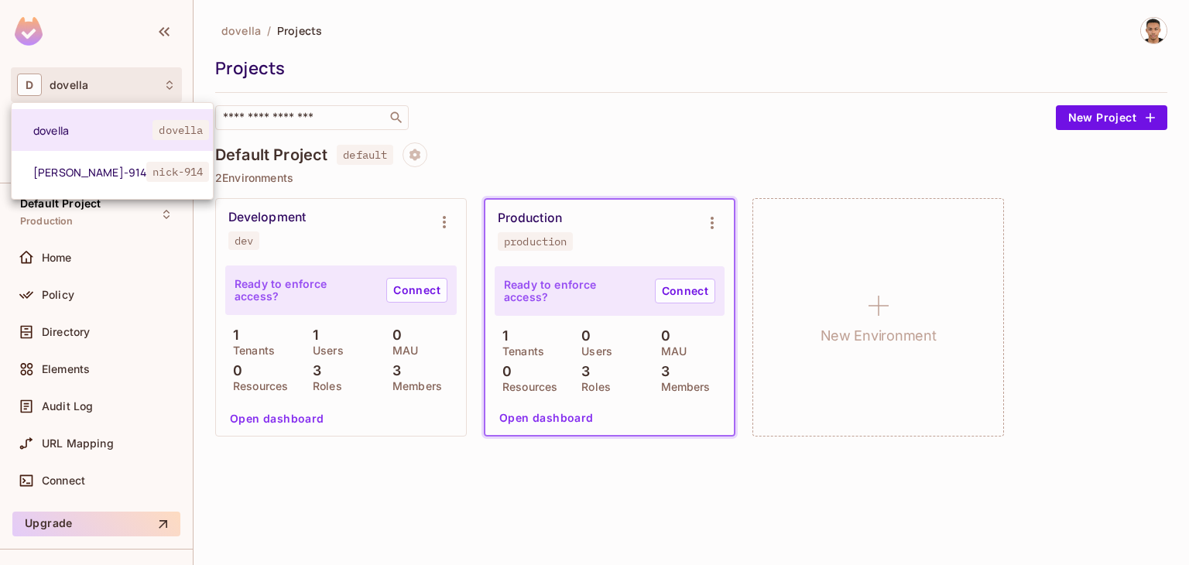
click at [330, 73] on div at bounding box center [594, 282] width 1189 height 565
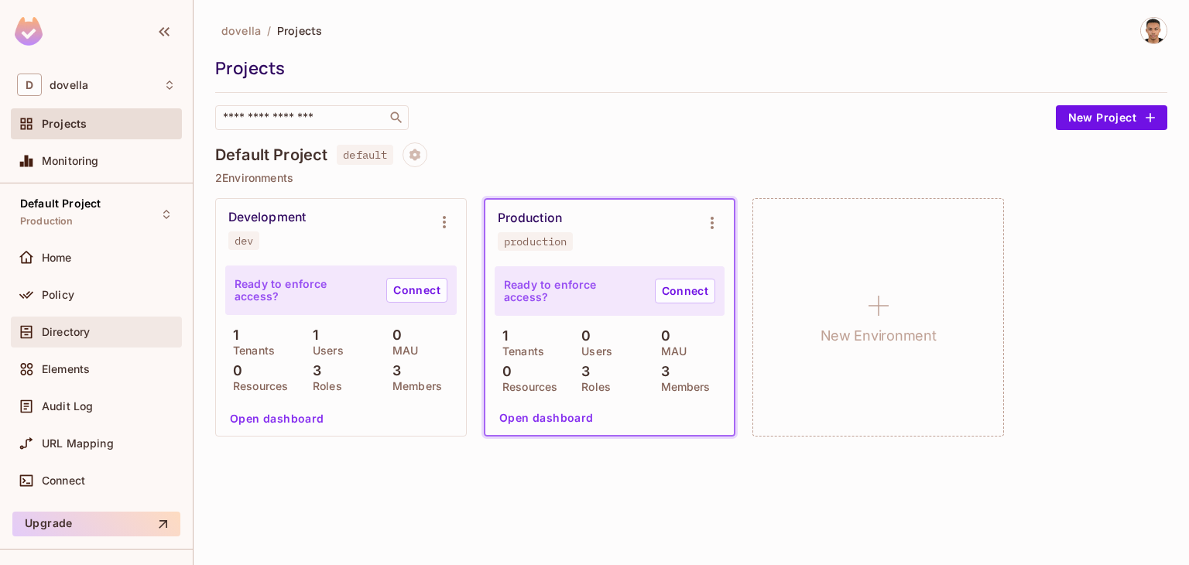
click at [65, 332] on span "Directory" at bounding box center [66, 332] width 48 height 12
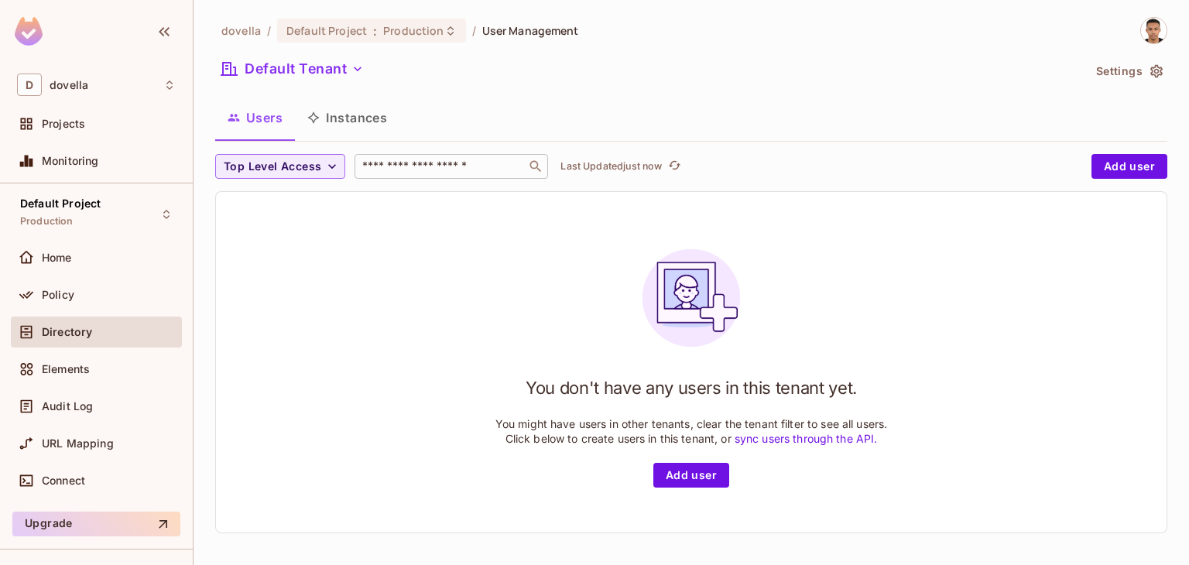
click at [394, 161] on input "text" at bounding box center [440, 166] width 163 height 15
click at [378, 242] on div "You don't have any users in this tenant yet. You might have users in other tena…" at bounding box center [691, 362] width 950 height 341
click at [348, 122] on button "Instances" at bounding box center [347, 117] width 104 height 39
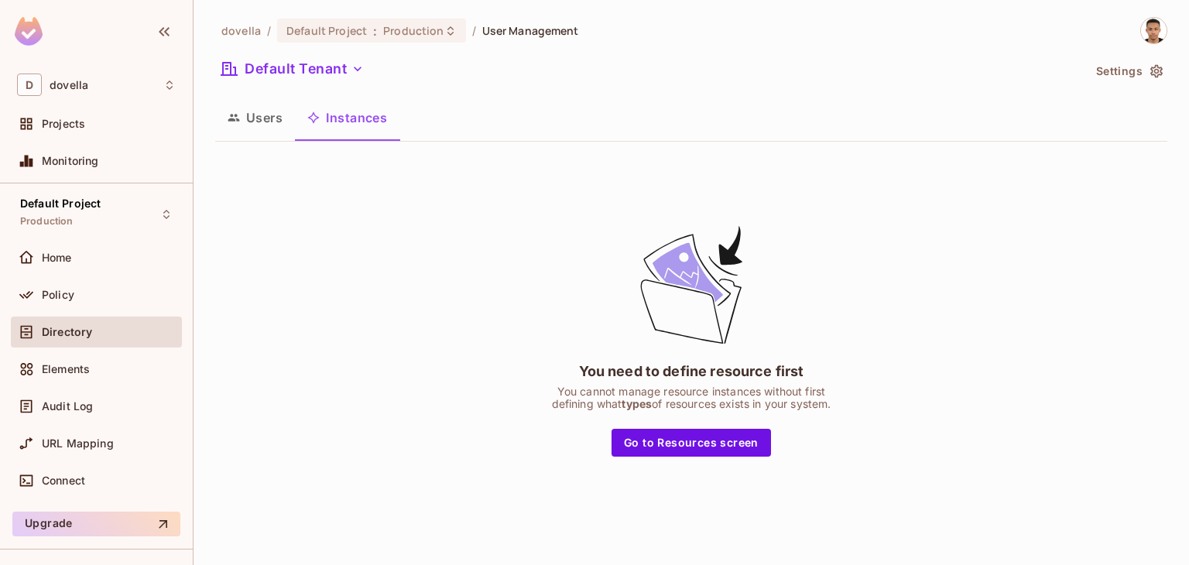
click at [266, 125] on button "Users" at bounding box center [255, 117] width 80 height 39
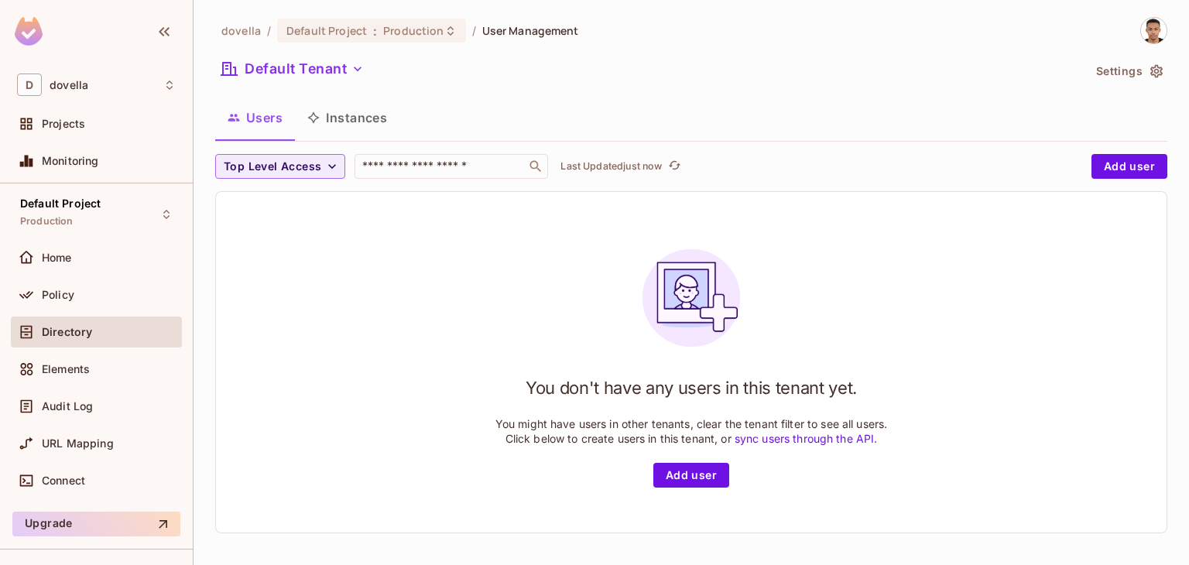
click at [91, 276] on div "Home" at bounding box center [96, 260] width 171 height 37
click at [90, 280] on div "Policy" at bounding box center [96, 294] width 171 height 31
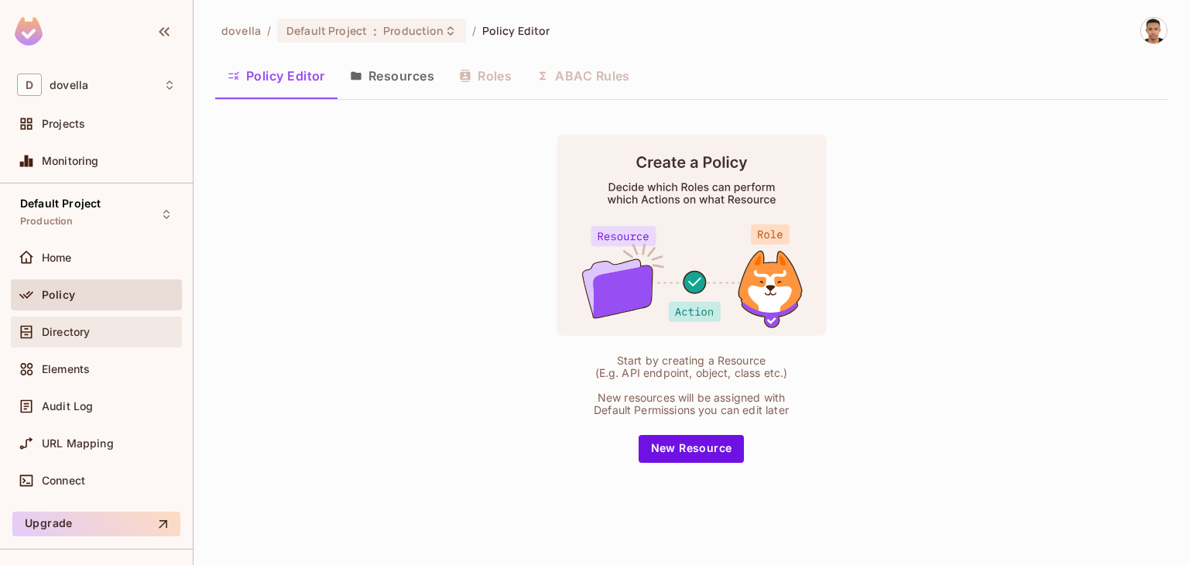
drag, startPoint x: 59, startPoint y: 326, endPoint x: 61, endPoint y: 341, distance: 15.7
click at [61, 341] on div "Directory" at bounding box center [96, 332] width 171 height 31
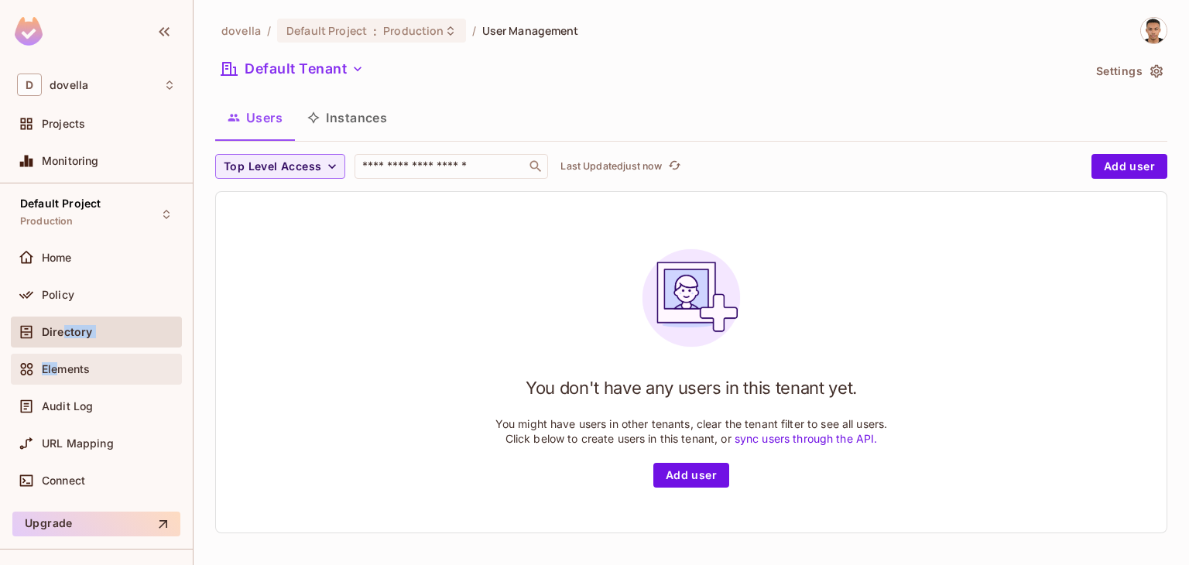
click at [61, 368] on div "Home Policy Directory Elements Audit Log URL Mapping Connect" at bounding box center [96, 372] width 171 height 260
click at [61, 368] on span "Elements" at bounding box center [66, 369] width 48 height 12
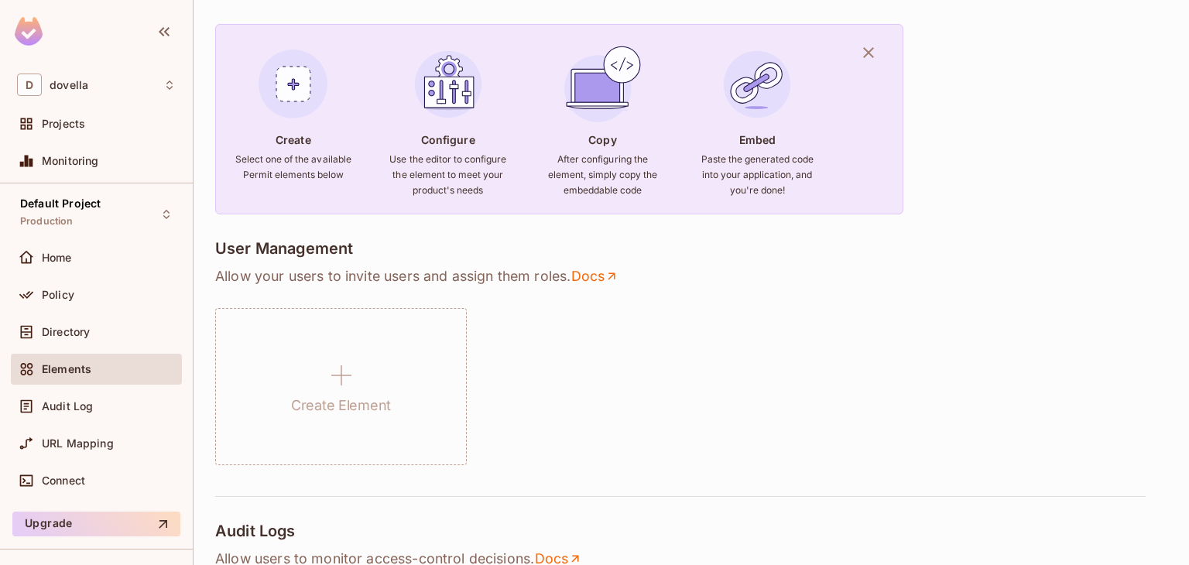
scroll to position [125, 0]
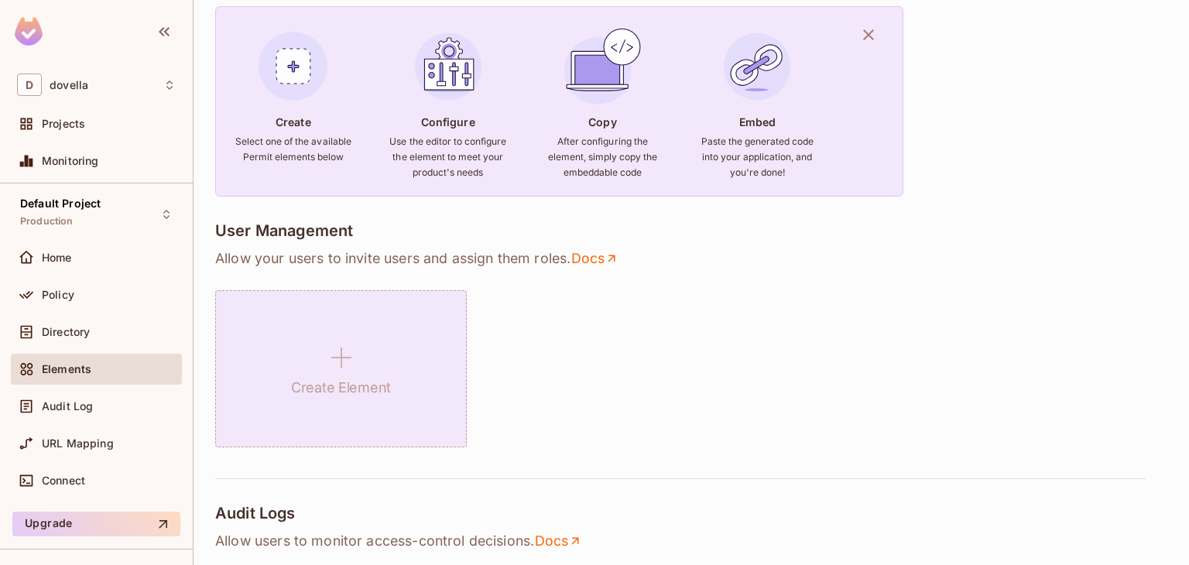
click at [272, 337] on div "Create Element" at bounding box center [341, 368] width 252 height 157
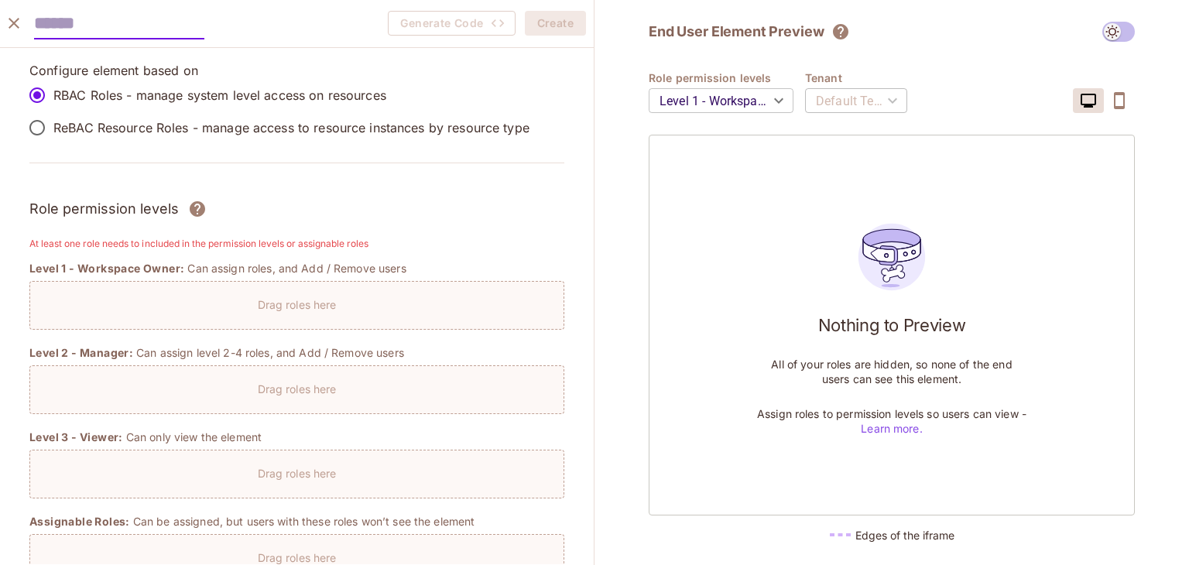
scroll to position [0, 0]
click at [19, 27] on icon "close" at bounding box center [14, 23] width 19 height 19
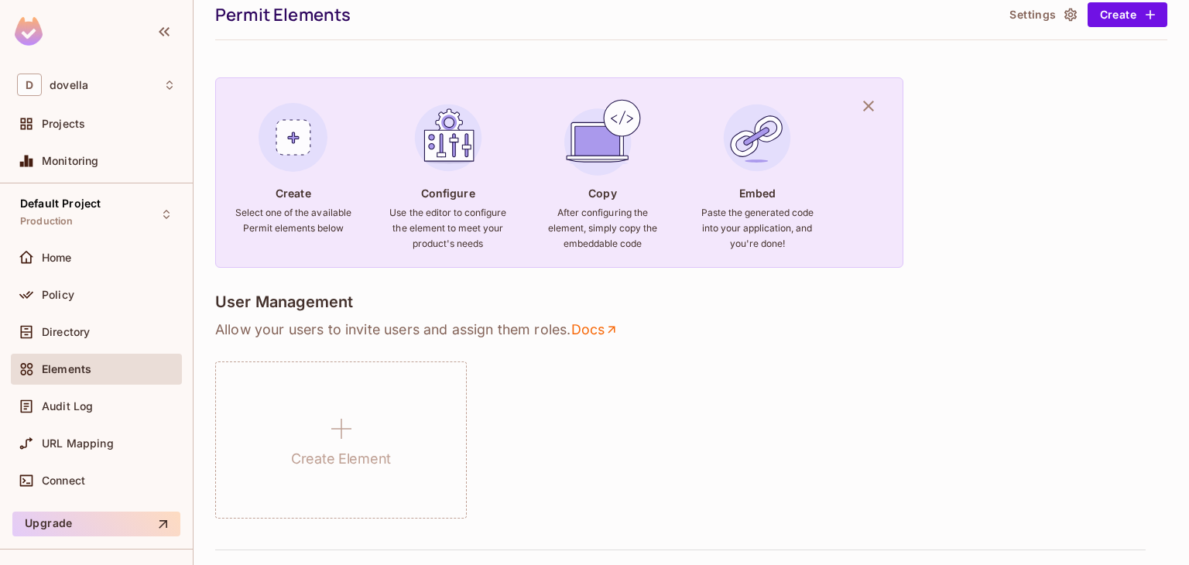
scroll to position [63, 0]
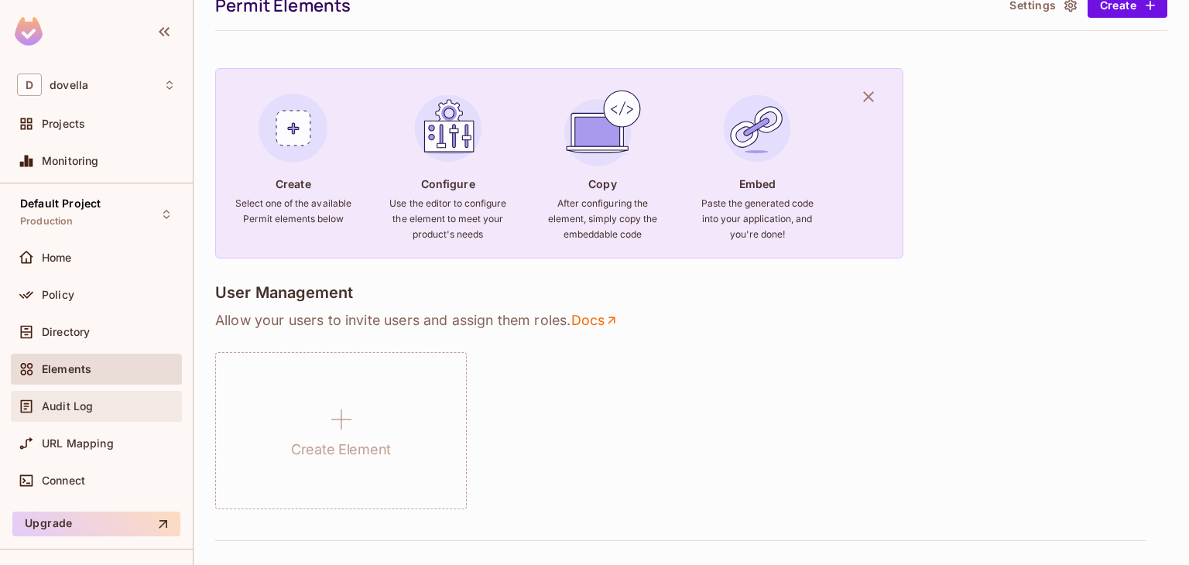
click at [71, 409] on span "Audit Log" at bounding box center [67, 406] width 51 height 12
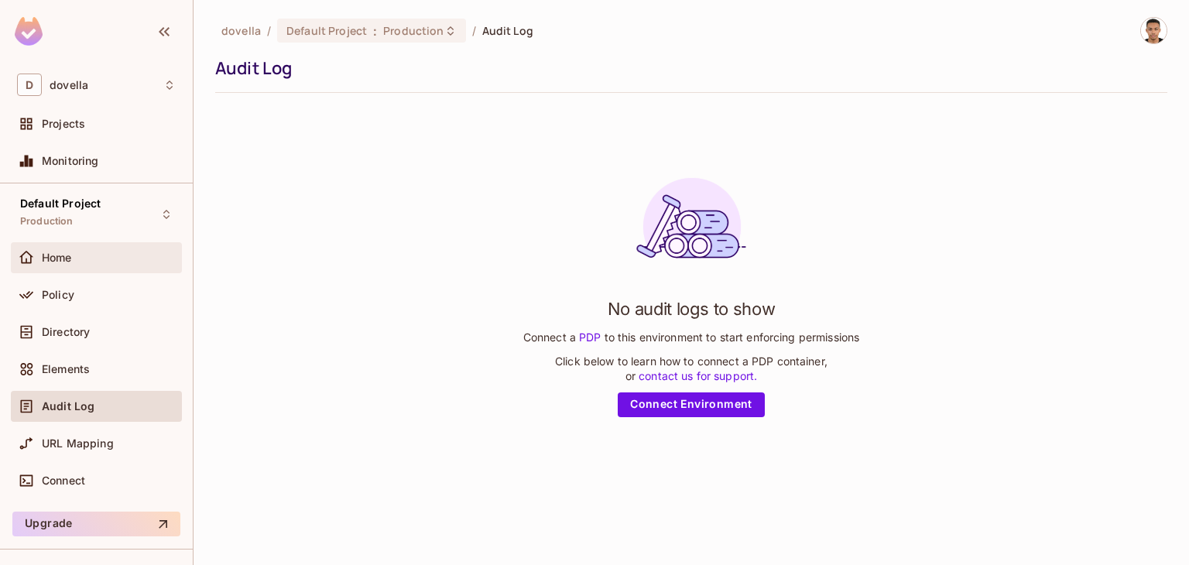
click at [50, 265] on div "Home" at bounding box center [96, 257] width 159 height 19
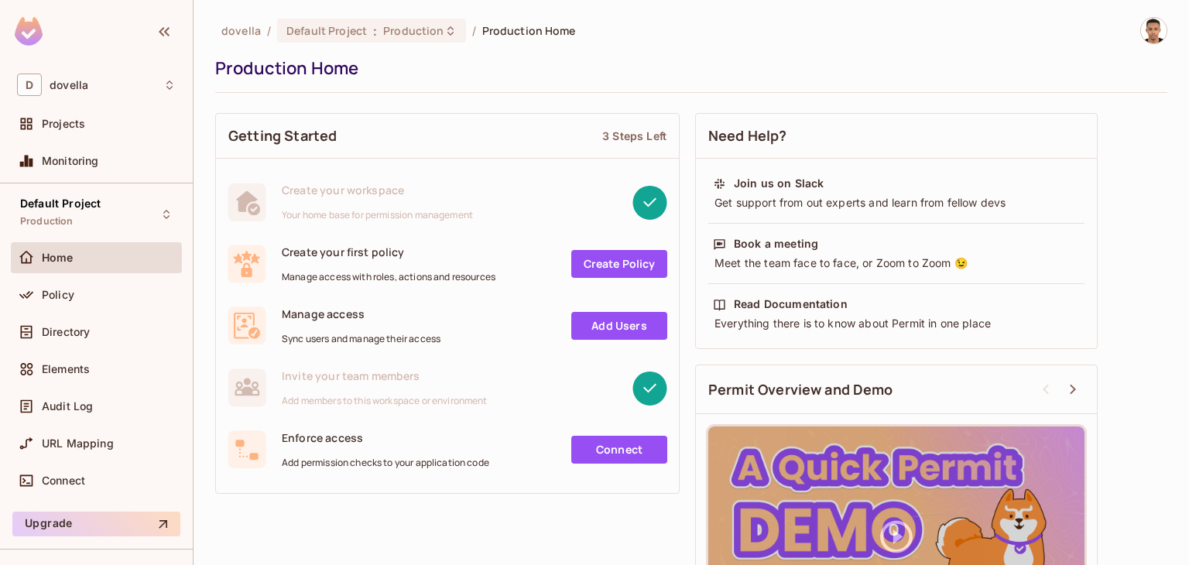
click at [906, 83] on div "dovella / Default Project : Production / Production Home Production Home" at bounding box center [691, 55] width 952 height 76
click at [57, 135] on div "Projects" at bounding box center [96, 123] width 171 height 31
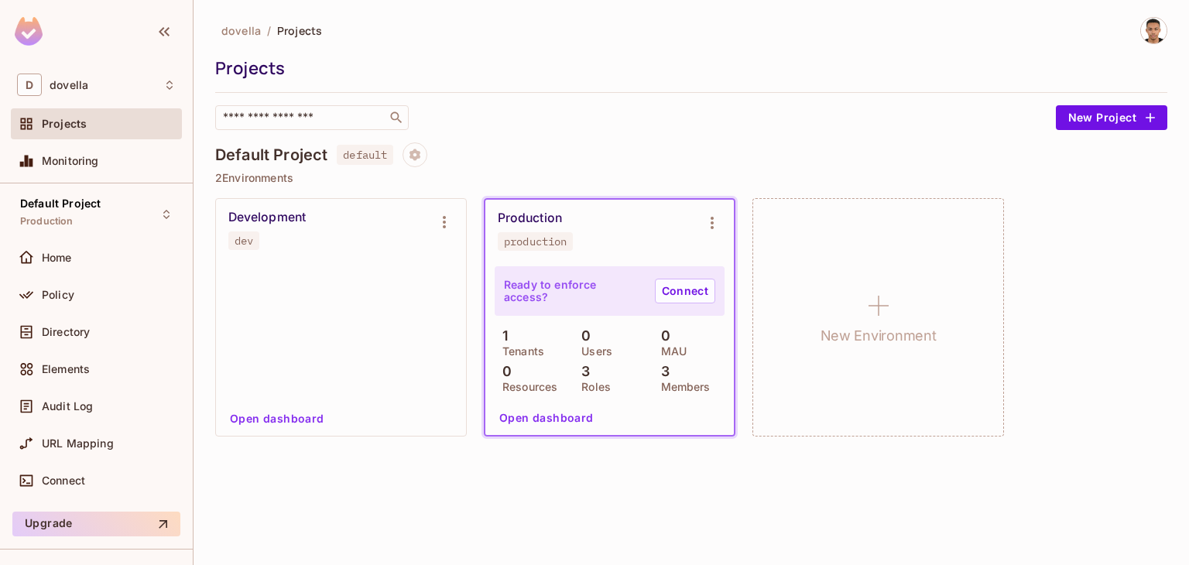
click at [368, 271] on div at bounding box center [340, 332] width 231 height 135
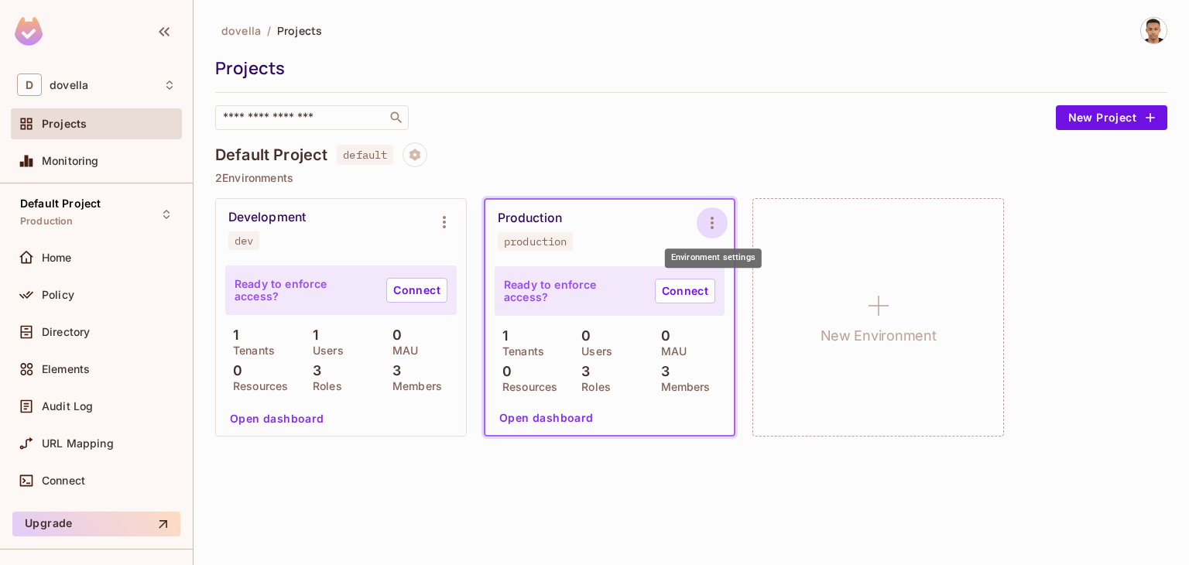
click at [704, 224] on icon "Environment settings" at bounding box center [712, 223] width 19 height 19
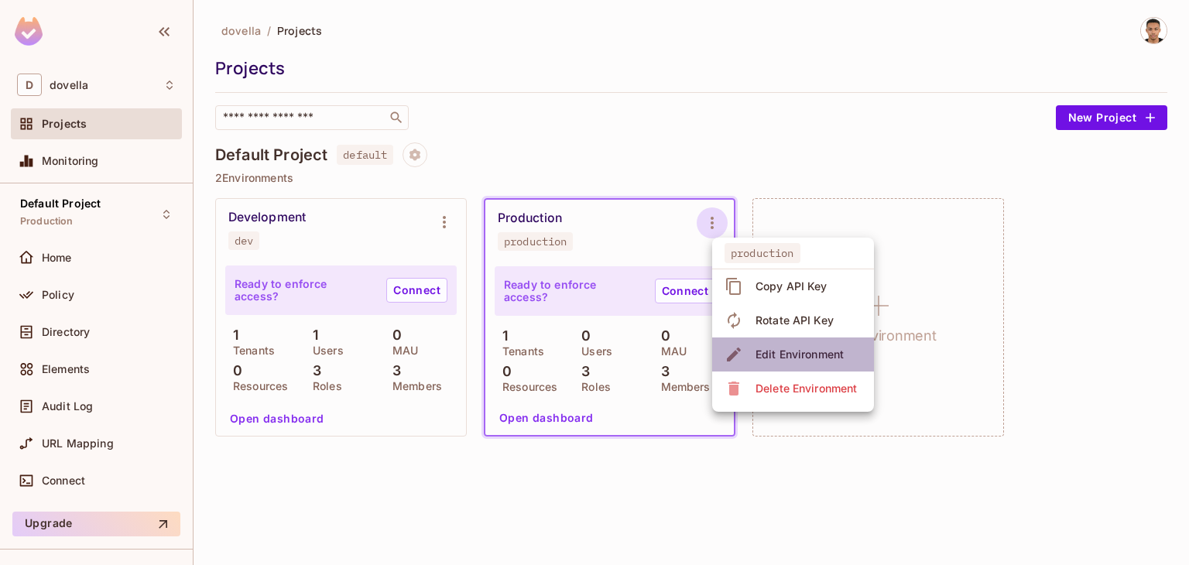
click at [768, 351] on div "Edit Environment" at bounding box center [799, 354] width 88 height 15
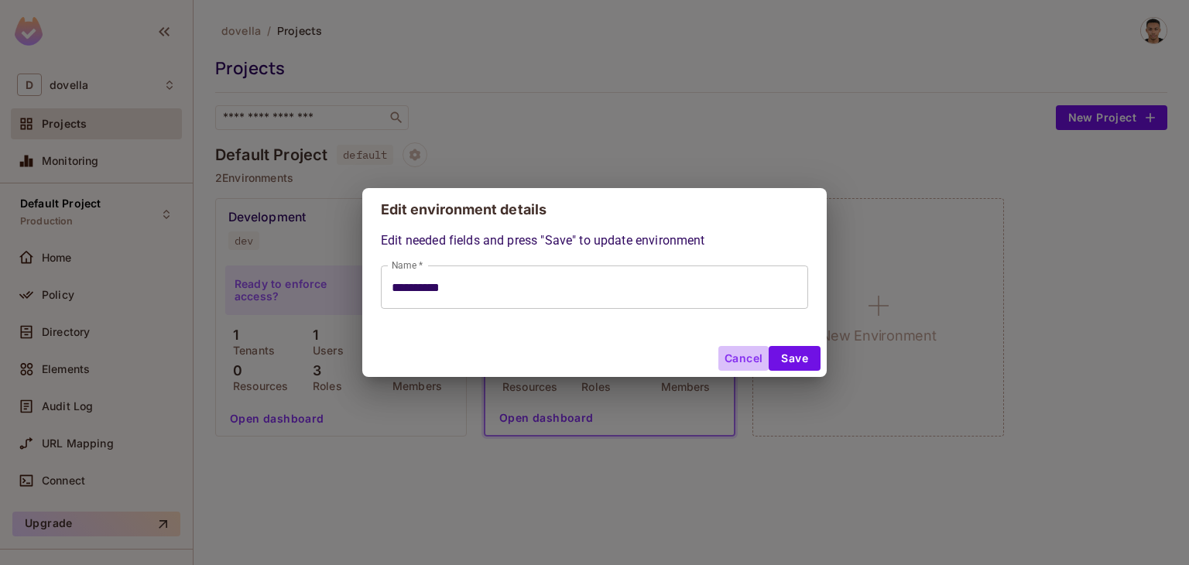
click at [744, 354] on button "Cancel" at bounding box center [743, 358] width 50 height 25
type input "**********"
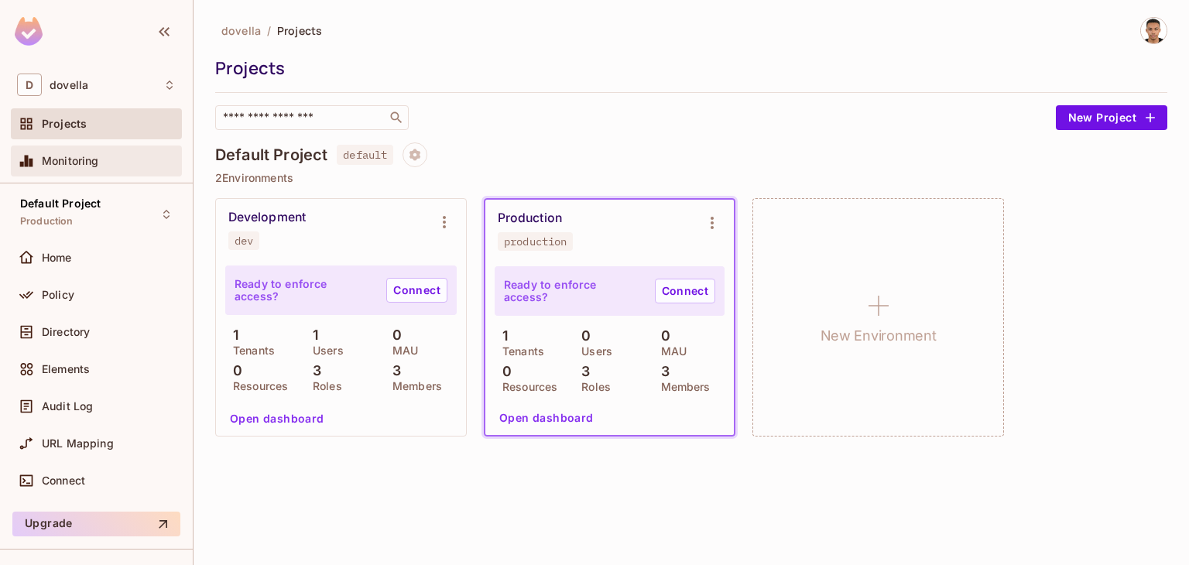
click at [113, 158] on div "Monitoring" at bounding box center [109, 161] width 134 height 12
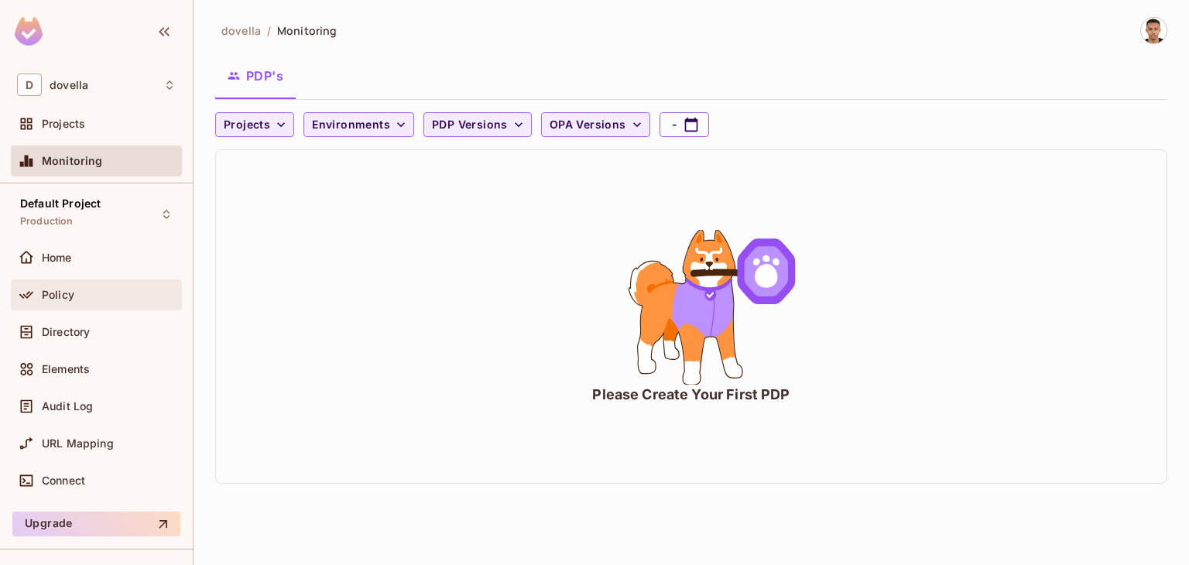
click at [63, 293] on span "Policy" at bounding box center [58, 295] width 33 height 12
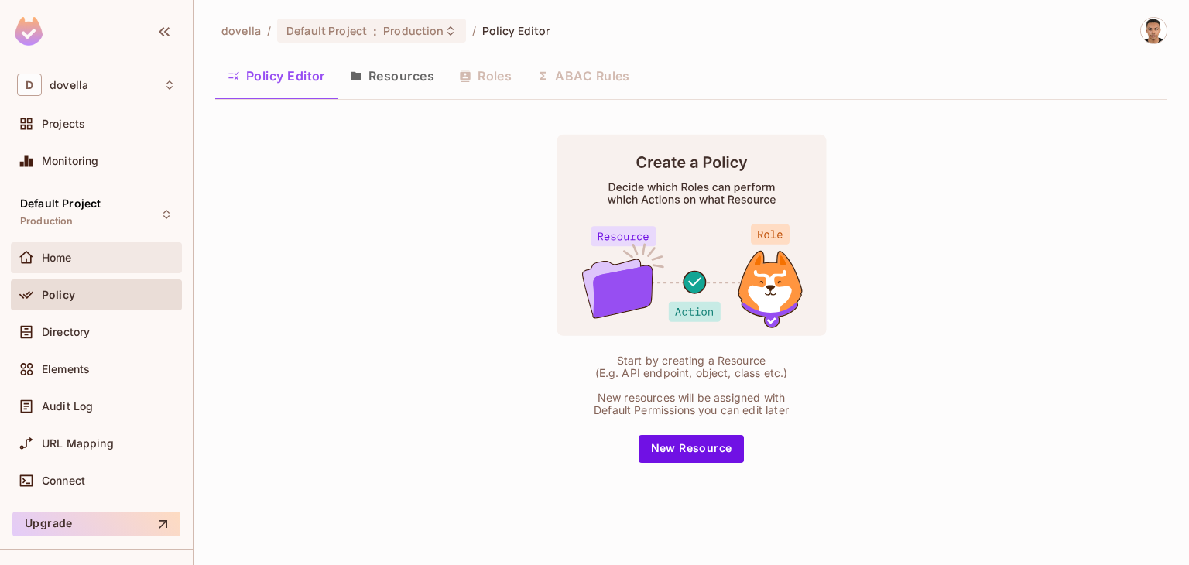
click at [67, 252] on span "Home" at bounding box center [57, 258] width 30 height 12
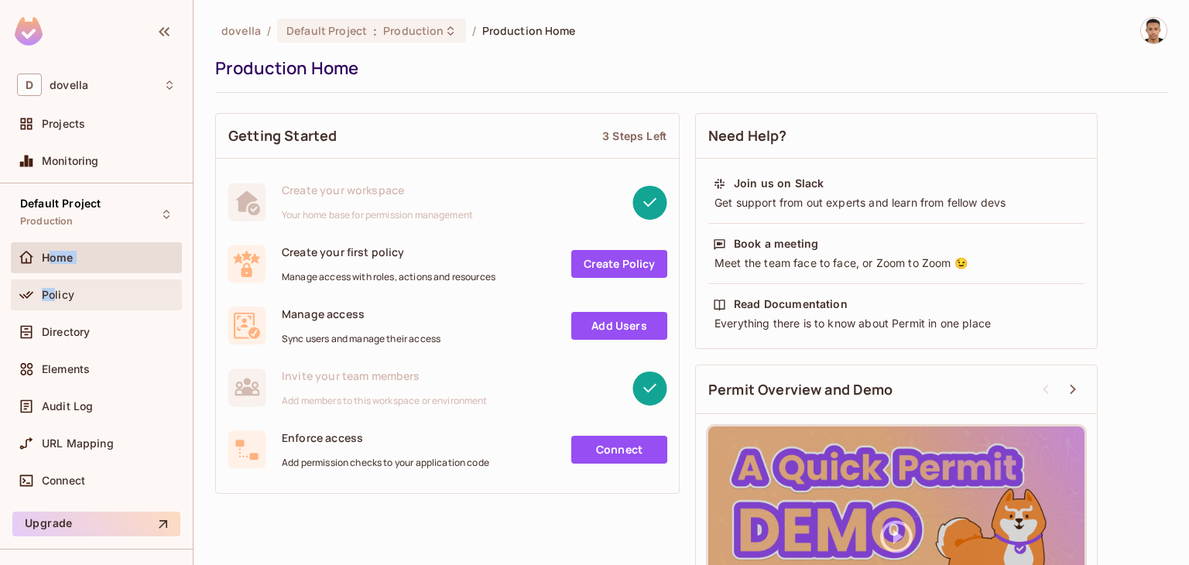
drag, startPoint x: 50, startPoint y: 275, endPoint x: 54, endPoint y: 293, distance: 18.4
click at [54, 293] on div "Home Policy Directory Elements Audit Log URL Mapping Connect" at bounding box center [96, 372] width 171 height 260
click at [54, 293] on span "Policy" at bounding box center [58, 295] width 33 height 12
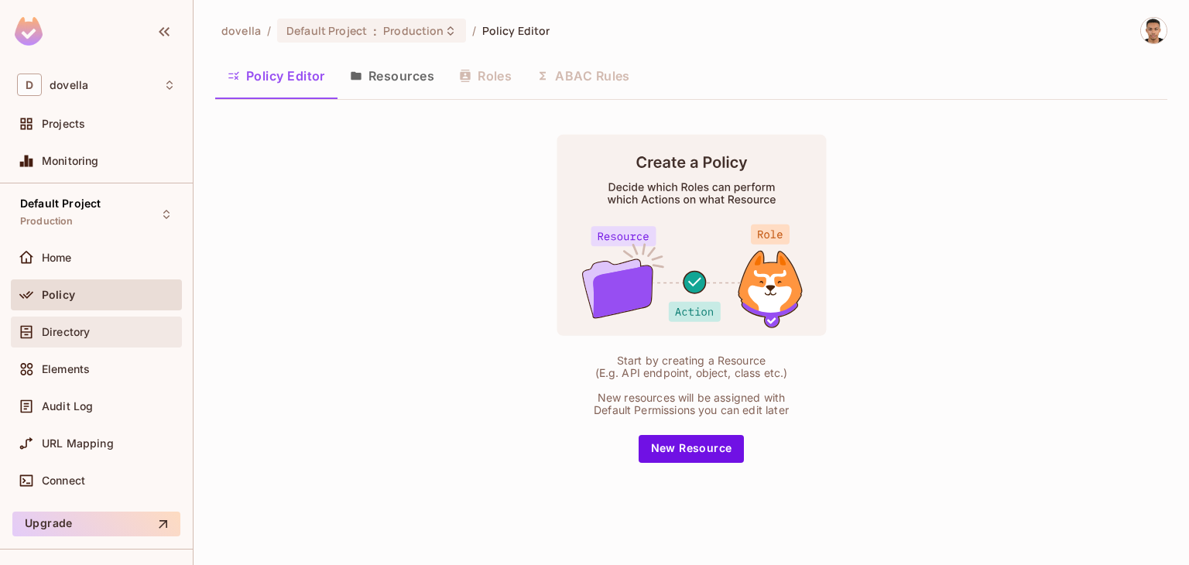
click at [62, 332] on span "Directory" at bounding box center [66, 332] width 48 height 12
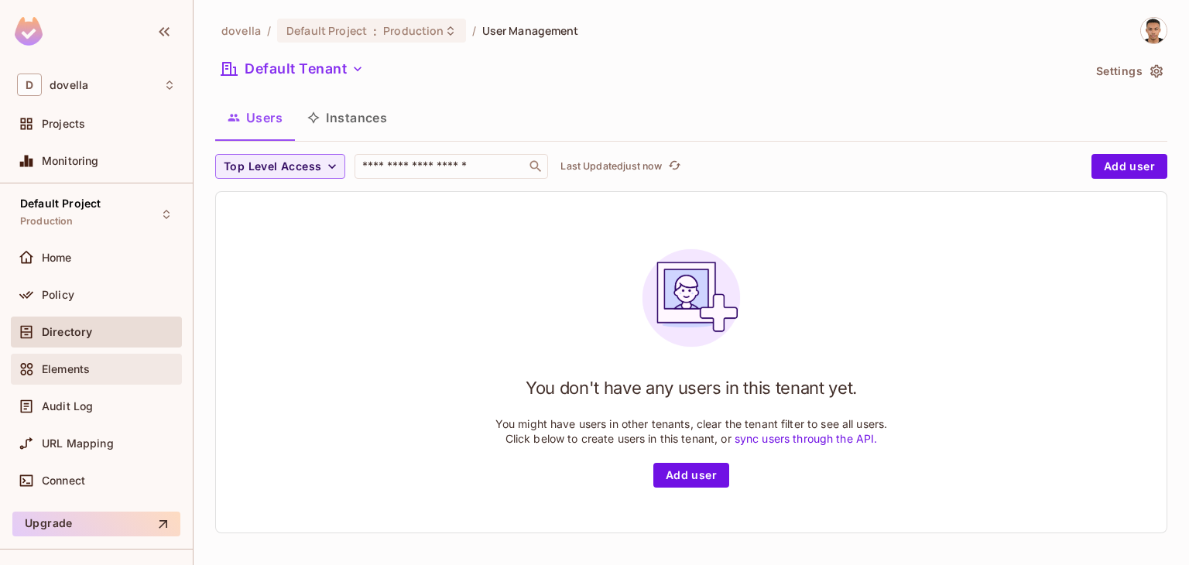
click at [70, 360] on div "Elements" at bounding box center [96, 369] width 159 height 19
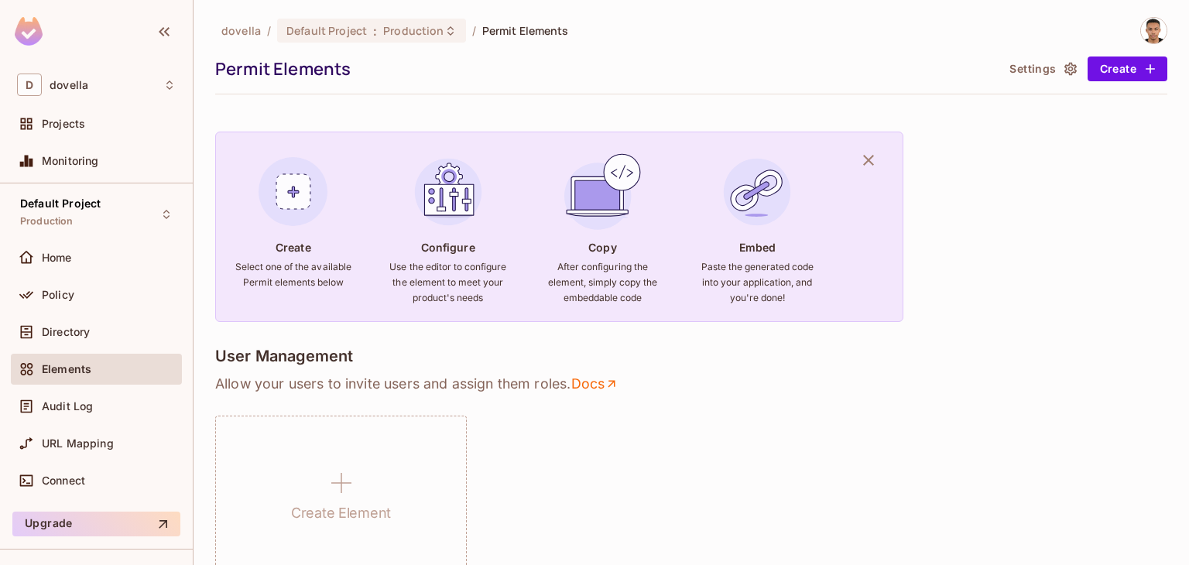
click at [1040, 66] on button "Settings" at bounding box center [1041, 68] width 77 height 25
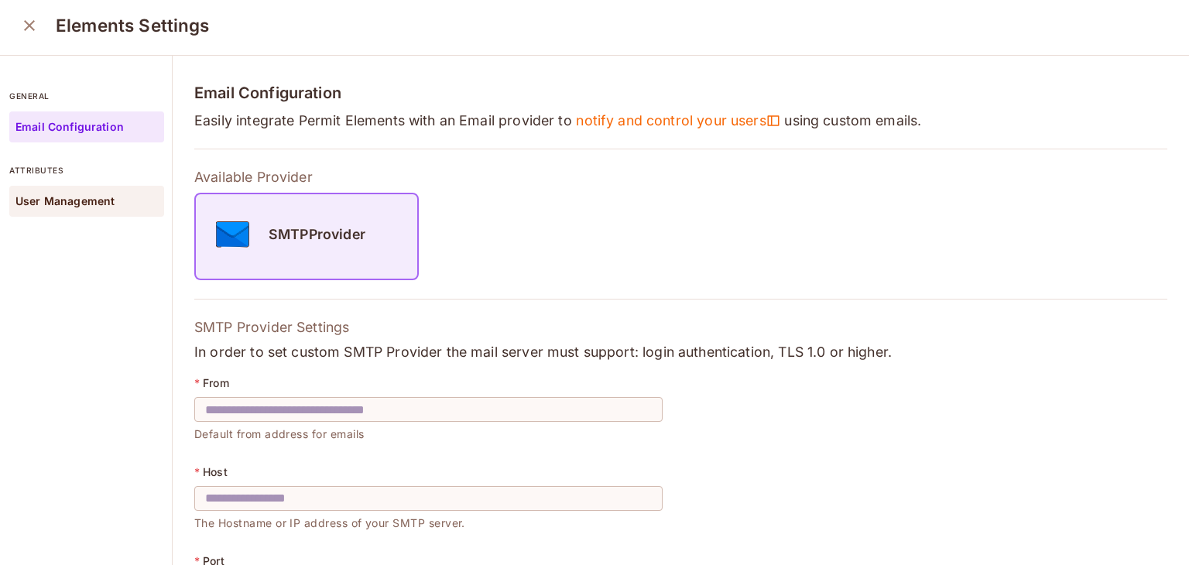
click at [104, 195] on p "User Management" at bounding box center [64, 201] width 99 height 12
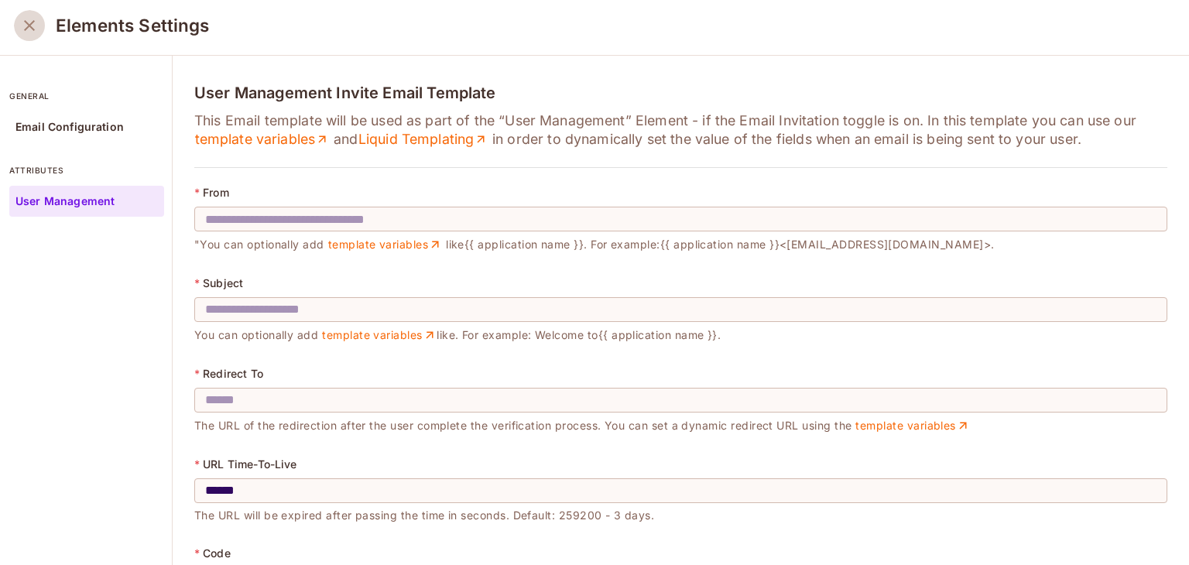
click at [34, 27] on icon "close" at bounding box center [29, 25] width 19 height 19
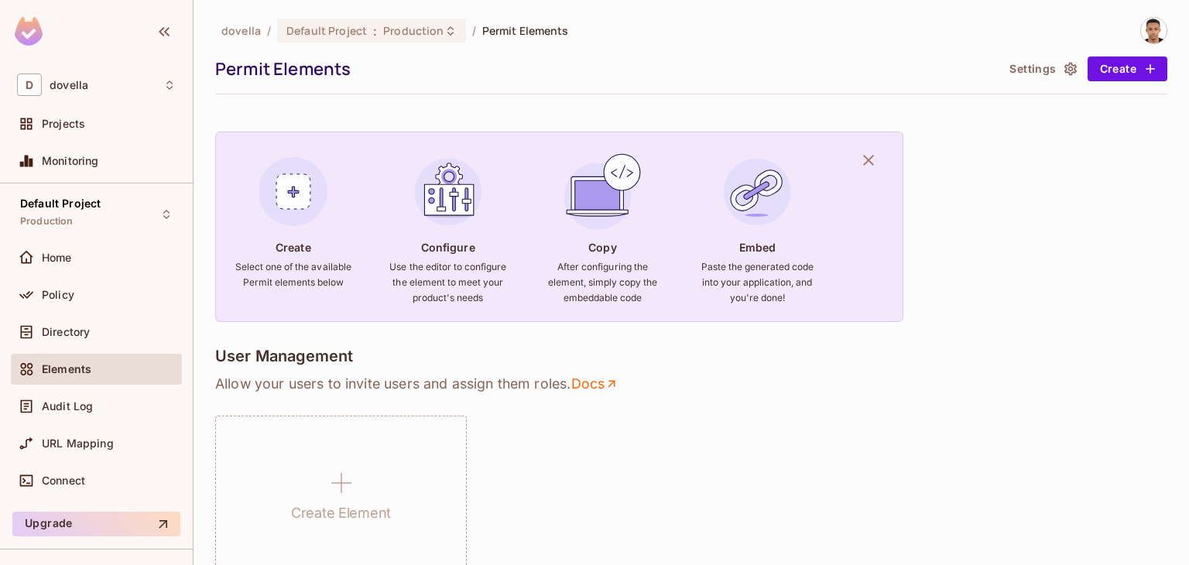
click at [85, 403] on span "Audit Log" at bounding box center [67, 406] width 51 height 12
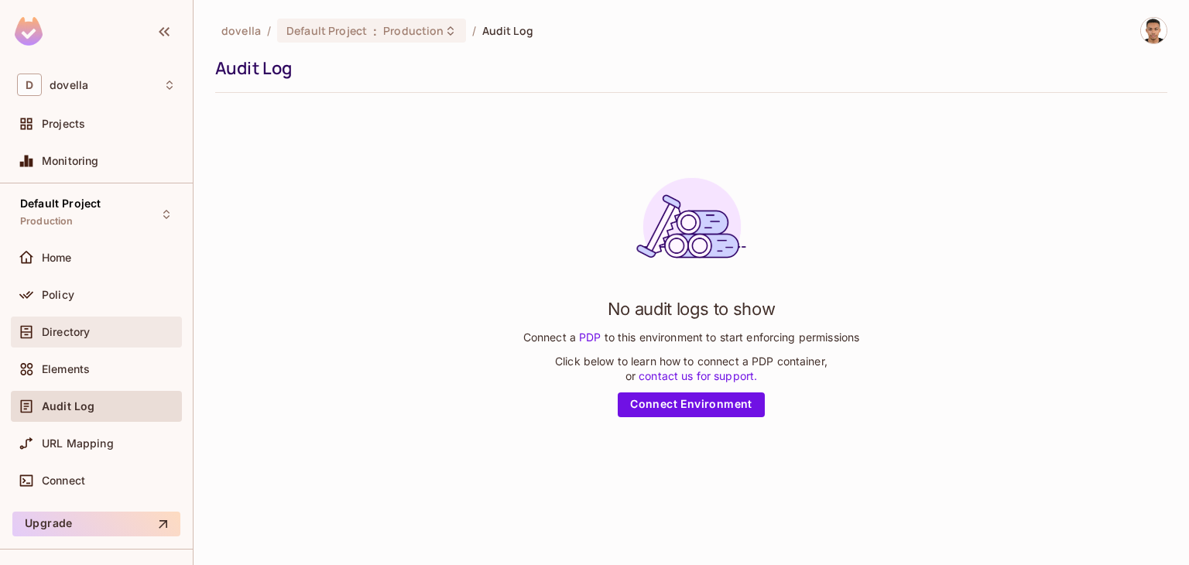
click at [77, 330] on span "Directory" at bounding box center [66, 332] width 48 height 12
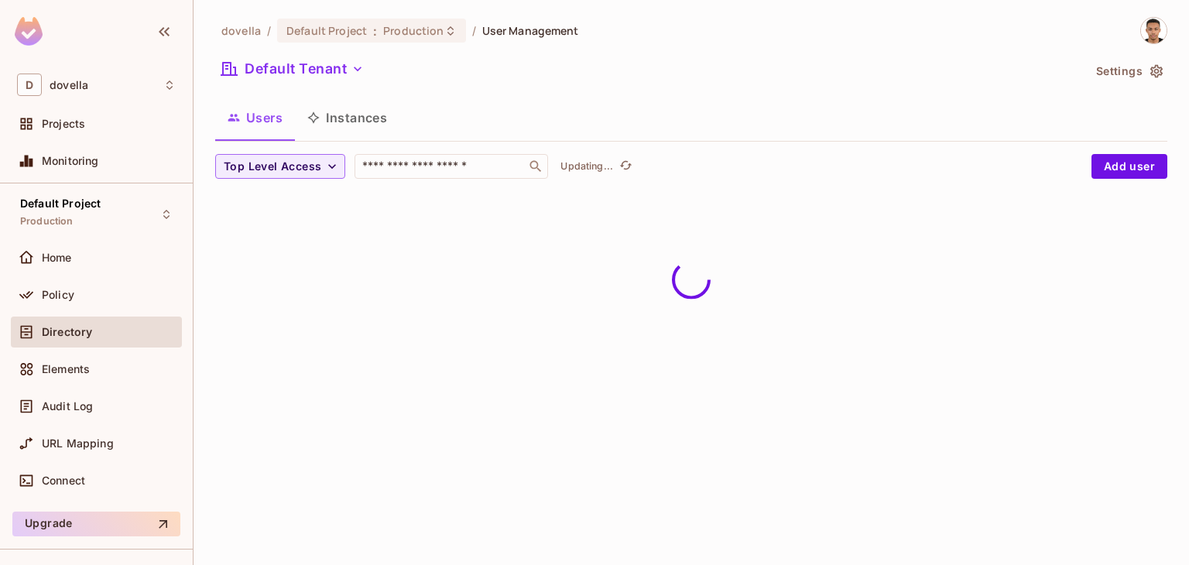
click at [341, 118] on button "Instances" at bounding box center [347, 117] width 104 height 39
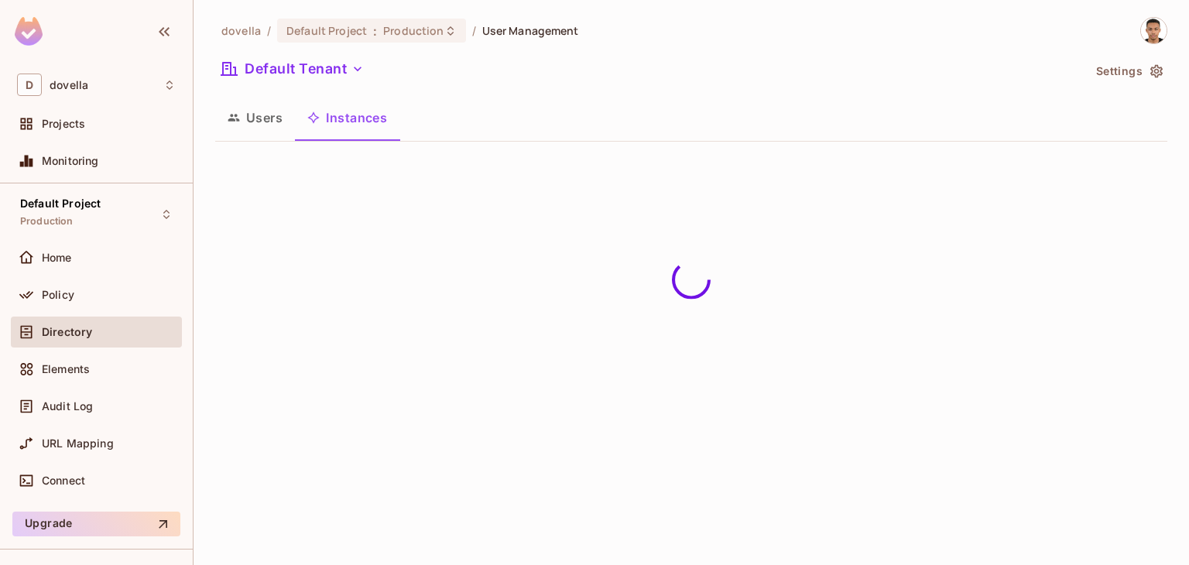
click at [256, 122] on button "Users" at bounding box center [255, 117] width 80 height 39
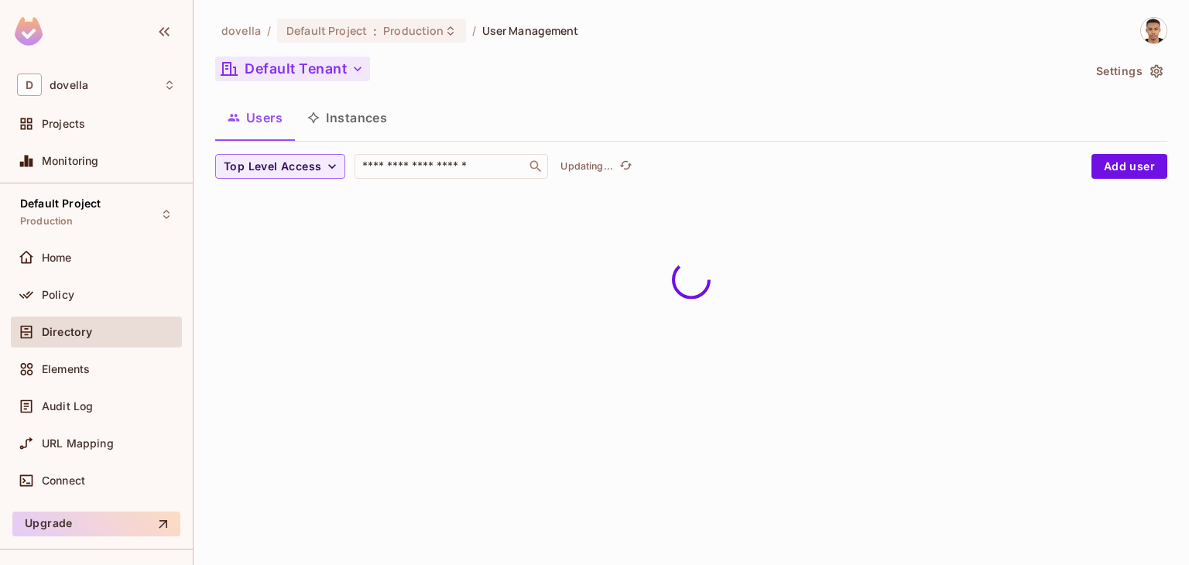
click at [324, 79] on button "Default Tenant" at bounding box center [292, 68] width 155 height 25
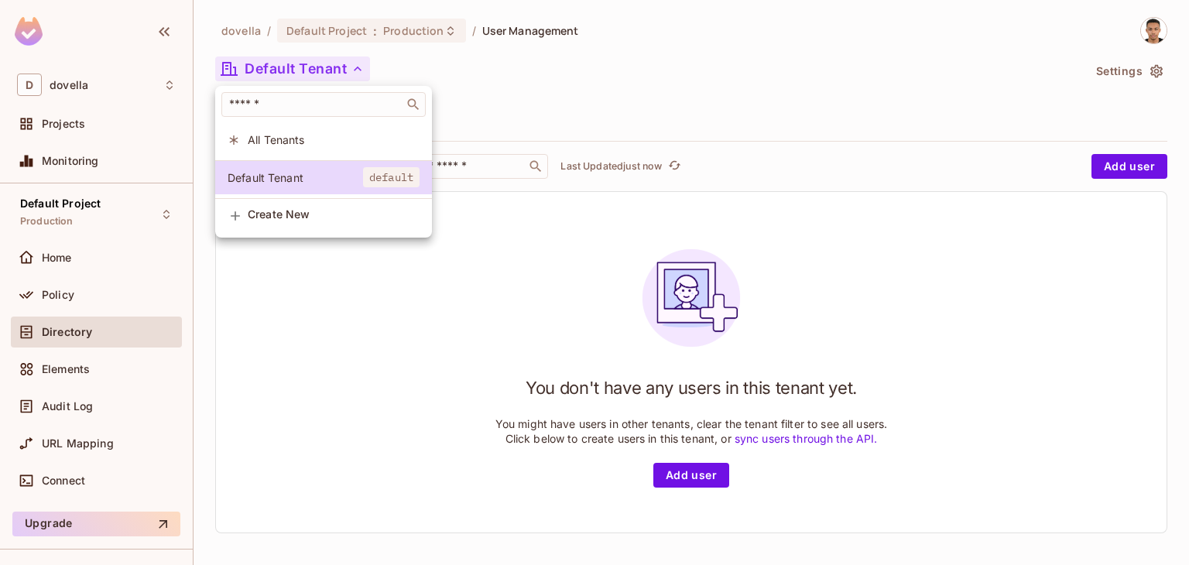
click at [263, 301] on div at bounding box center [594, 282] width 1189 height 565
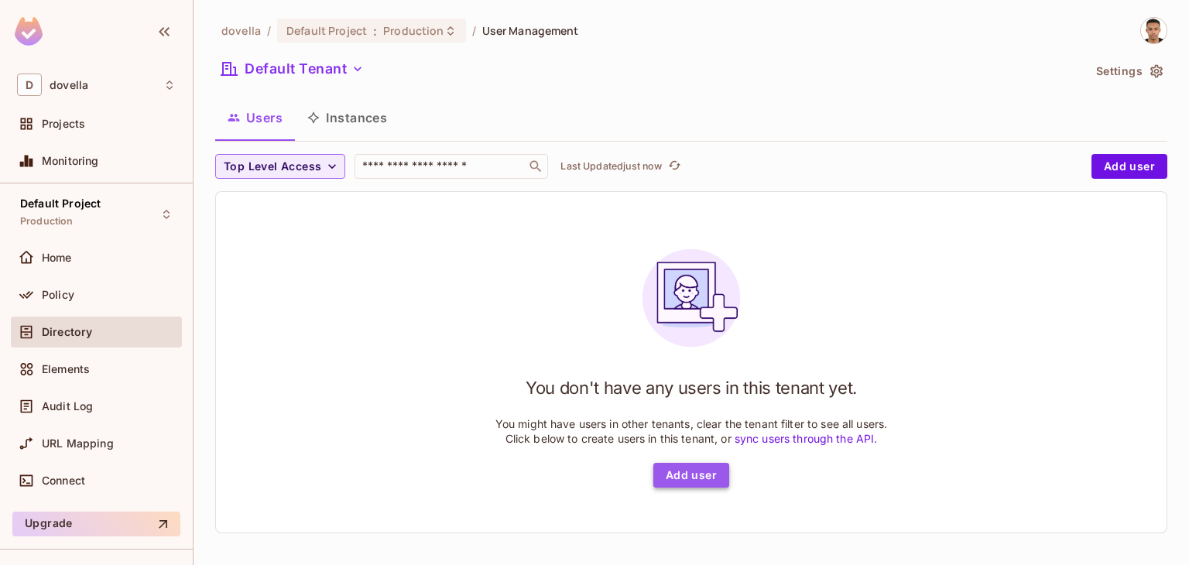
click at [663, 482] on button "Add user" at bounding box center [691, 475] width 76 height 25
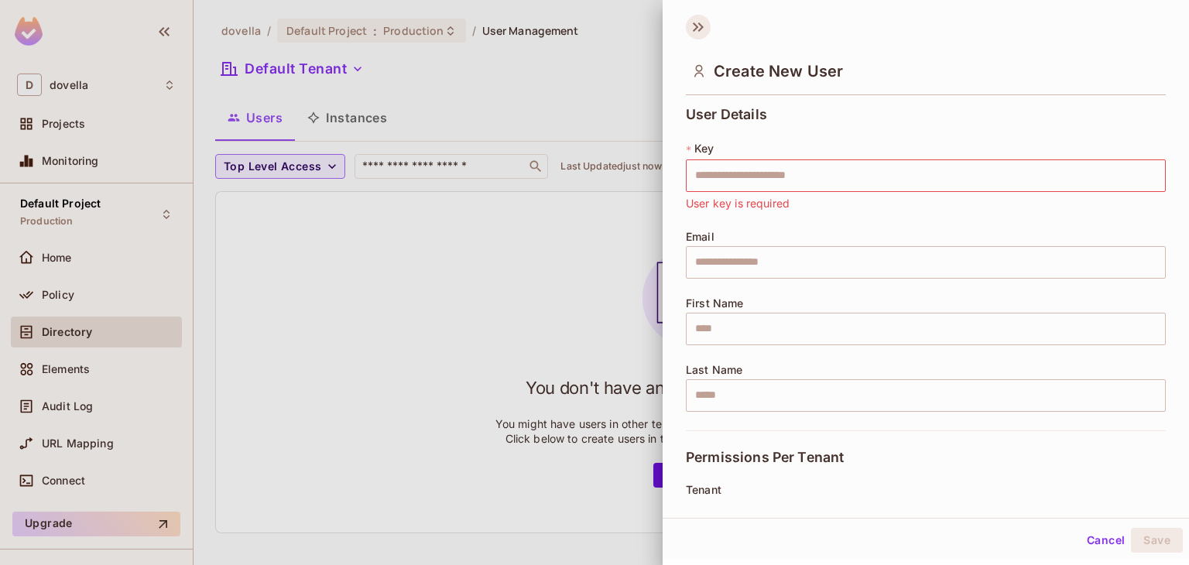
click at [697, 32] on icon at bounding box center [698, 27] width 25 height 25
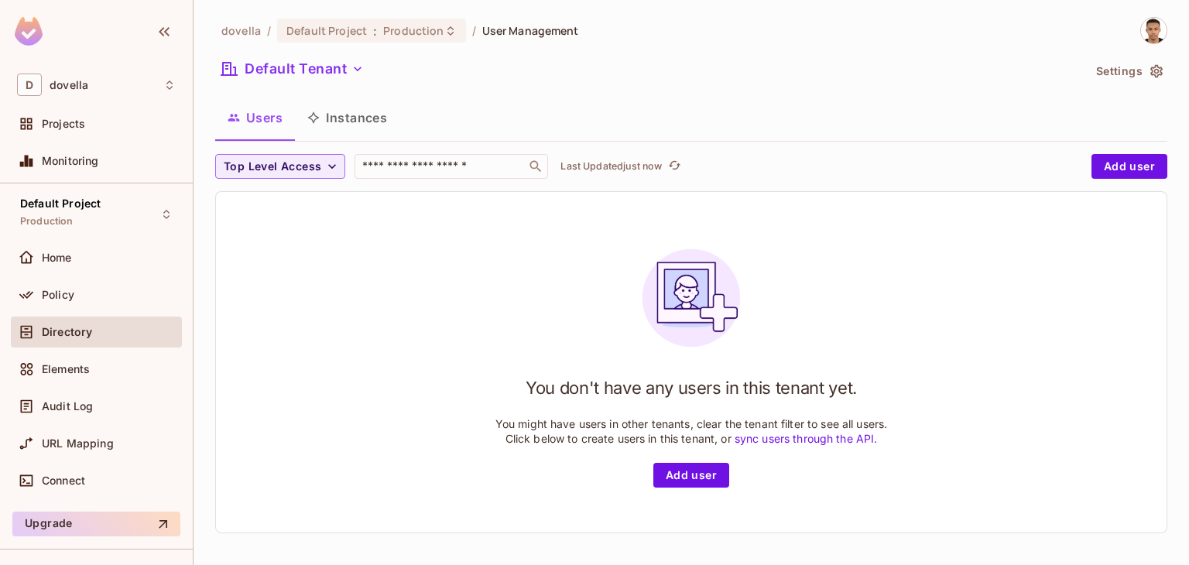
click at [514, 271] on div "You don't have any users in this tenant yet. You might have users in other tena…" at bounding box center [691, 362] width 392 height 251
click at [98, 356] on div "Elements" at bounding box center [96, 369] width 171 height 31
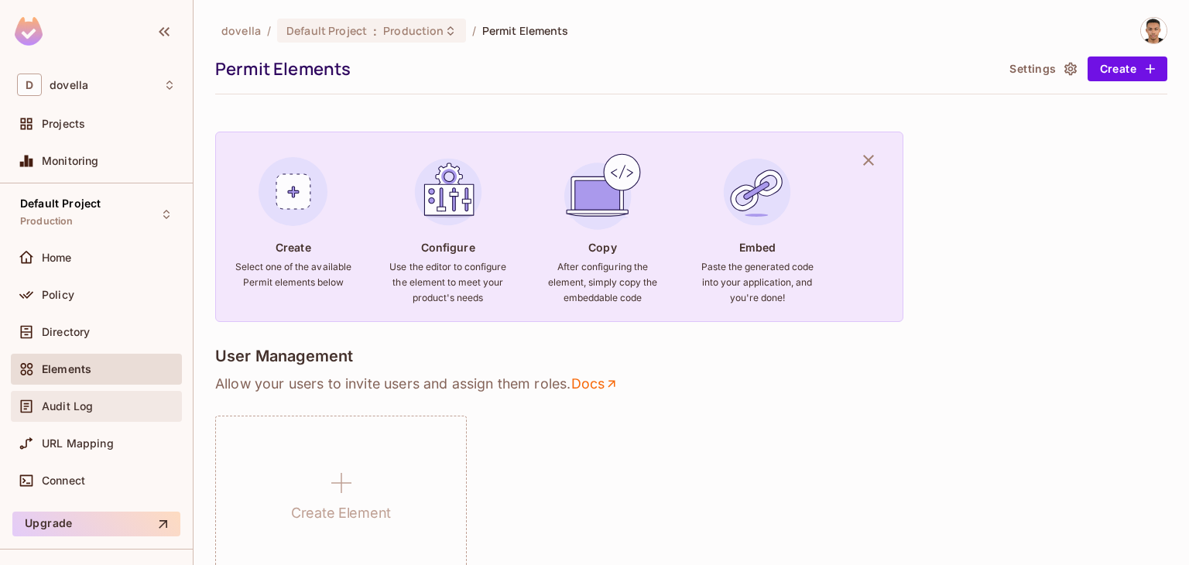
click at [75, 401] on span "Audit Log" at bounding box center [67, 406] width 51 height 12
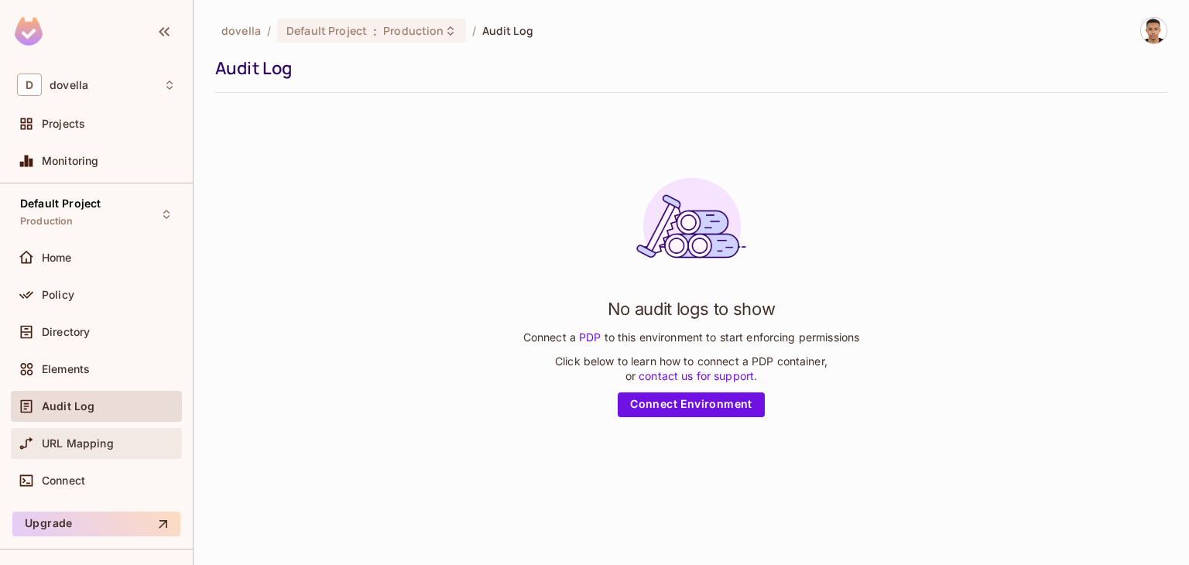
click at [64, 434] on div "URL Mapping" at bounding box center [96, 443] width 159 height 19
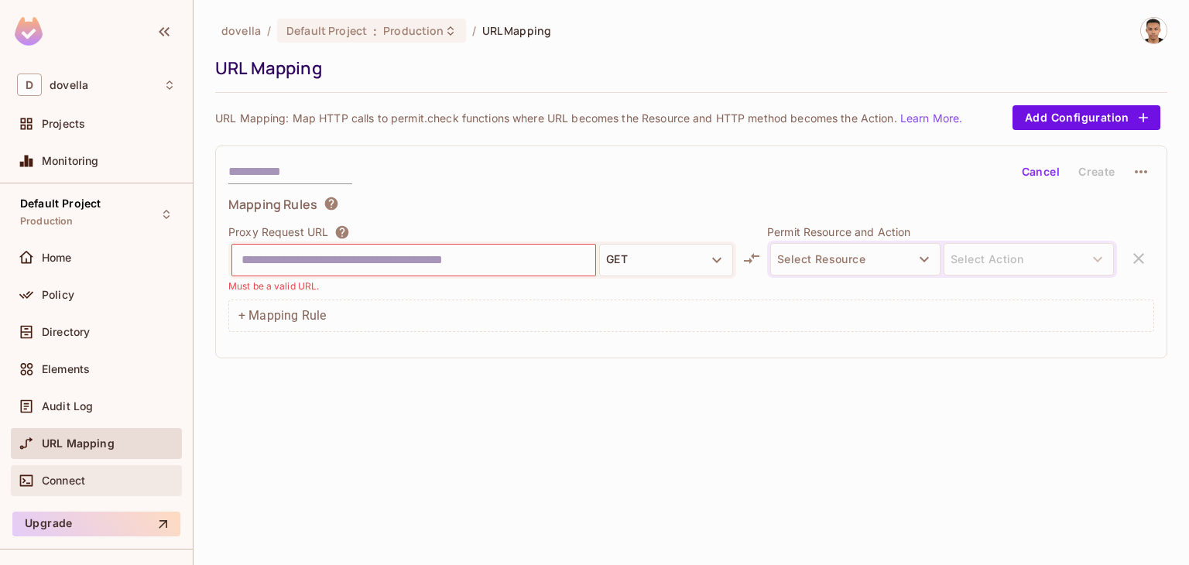
click at [137, 482] on div "Connect" at bounding box center [109, 480] width 134 height 12
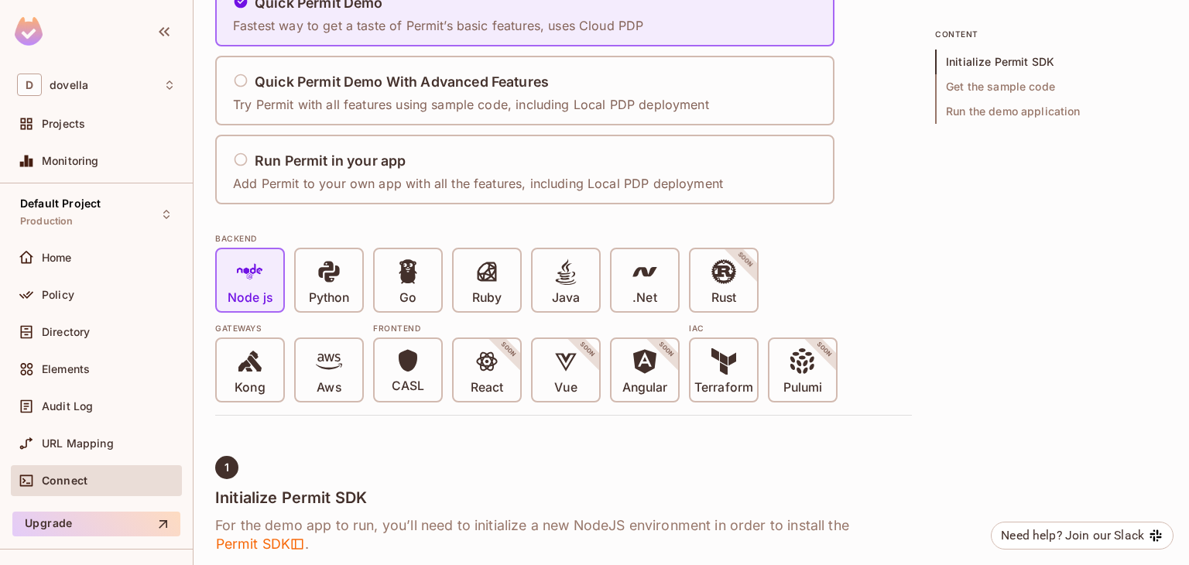
scroll to position [9, 0]
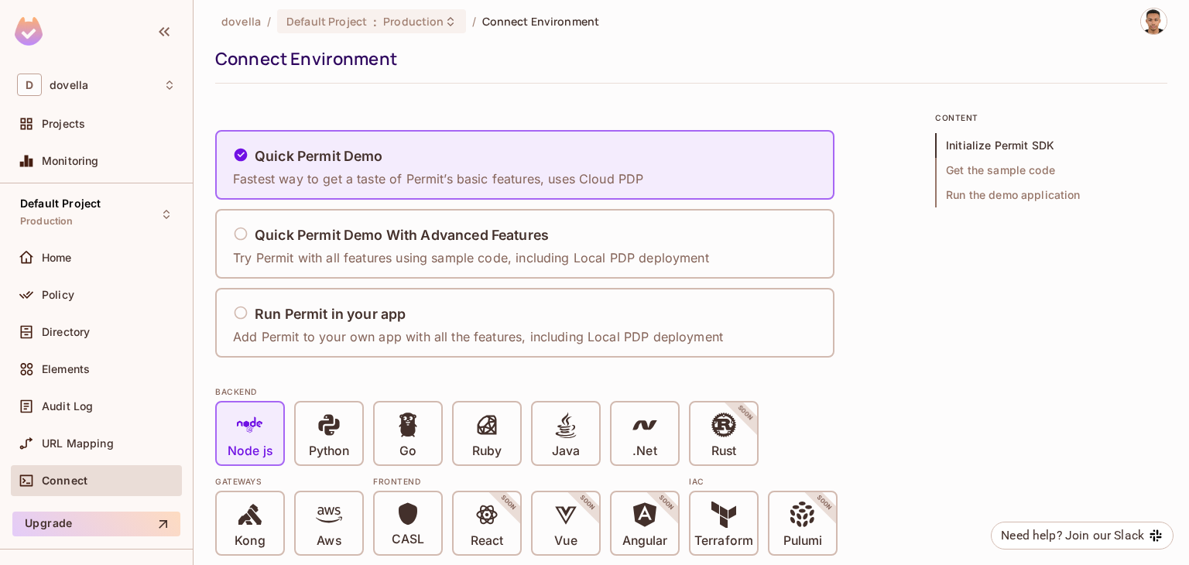
click at [200, 357] on div "dovella / Default Project : Production / Connect Environment Connect Environmen…" at bounding box center [690, 282] width 995 height 565
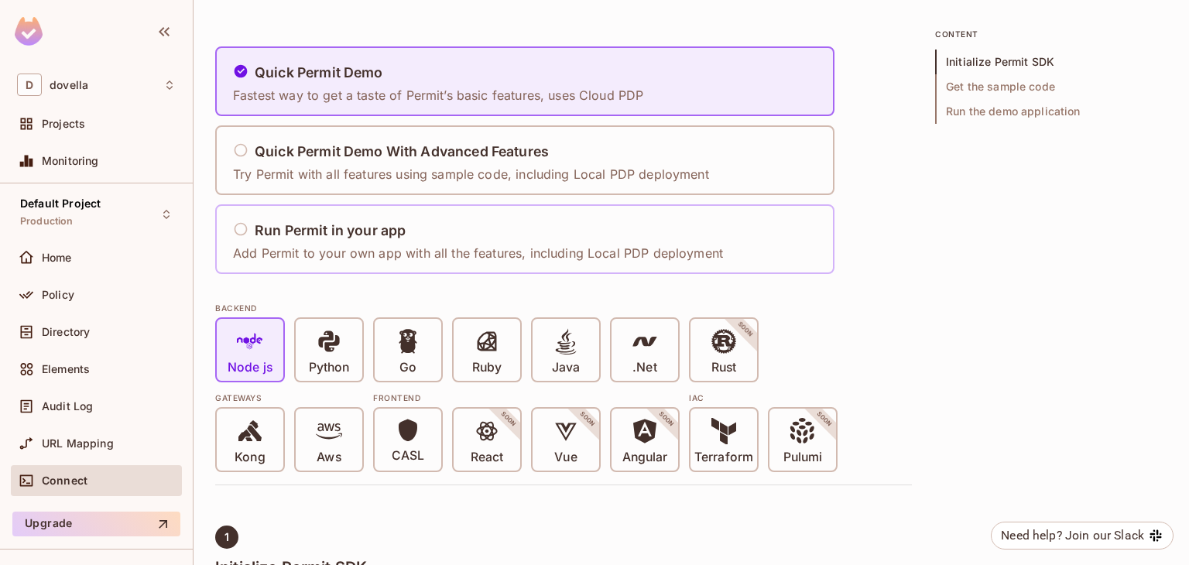
scroll to position [0, 0]
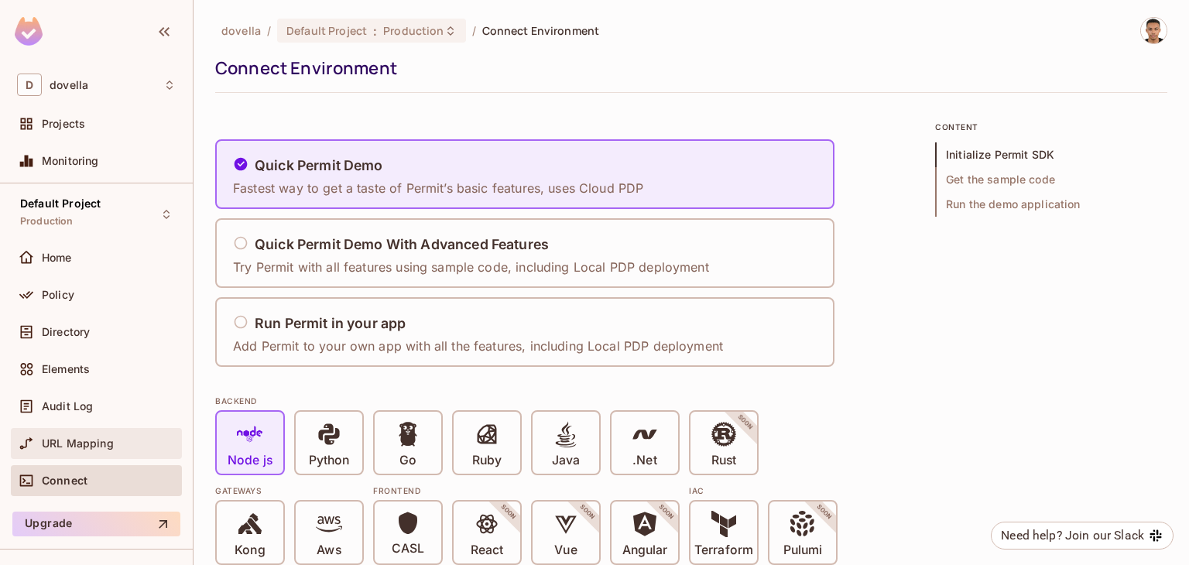
click at [60, 455] on div "URL Mapping" at bounding box center [96, 443] width 171 height 31
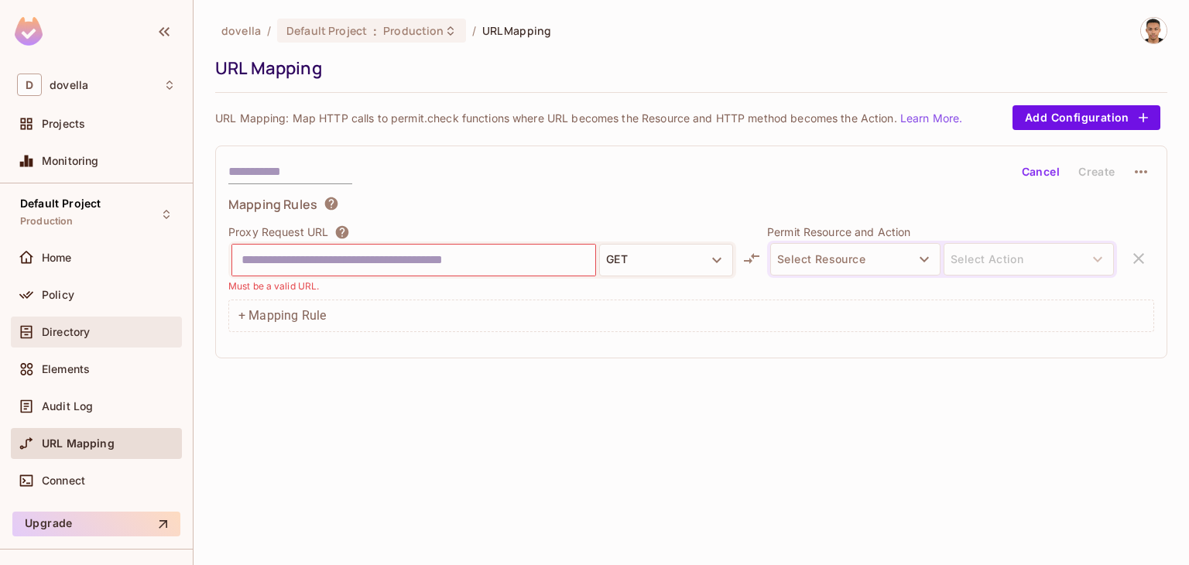
click at [66, 344] on div "Directory" at bounding box center [96, 332] width 171 height 31
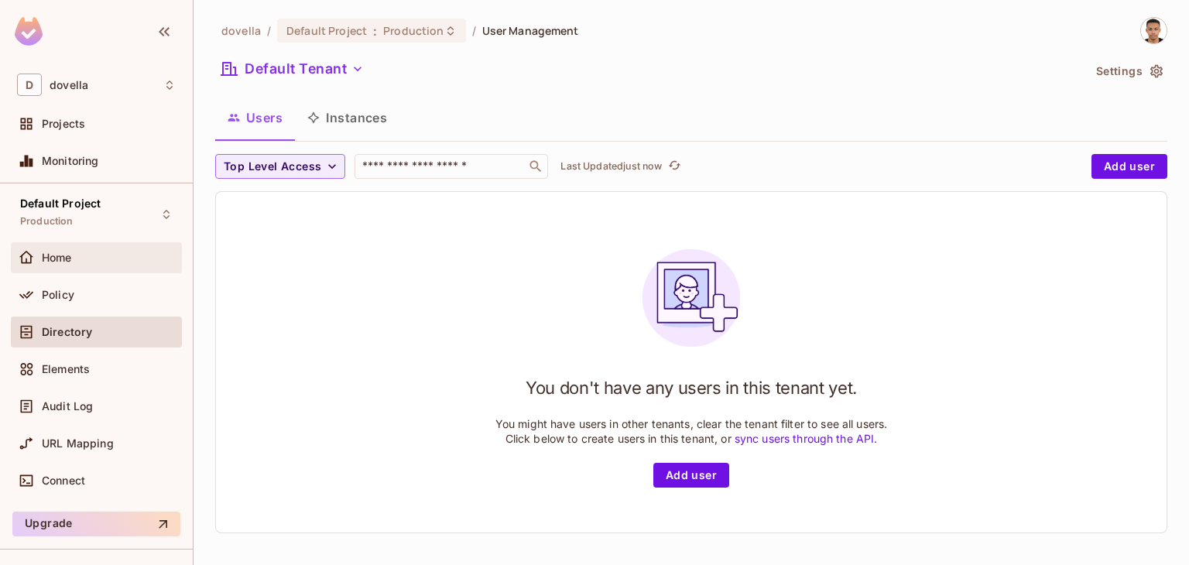
click at [70, 248] on div "Home" at bounding box center [96, 257] width 159 height 19
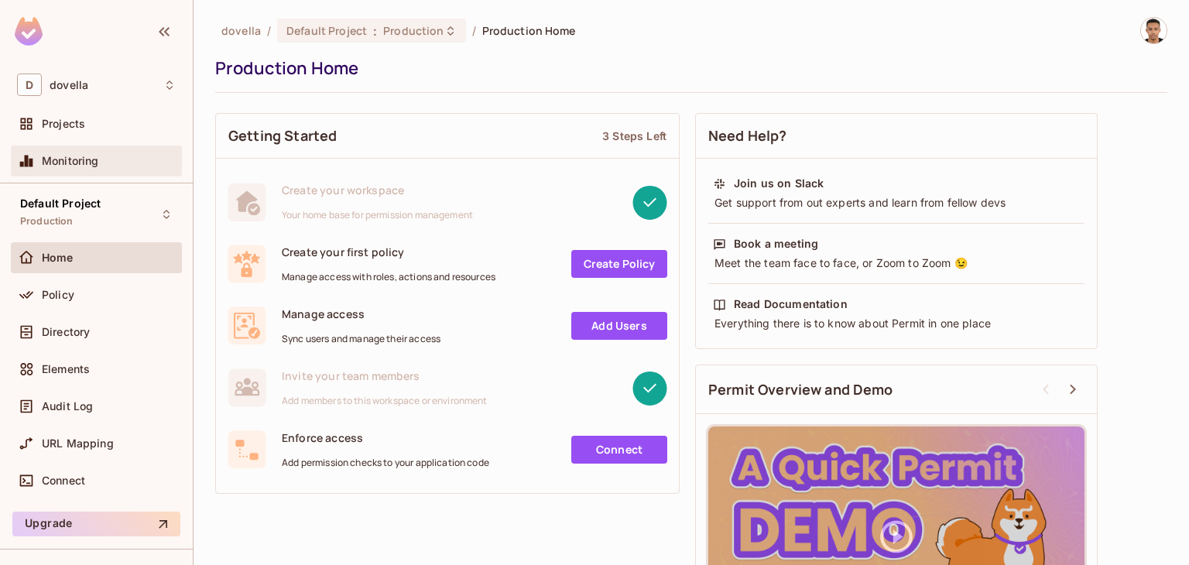
click at [63, 150] on div "Monitoring" at bounding box center [96, 161] width 171 height 31
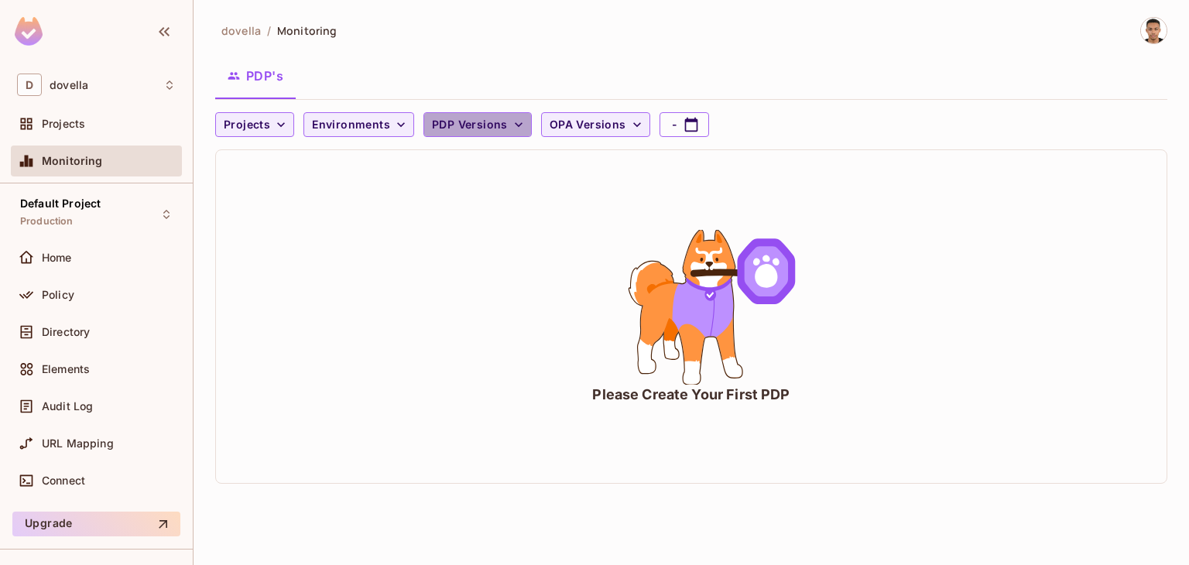
click at [472, 119] on span "PDP Versions" at bounding box center [470, 124] width 76 height 19
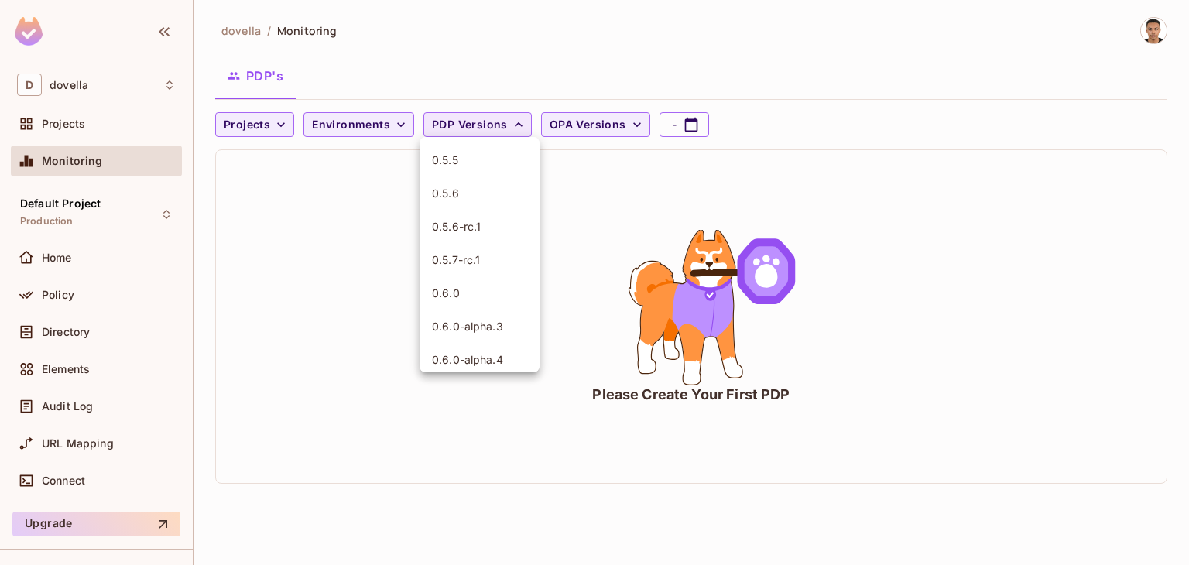
click at [472, 119] on div at bounding box center [594, 282] width 1189 height 565
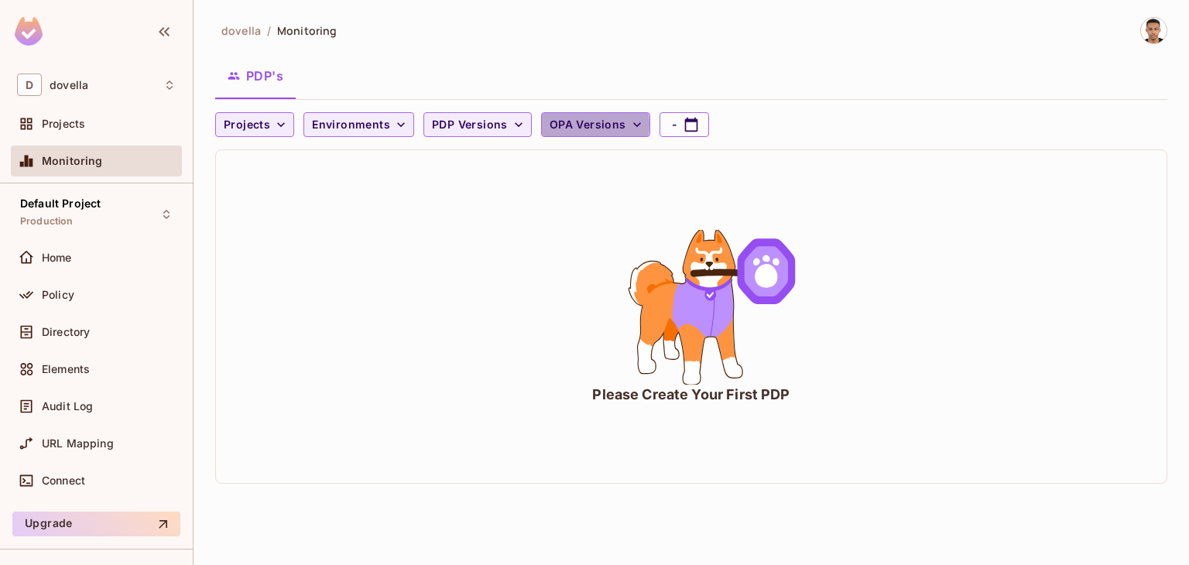
click at [554, 125] on span "OPA Versions" at bounding box center [587, 124] width 77 height 19
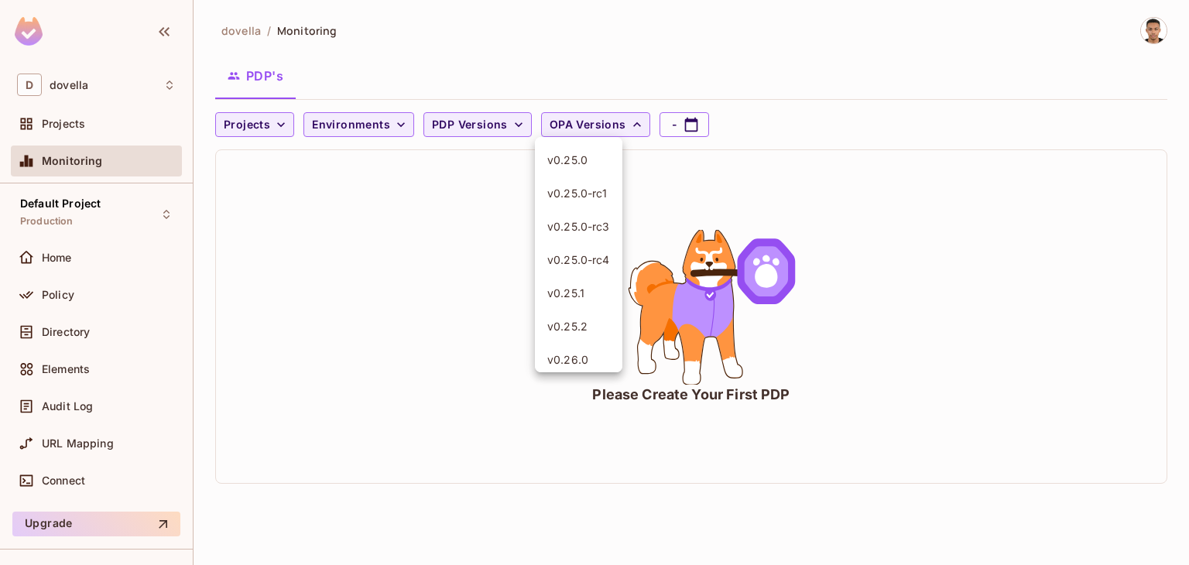
click at [689, 128] on div at bounding box center [594, 282] width 1189 height 565
click at [689, 128] on icon "button" at bounding box center [691, 125] width 13 height 14
select select "*"
select select "****"
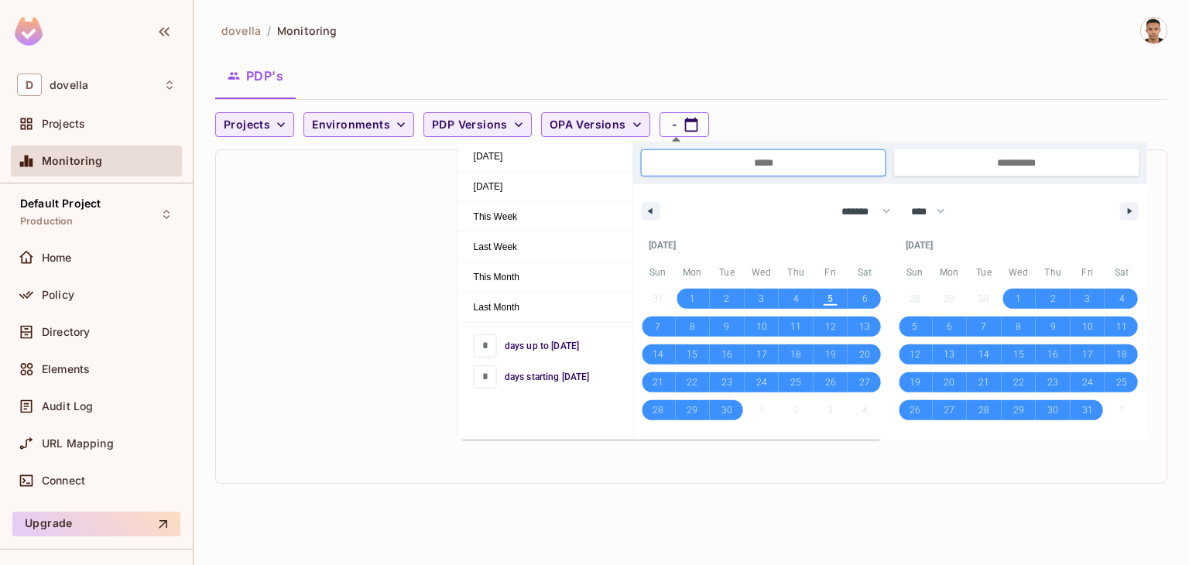
click at [380, 303] on div "Please Create Your First PDP" at bounding box center [691, 316] width 950 height 333
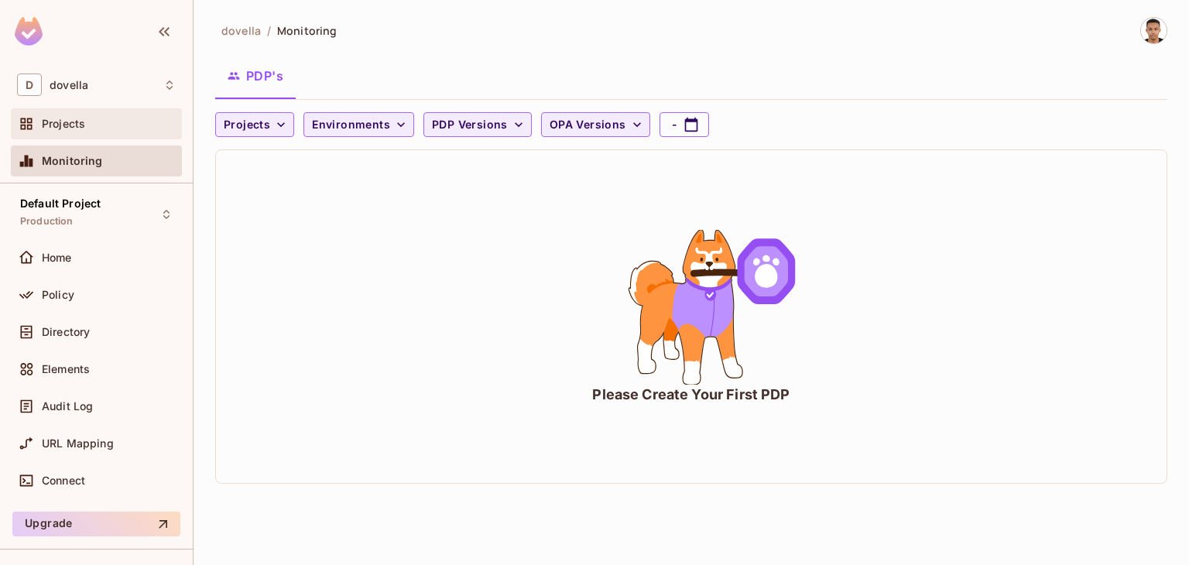
click at [92, 132] on div "Projects" at bounding box center [96, 124] width 159 height 19
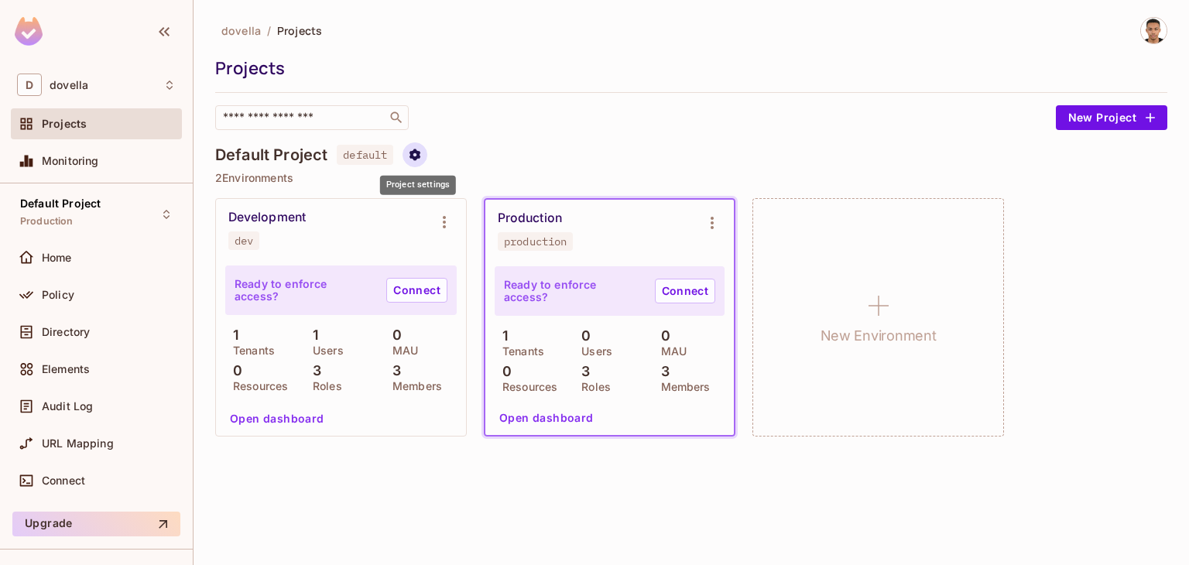
click at [409, 159] on icon "Project settings" at bounding box center [415, 155] width 14 height 14
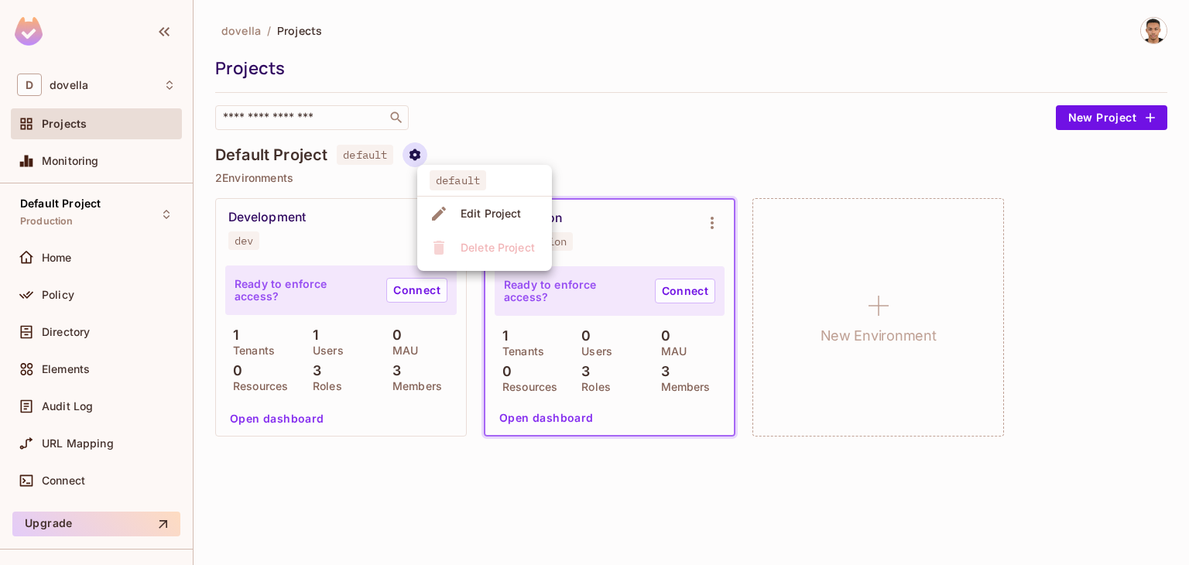
click at [409, 159] on div at bounding box center [594, 282] width 1189 height 565
click at [368, 149] on span "default" at bounding box center [365, 155] width 56 height 20
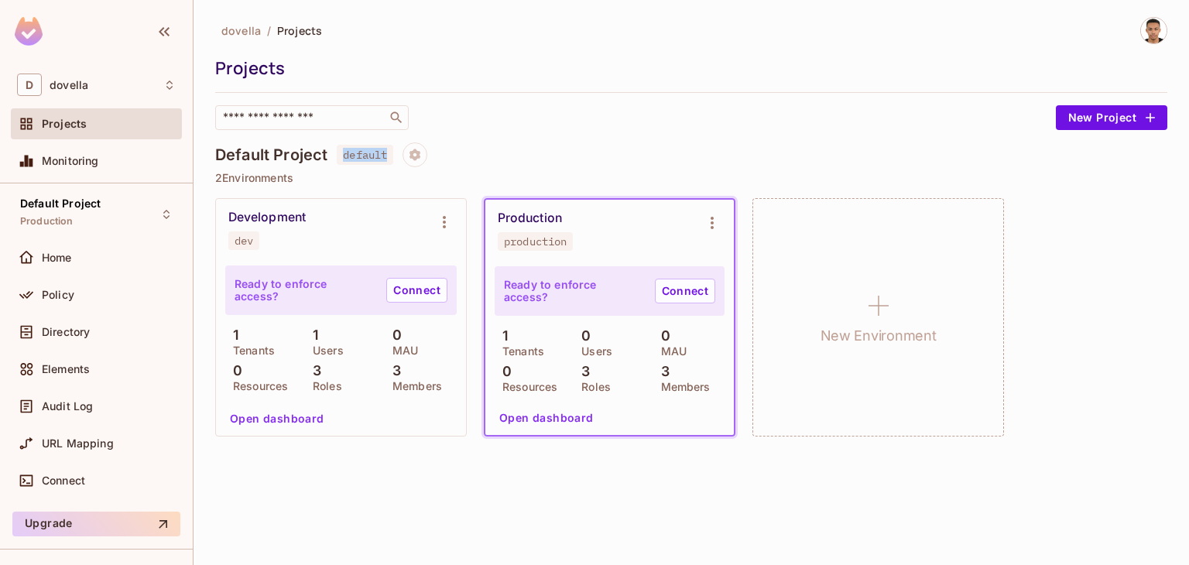
click at [368, 149] on span "default" at bounding box center [365, 155] width 56 height 20
click at [161, 164] on div "Monitoring" at bounding box center [109, 161] width 134 height 12
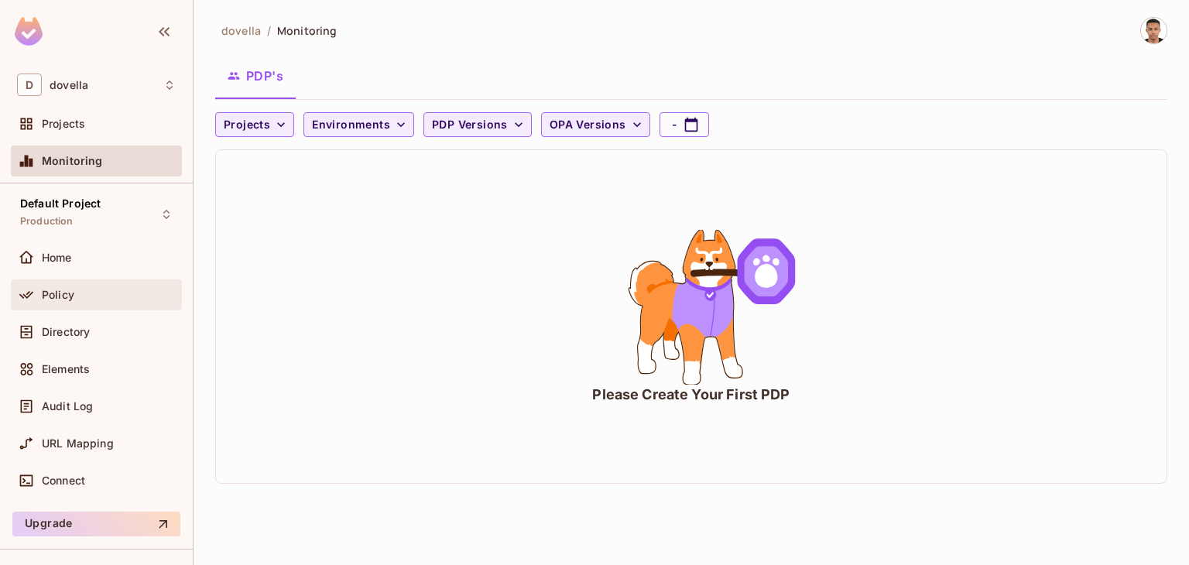
click at [63, 295] on span "Policy" at bounding box center [58, 295] width 33 height 12
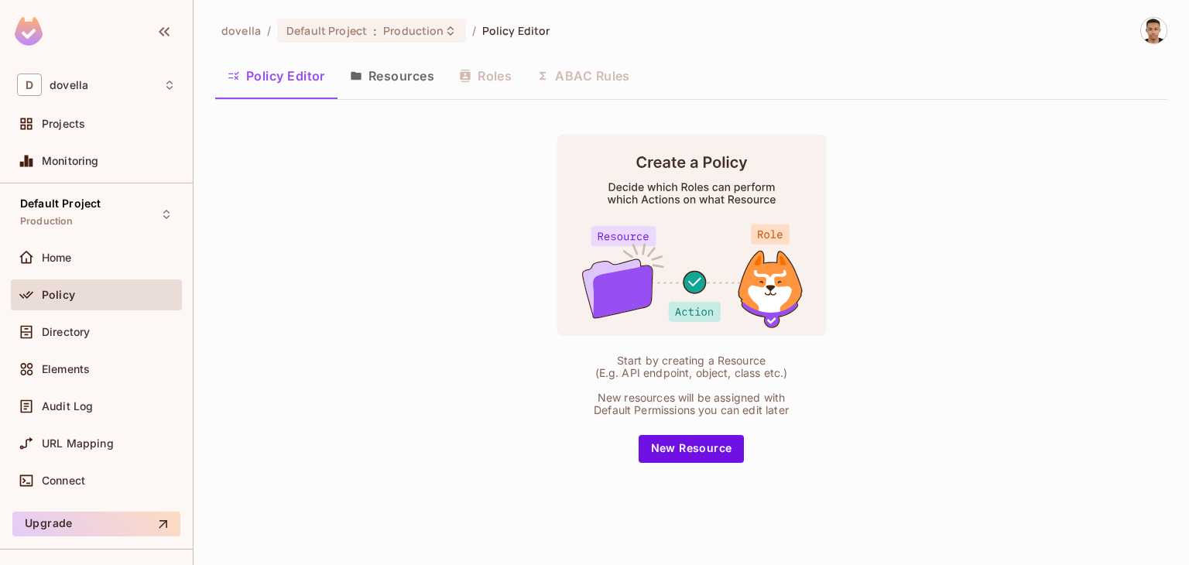
click at [376, 68] on button "Resources" at bounding box center [391, 75] width 109 height 39
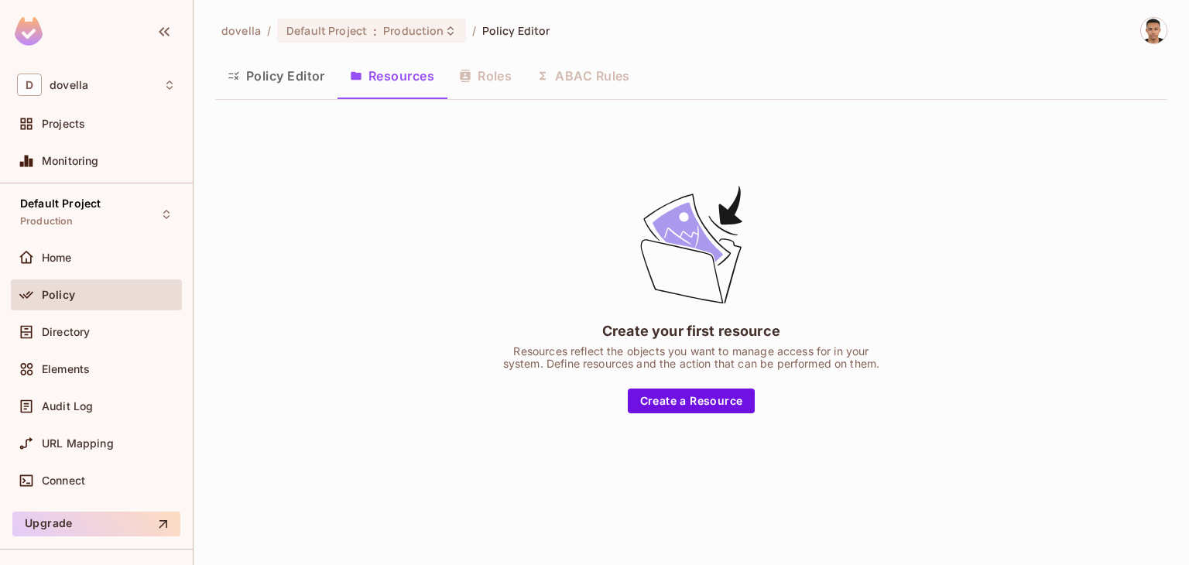
click at [289, 74] on button "Policy Editor" at bounding box center [276, 75] width 122 height 39
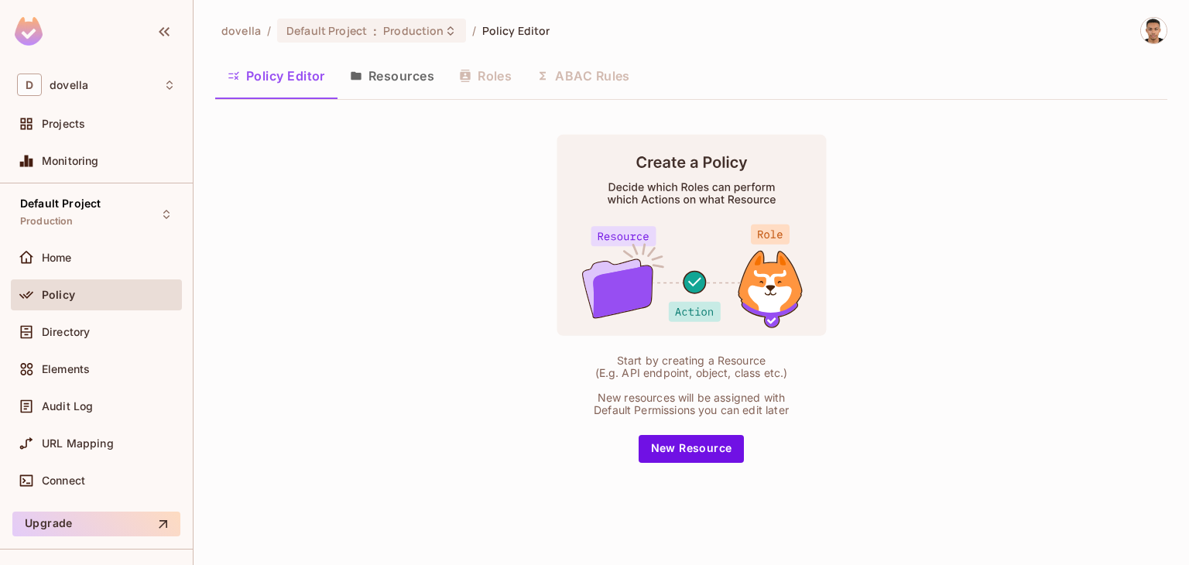
click at [563, 77] on div "Policy Editor Resources Roles ABAC Rules" at bounding box center [691, 75] width 952 height 39
click at [573, 77] on div "Policy Editor Resources Roles ABAC Rules" at bounding box center [691, 75] width 952 height 39
click at [94, 323] on div "Directory" at bounding box center [96, 332] width 159 height 19
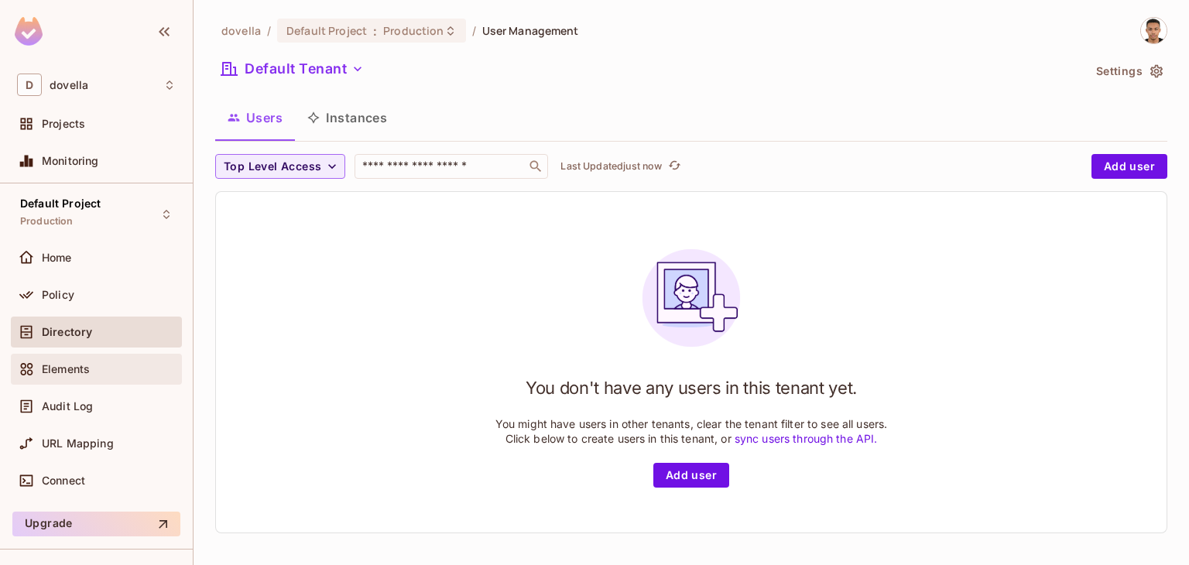
click at [87, 360] on div "Elements" at bounding box center [96, 369] width 159 height 19
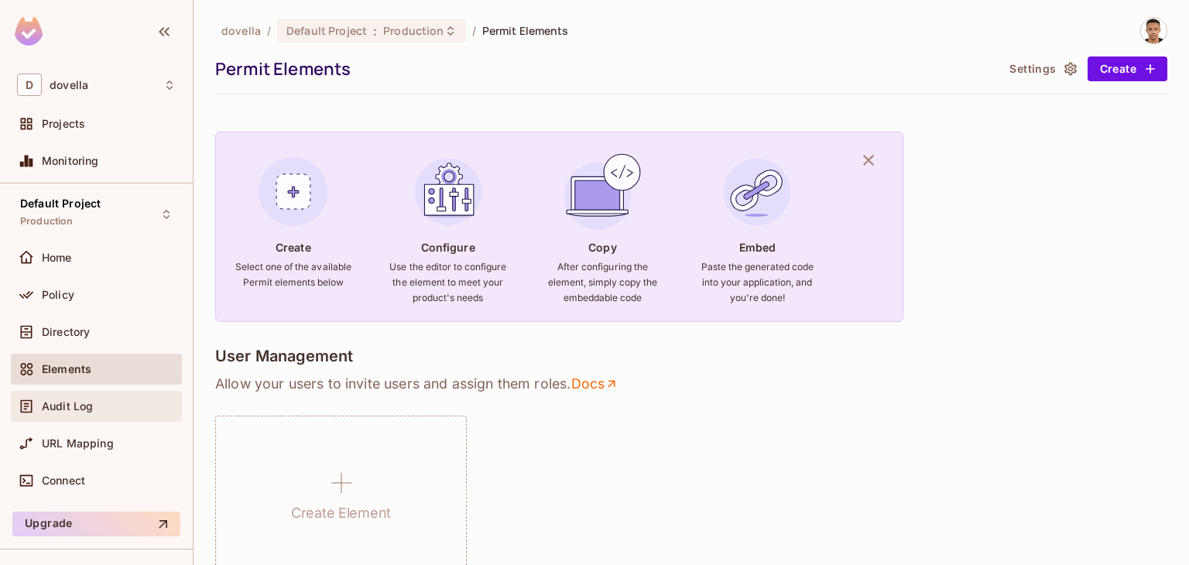
click at [77, 401] on span "Audit Log" at bounding box center [67, 406] width 51 height 12
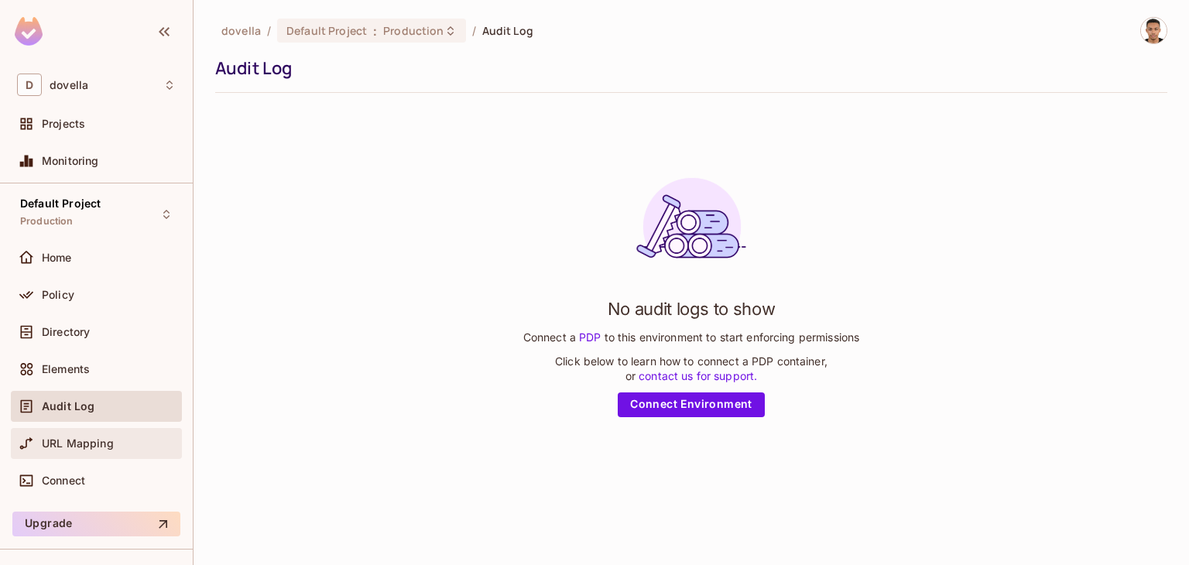
click at [70, 431] on div "URL Mapping" at bounding box center [96, 443] width 171 height 31
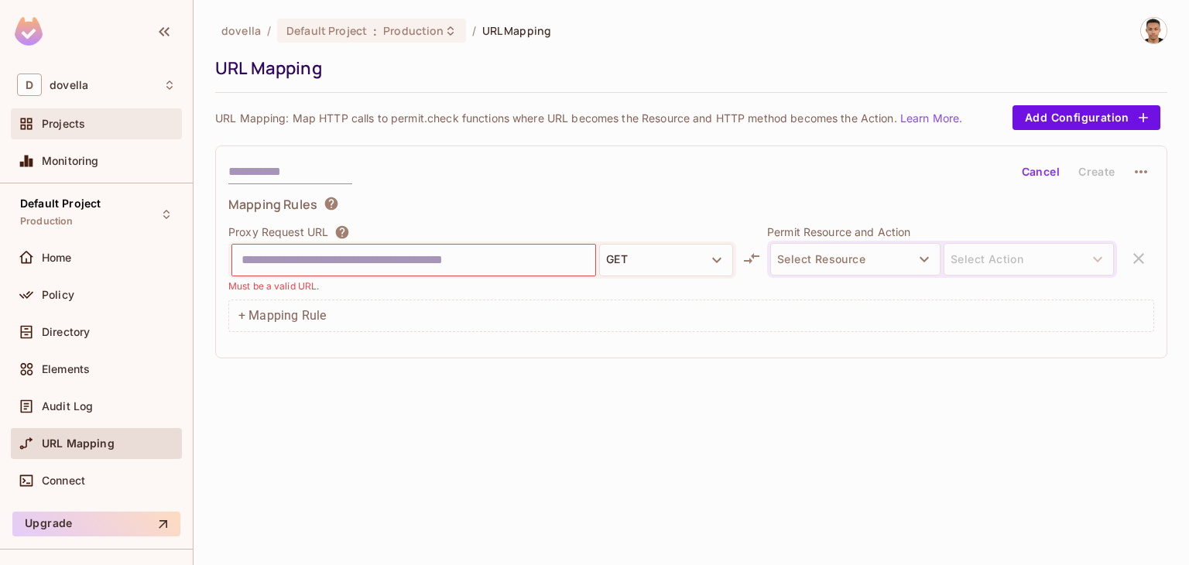
click at [62, 128] on span "Projects" at bounding box center [63, 124] width 43 height 12
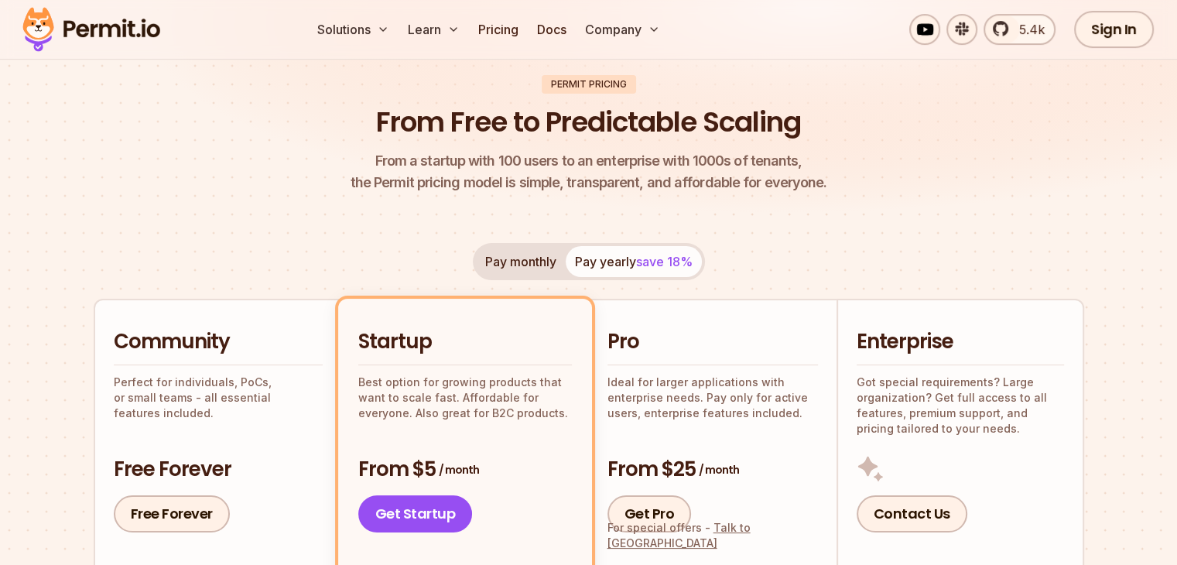
scroll to position [113, 0]
click at [509, 262] on button "Pay monthly" at bounding box center [521, 262] width 90 height 31
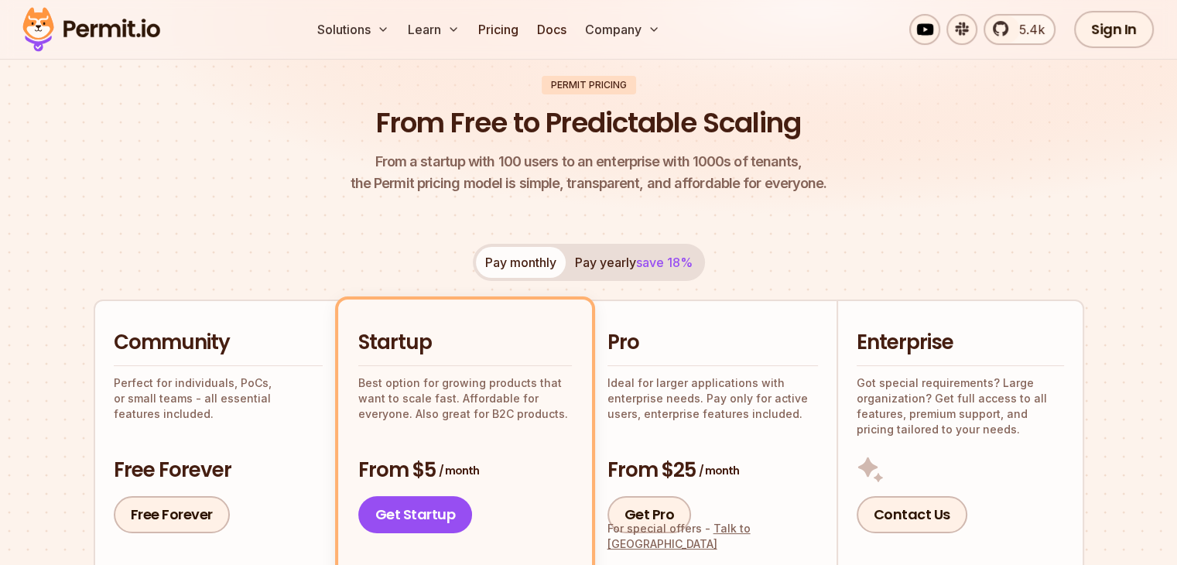
click at [601, 265] on button "Pay yearly save 18%" at bounding box center [634, 262] width 136 height 31
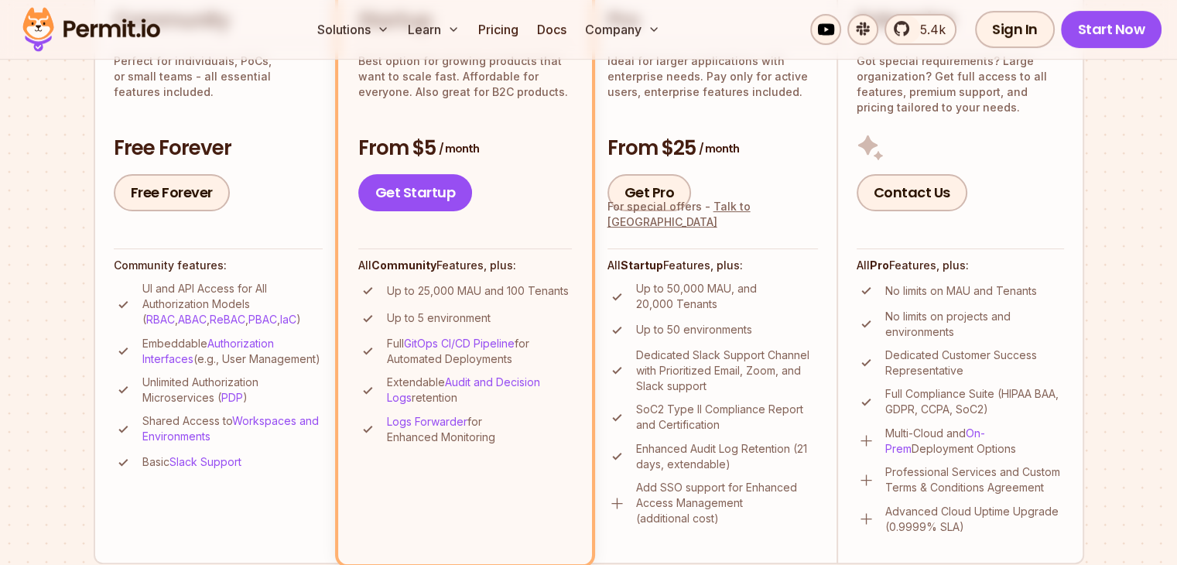
scroll to position [437, 0]
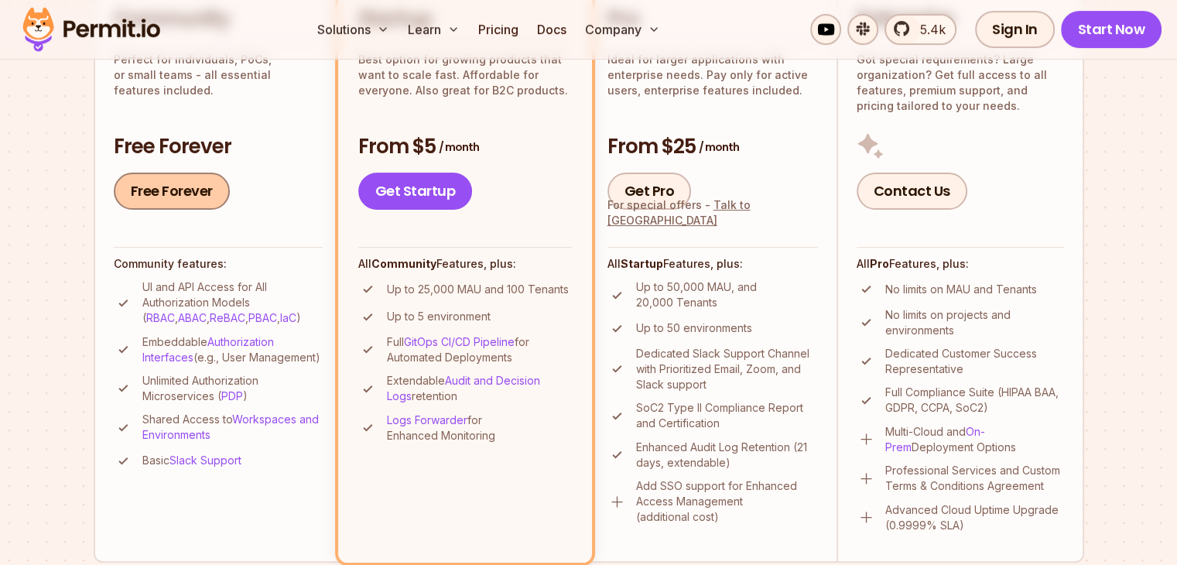
click at [146, 189] on link "Free Forever" at bounding box center [172, 191] width 116 height 37
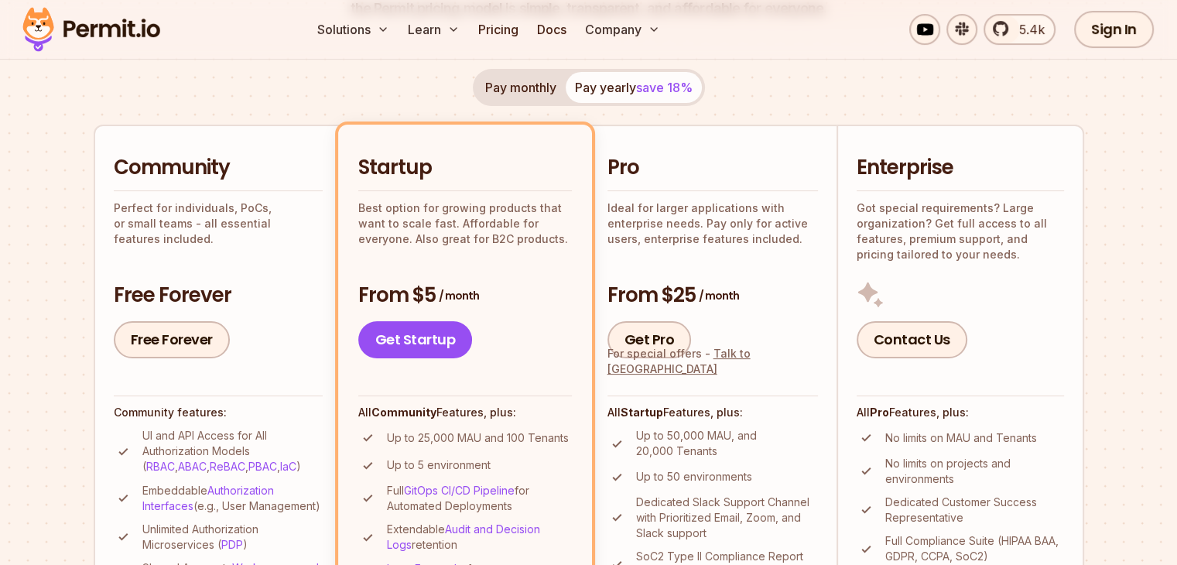
scroll to position [288, 0]
